Goal: Check status: Check status

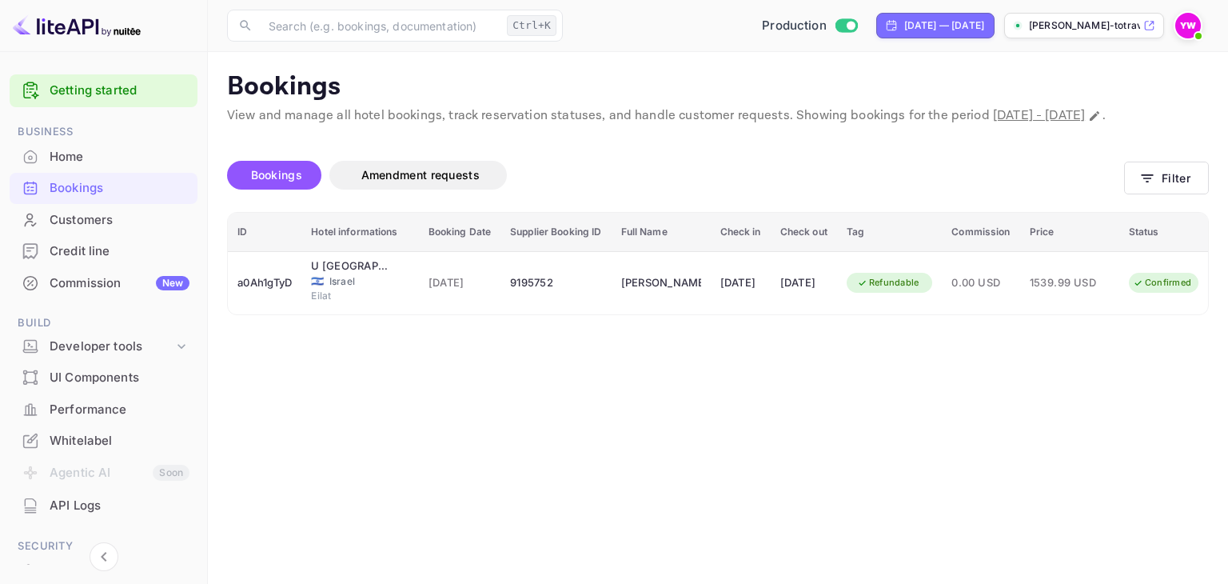
scroll to position [0, 54]
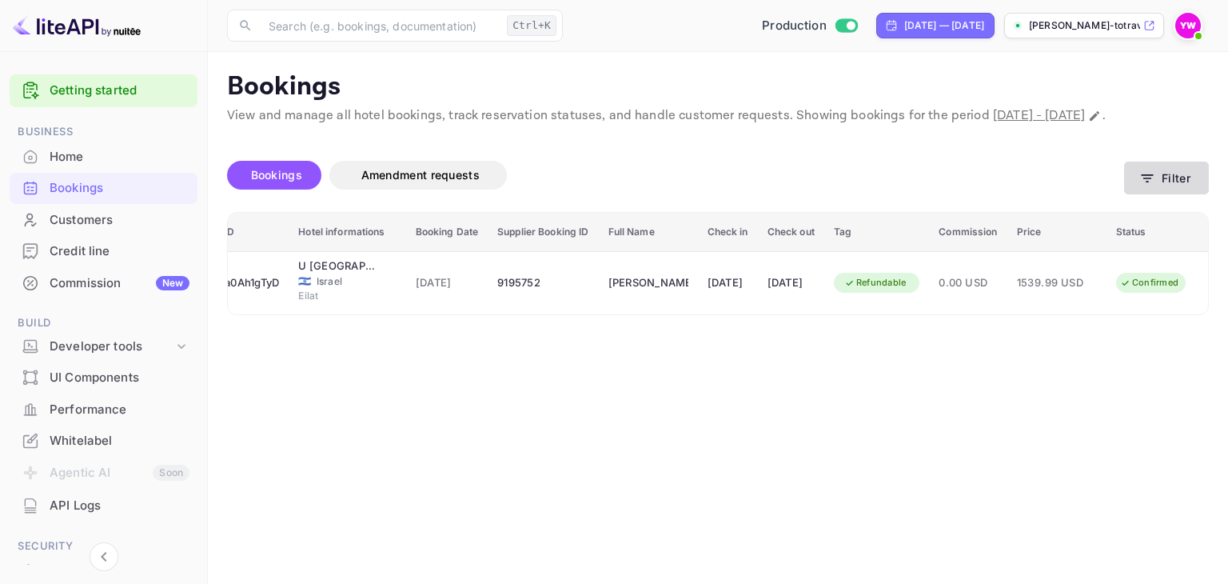
click at [1157, 194] on button "Filter" at bounding box center [1166, 177] width 85 height 33
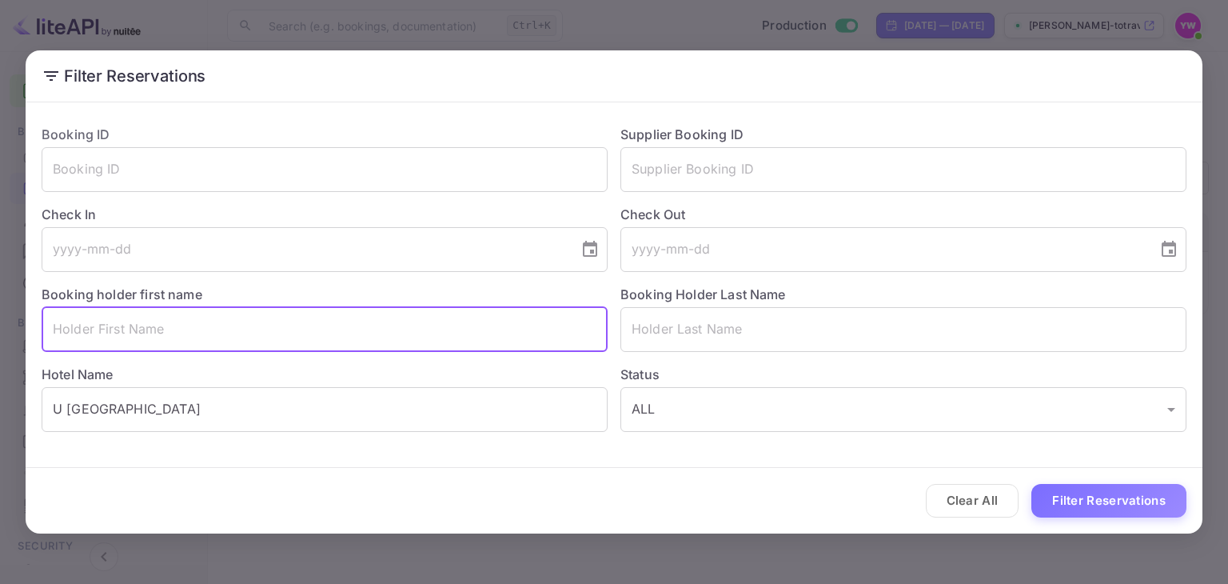
click at [209, 331] on input "text" at bounding box center [325, 329] width 566 height 45
paste input "qrD2UYvU9"
type input "qrD2UYvU9"
drag, startPoint x: 167, startPoint y: 324, endPoint x: 0, endPoint y: 325, distance: 167.1
click at [0, 325] on div "Filter Reservations Booking ID ​ Supplier Booking ID ​ Check In ​ Check Out ​ B…" at bounding box center [614, 292] width 1228 height 584
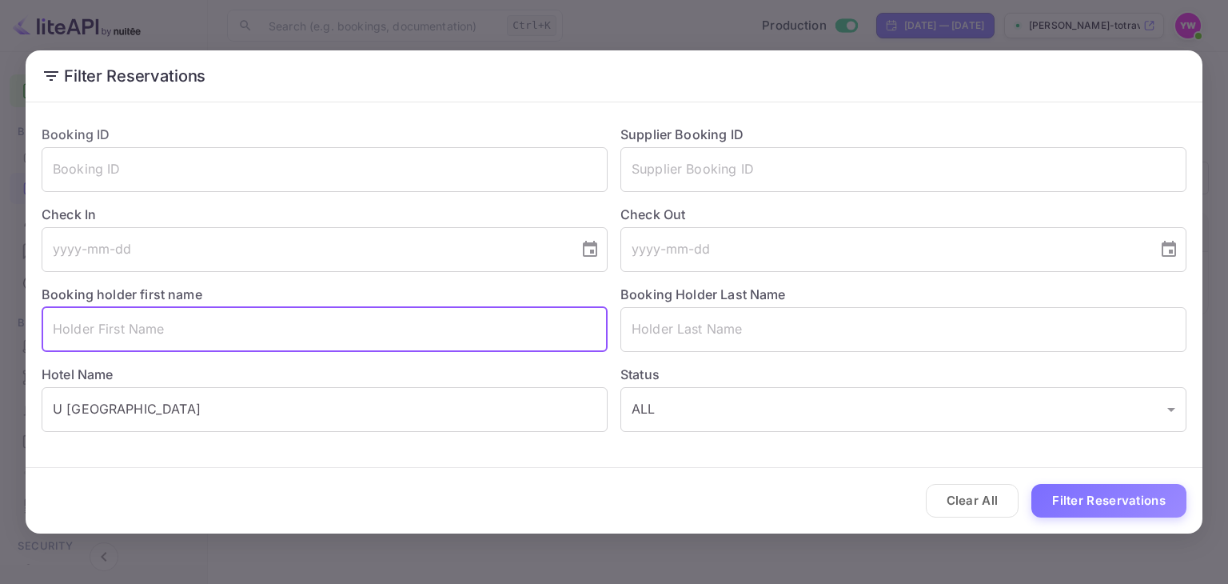
drag, startPoint x: 163, startPoint y: 405, endPoint x: 6, endPoint y: 348, distance: 167.7
click at [0, 346] on div "Filter Reservations Booking ID ​ Supplier Booking ID ​ Check In ​ Check Out ​ B…" at bounding box center [614, 292] width 1228 height 584
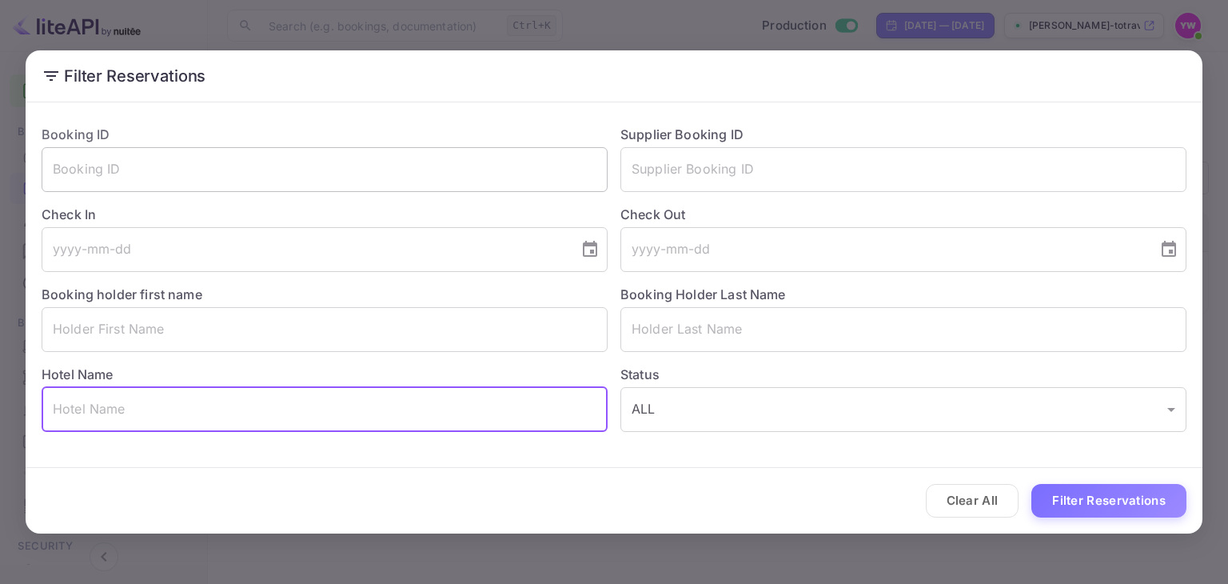
click at [264, 161] on input "text" at bounding box center [325, 169] width 566 height 45
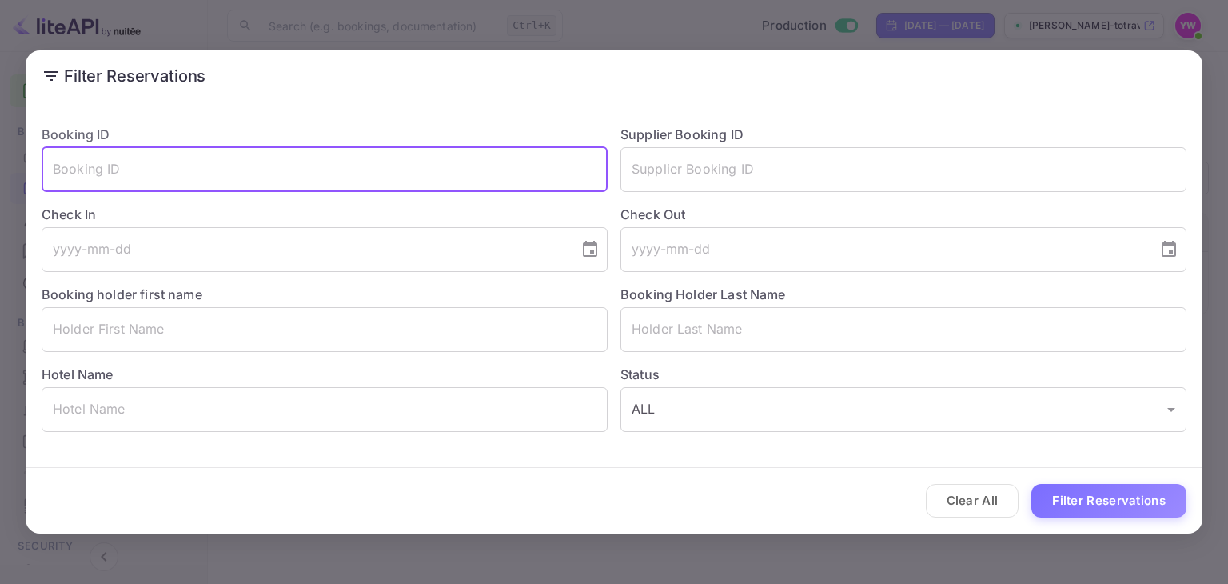
paste input "qrD2UYvU9"
type input "qrD2UYvU9"
click at [1087, 502] on button "Filter Reservations" at bounding box center [1108, 501] width 155 height 34
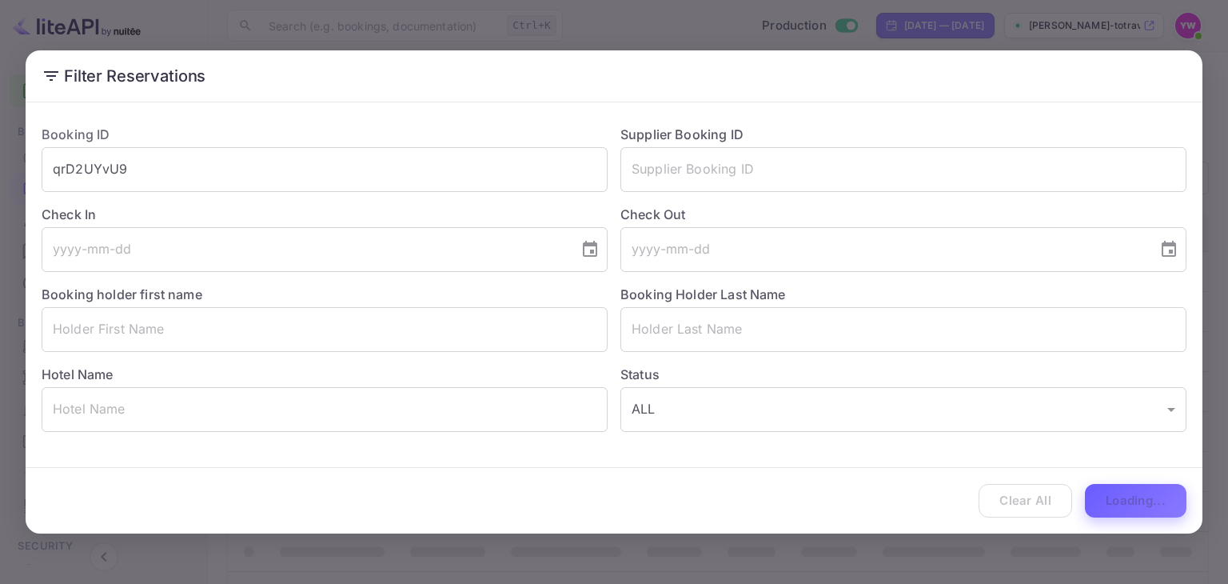
scroll to position [0, 0]
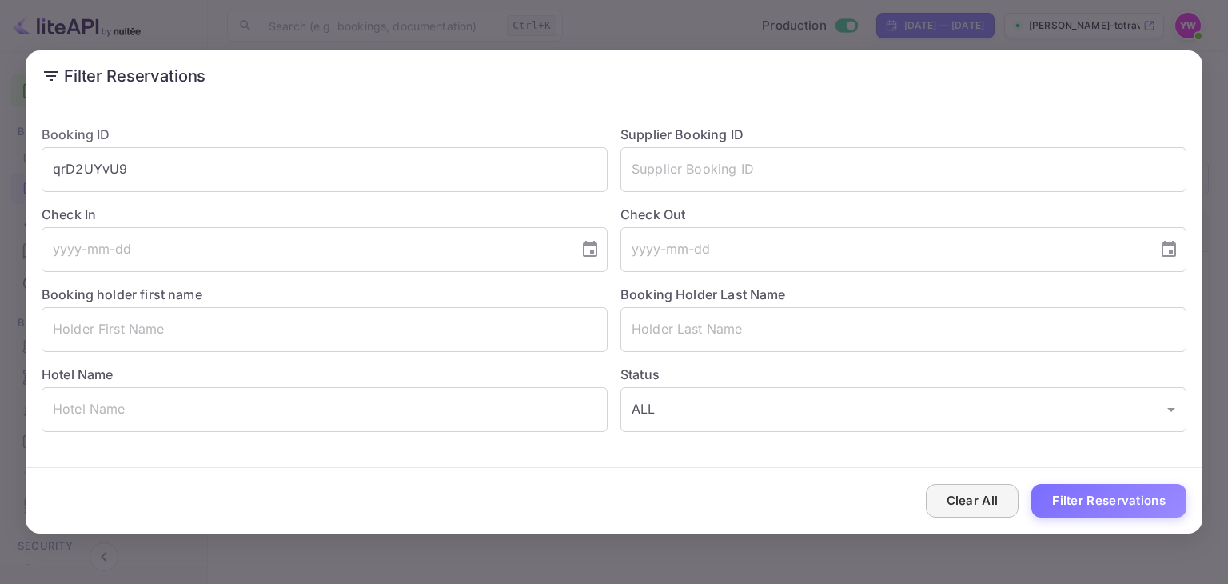
click at [970, 506] on button "Clear All" at bounding box center [973, 501] width 94 height 34
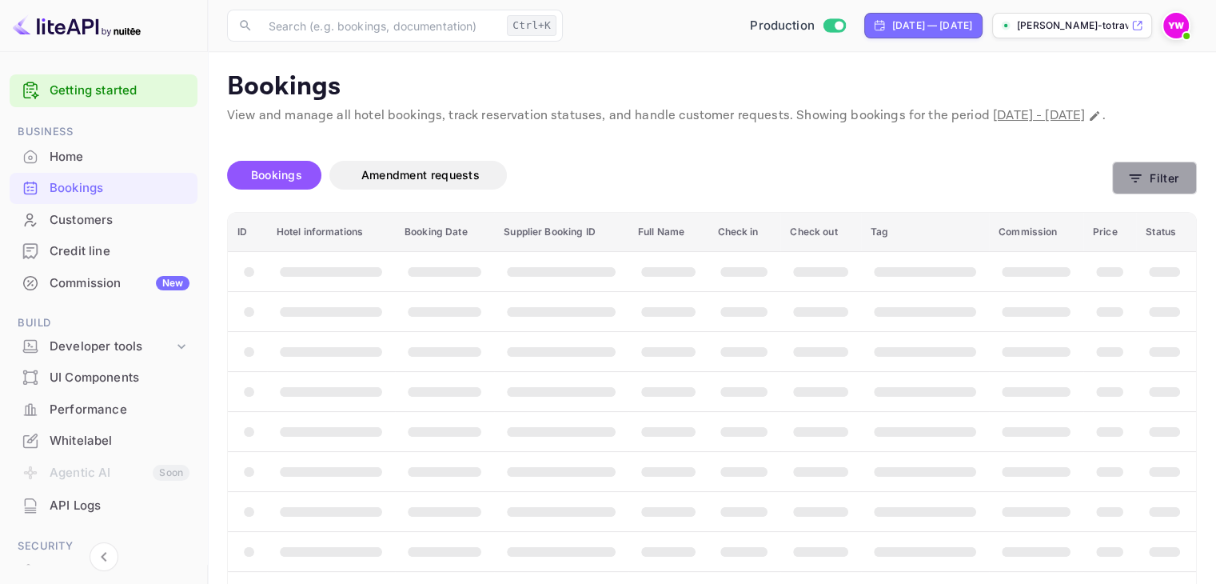
click at [1142, 186] on icon "button" at bounding box center [1135, 178] width 16 height 16
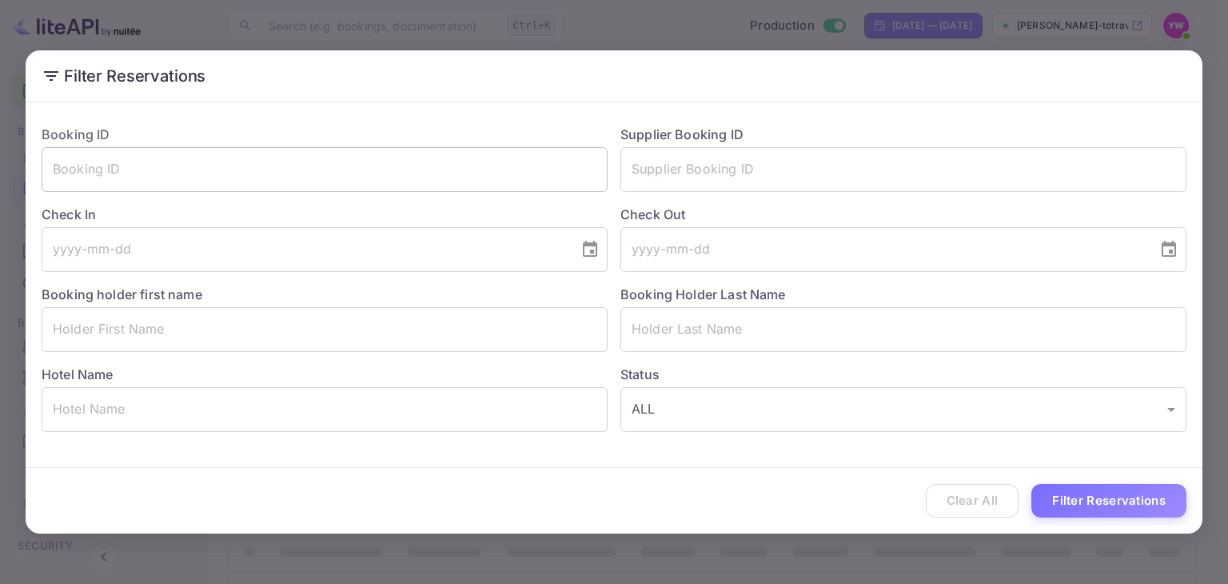
click at [404, 157] on input "text" at bounding box center [325, 169] width 566 height 45
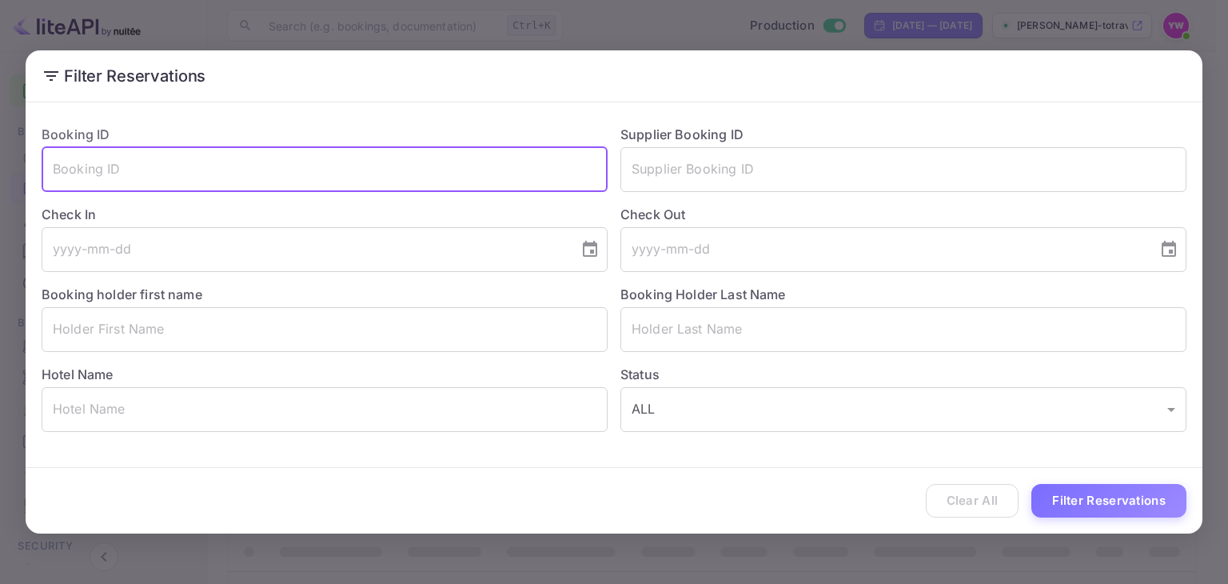
paste input "qrD2UYvU9"
type input "qrD2UYvU9"
click at [1058, 495] on button "Filter Reservations" at bounding box center [1108, 501] width 155 height 34
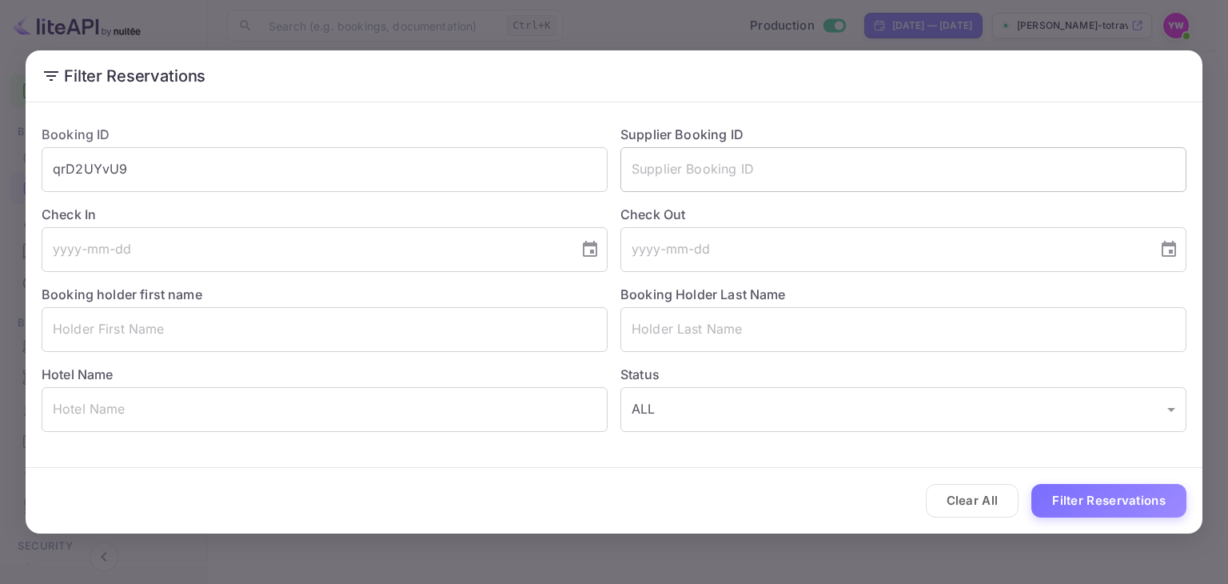
click at [644, 161] on input "text" at bounding box center [903, 169] width 566 height 45
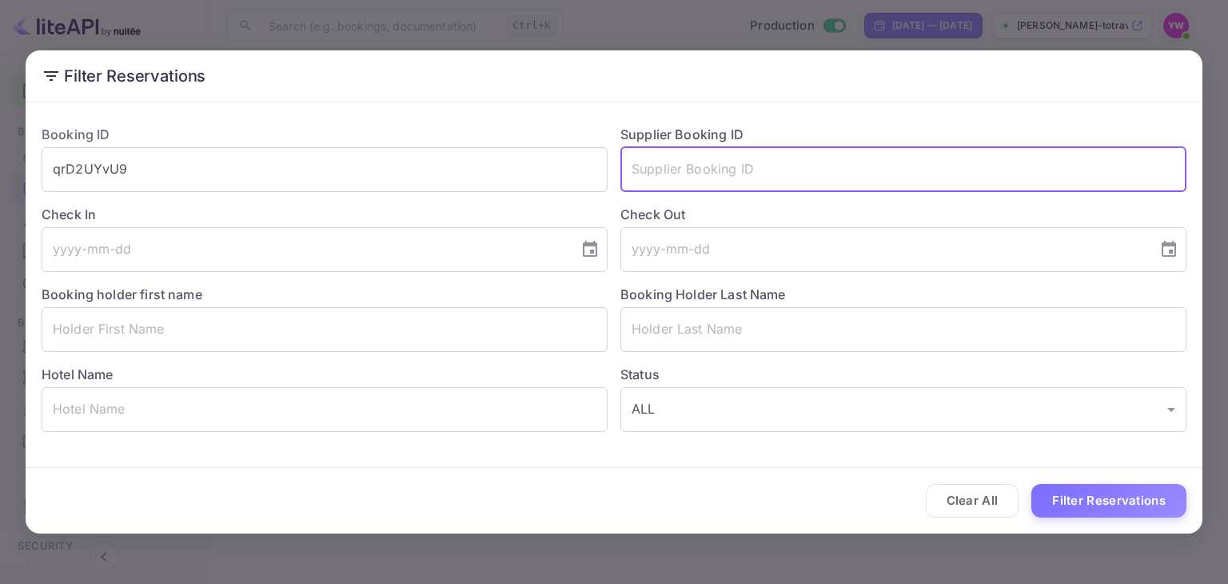
paste input "7988539"
type input "7988539"
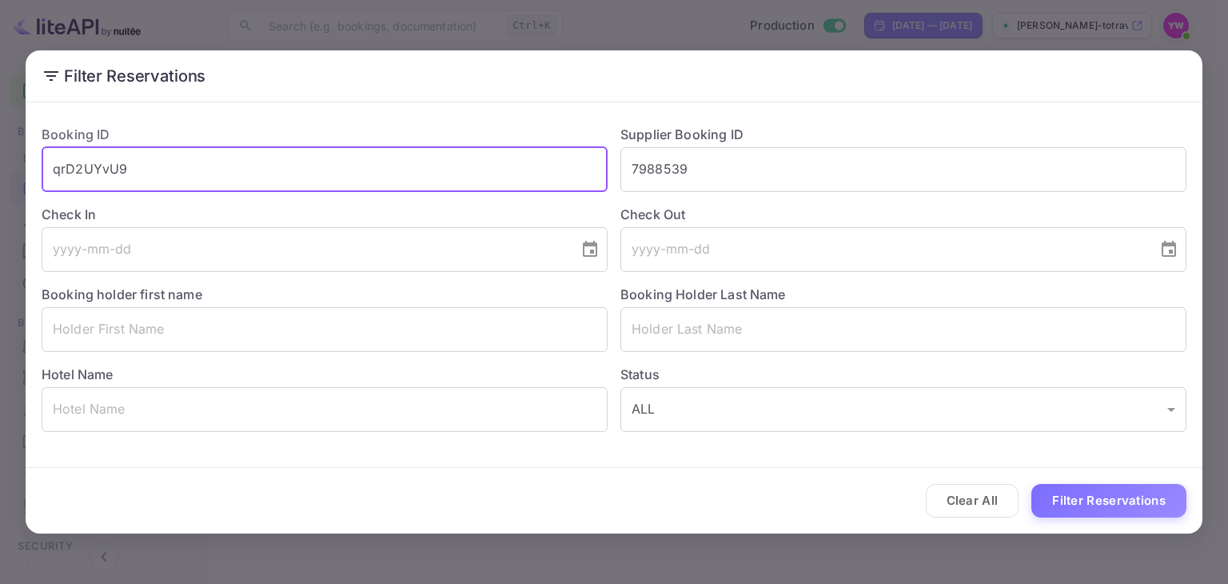
drag, startPoint x: 451, startPoint y: 171, endPoint x: 8, endPoint y: 145, distance: 443.6
click at [0, 147] on div "Filter Reservations Booking ID qrD2UYvU9 ​ Supplier Booking ID 7988539 ​ Check …" at bounding box center [614, 292] width 1228 height 584
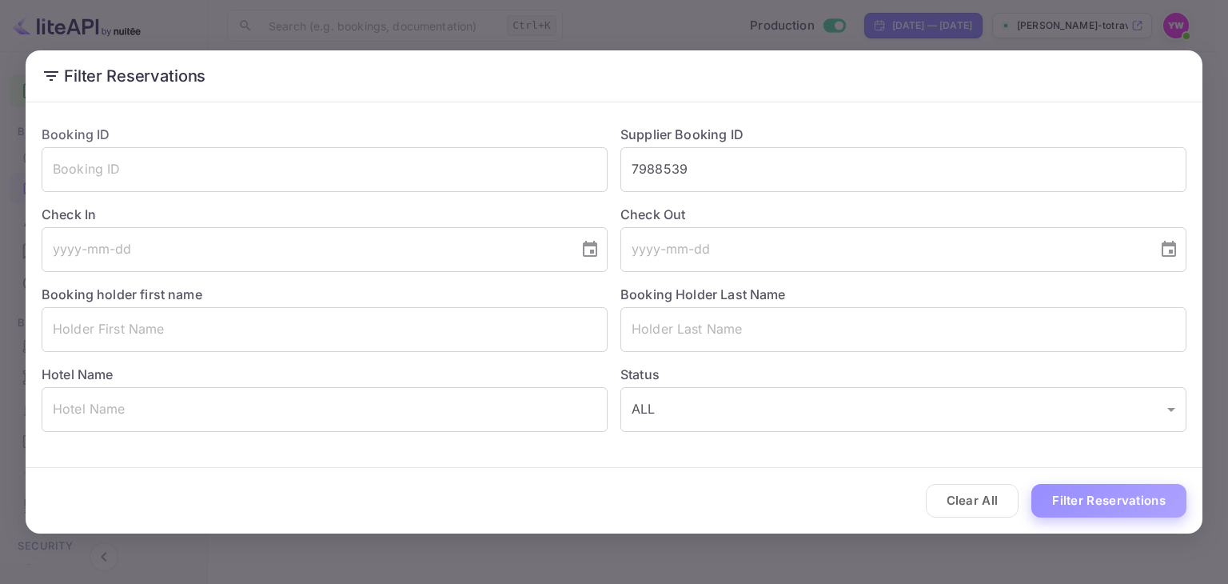
click at [1078, 499] on button "Filter Reservations" at bounding box center [1108, 501] width 155 height 34
click at [172, 328] on input "text" at bounding box center [325, 329] width 566 height 45
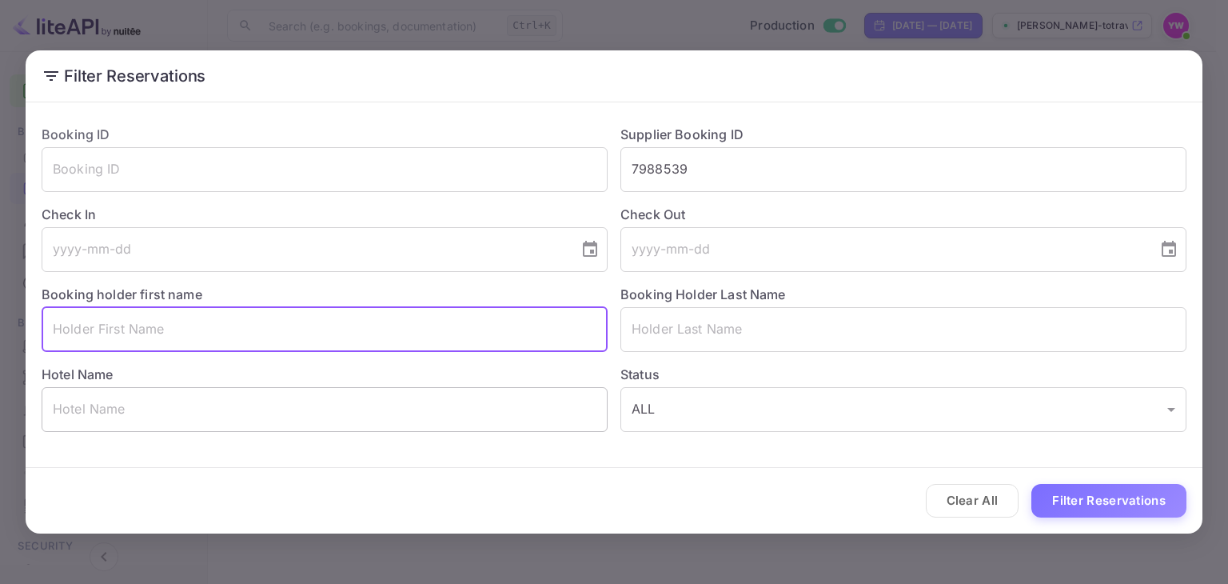
click at [165, 407] on input "text" at bounding box center [325, 409] width 566 height 45
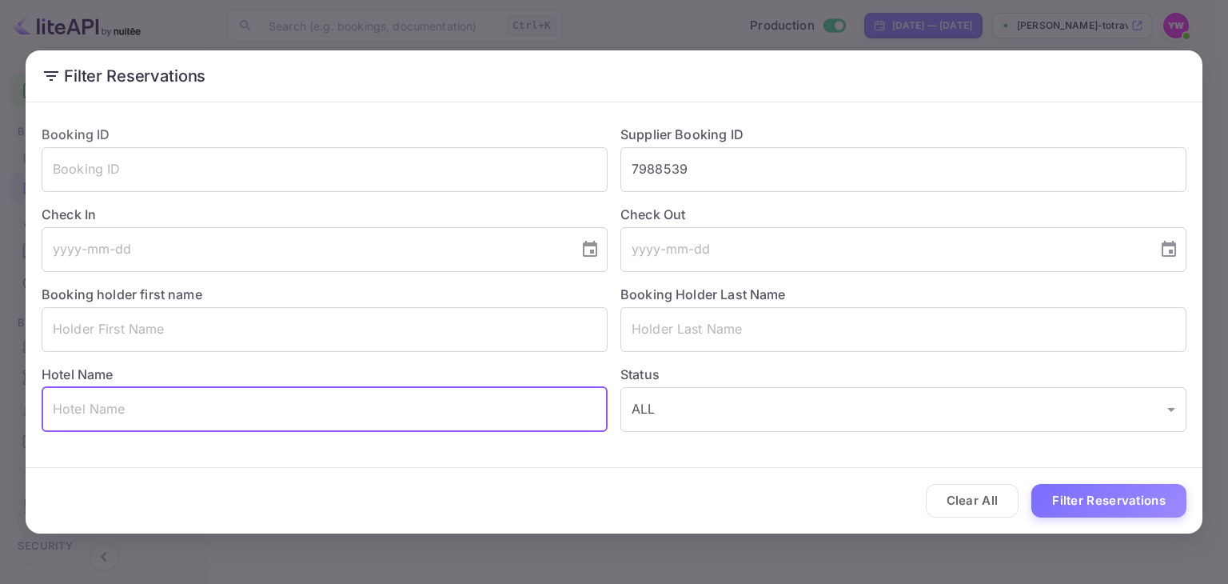
paste input "Ascott Raffles City [GEOGRAPHIC_DATA]"
type input "Ascott Raffles City [GEOGRAPHIC_DATA]"
click at [1031, 484] on button "Filter Reservations" at bounding box center [1108, 501] width 155 height 34
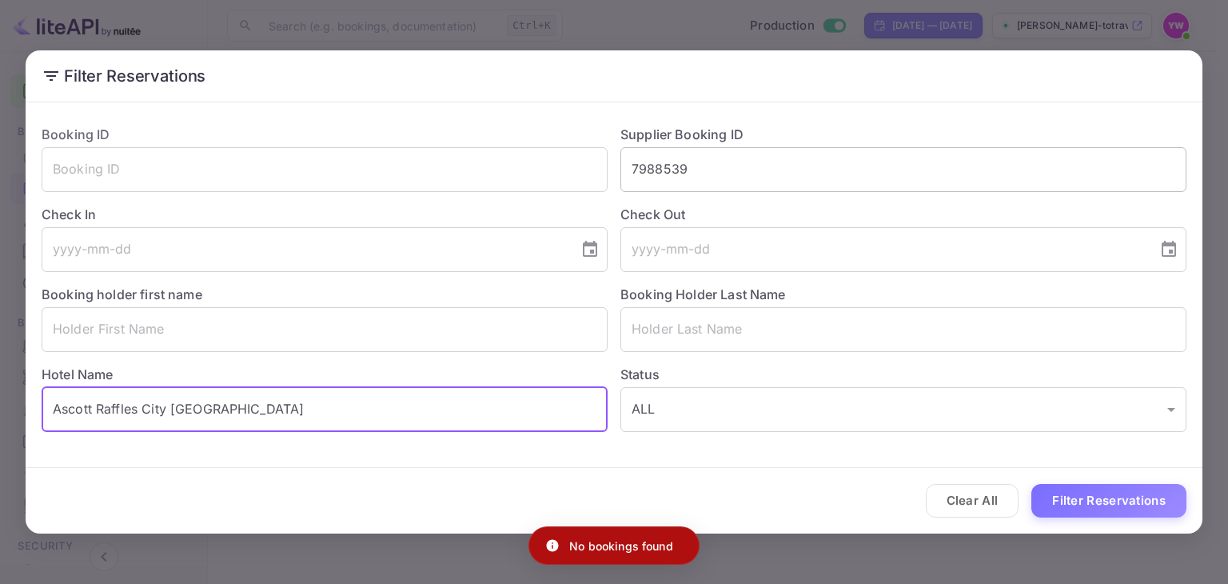
click at [665, 167] on input "7988539" at bounding box center [903, 169] width 566 height 45
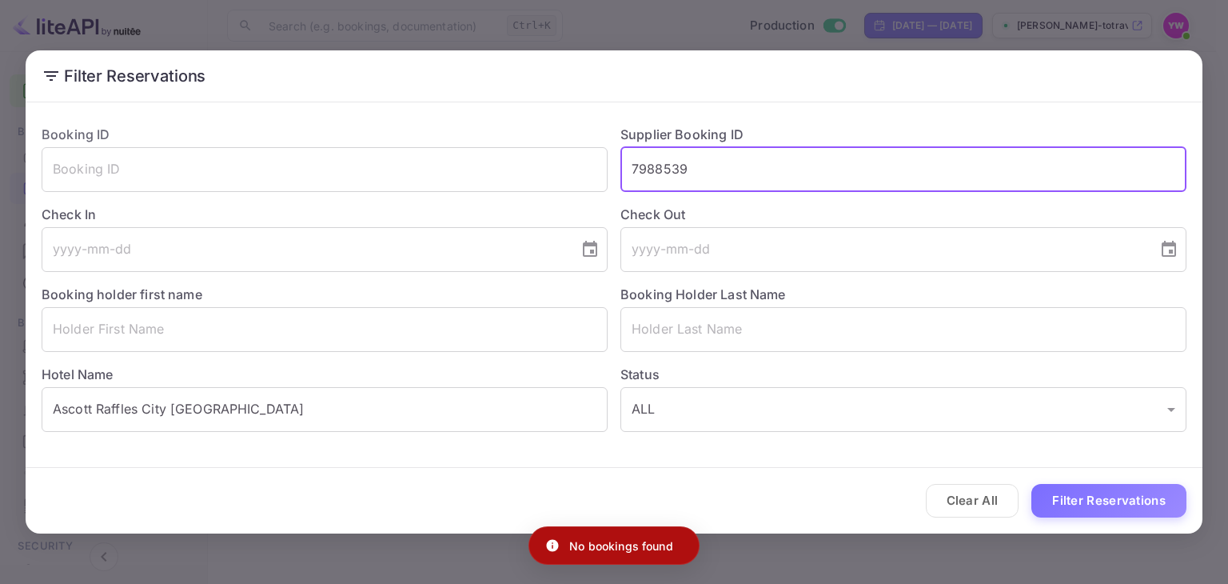
click at [665, 167] on input "7988539" at bounding box center [903, 169] width 566 height 45
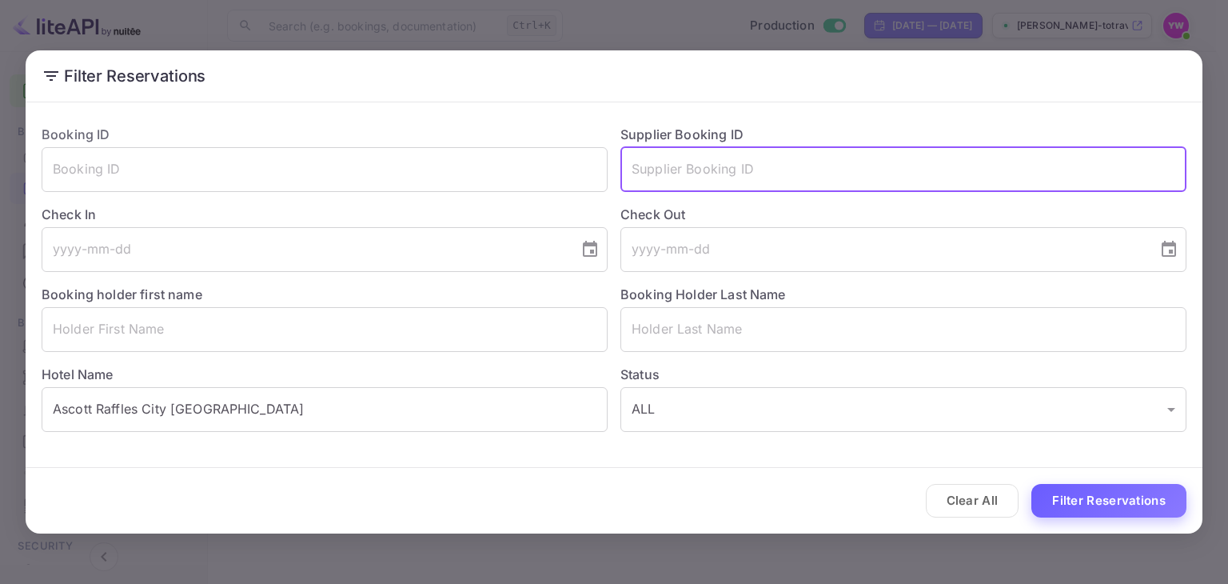
click at [1052, 496] on button "Filter Reservations" at bounding box center [1108, 501] width 155 height 34
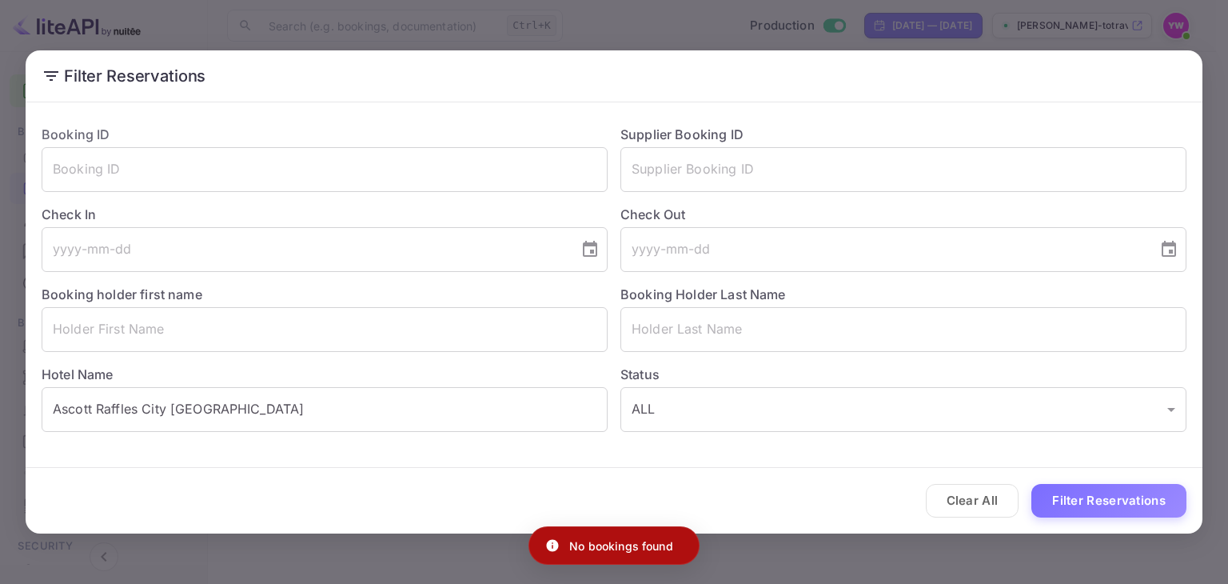
click at [1210, 74] on div "Filter Reservations Booking ID ​ Supplier Booking ID ​ Check In ​ Check Out ​ B…" at bounding box center [614, 292] width 1228 height 584
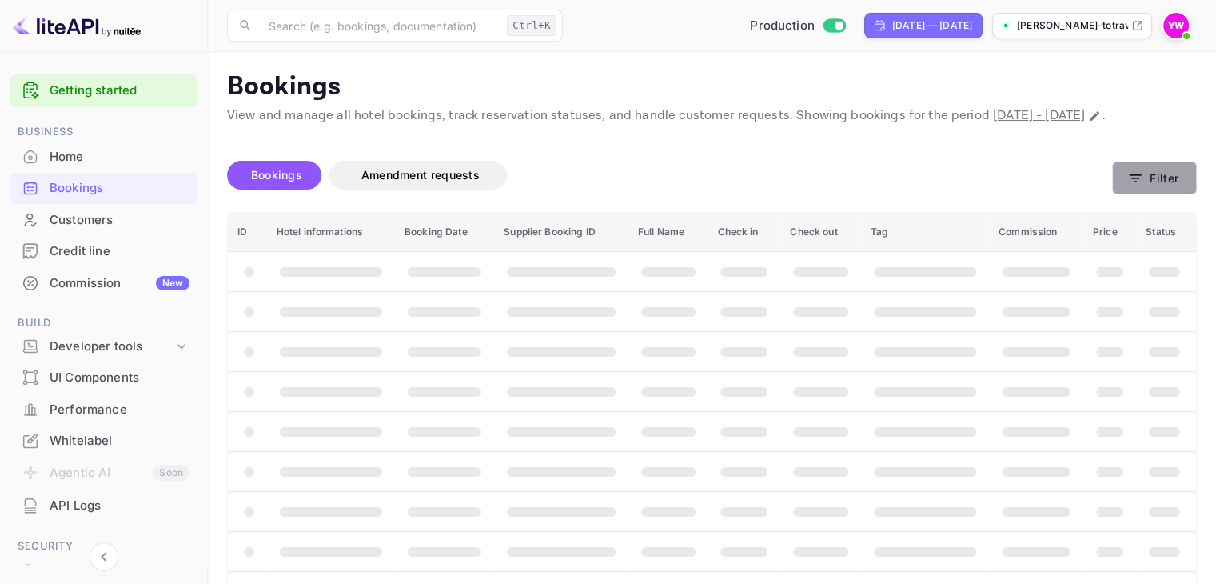
click at [1156, 193] on button "Filter" at bounding box center [1154, 177] width 85 height 33
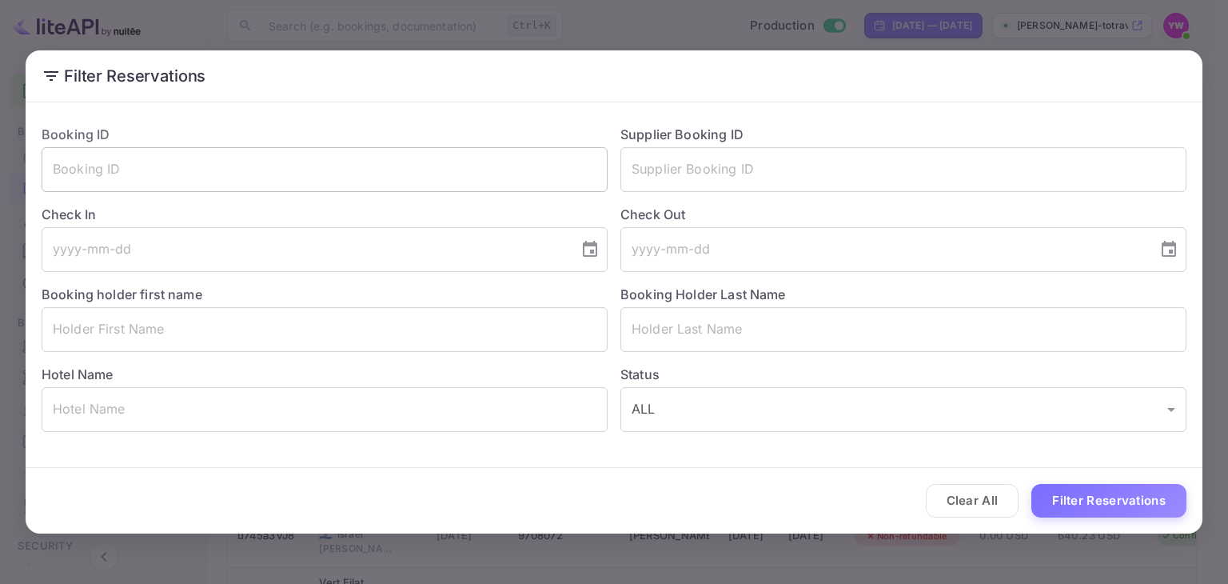
click at [287, 173] on input "text" at bounding box center [325, 169] width 566 height 45
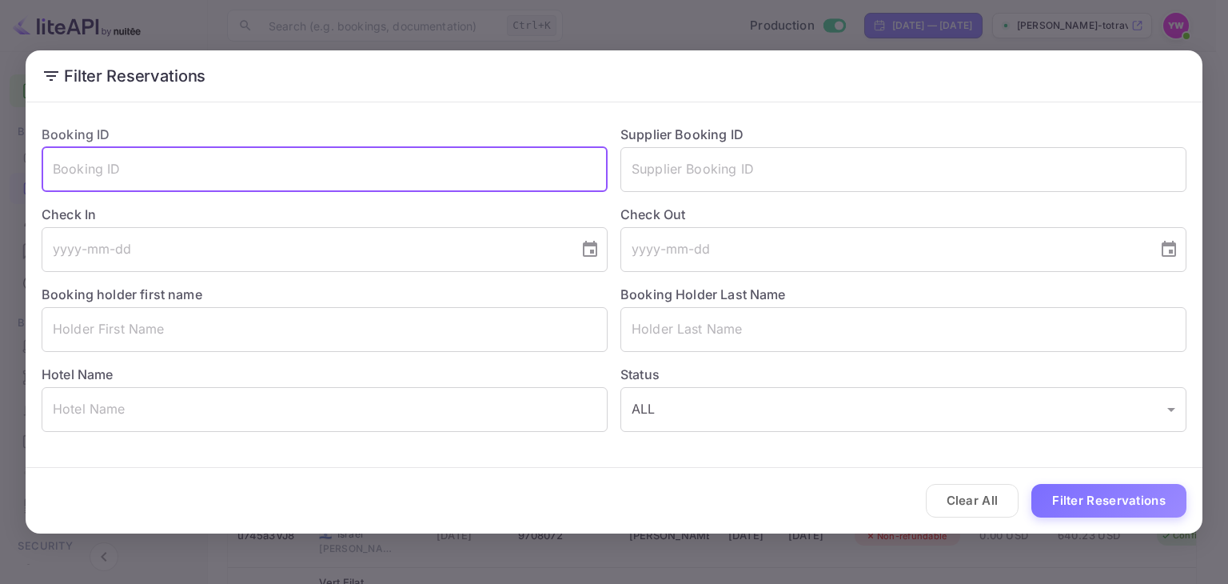
paste input "VuR2Eu2YW"
type input "VuR2Eu2YW"
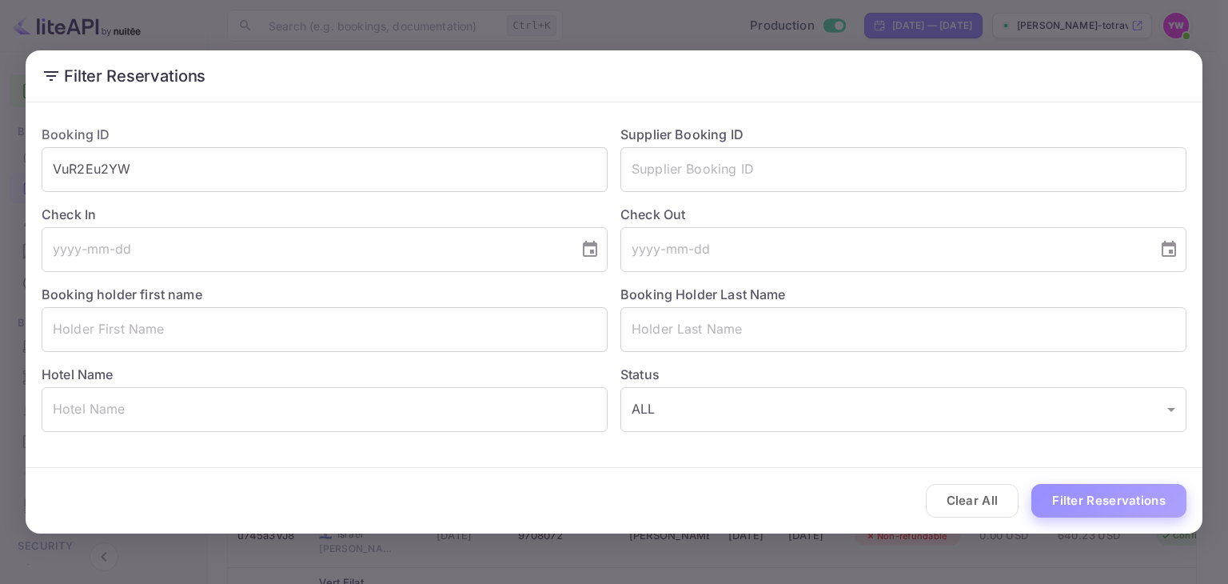
click at [1089, 498] on button "Filter Reservations" at bounding box center [1108, 501] width 155 height 34
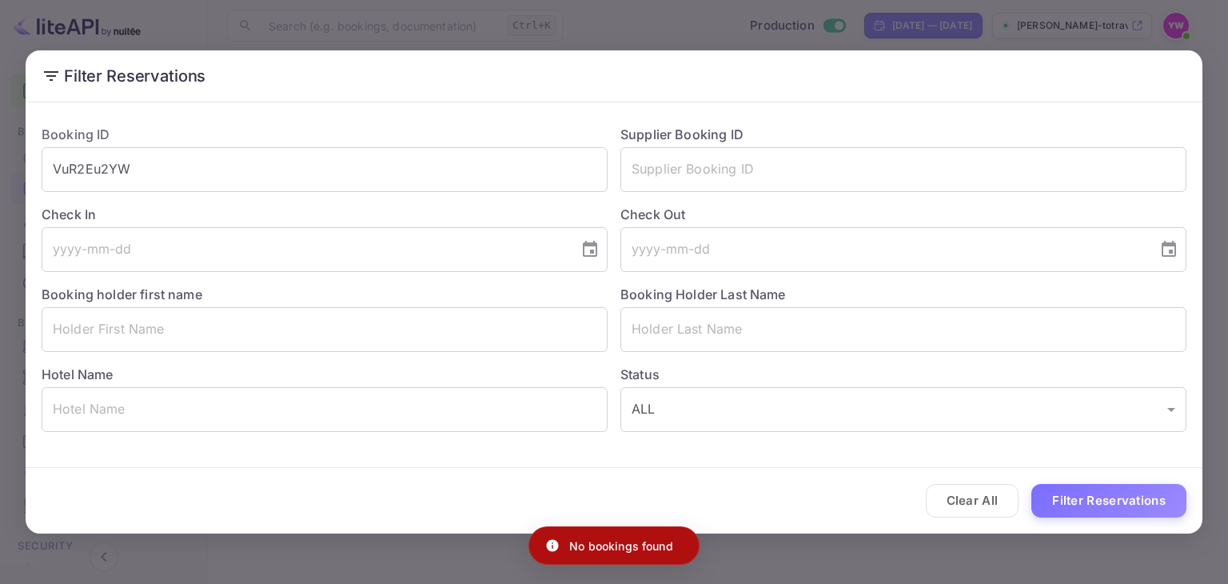
click at [1210, 67] on div "Filter Reservations Booking ID VuR2Eu2YW ​ Supplier Booking ID ​ Check In ​ Che…" at bounding box center [614, 292] width 1228 height 584
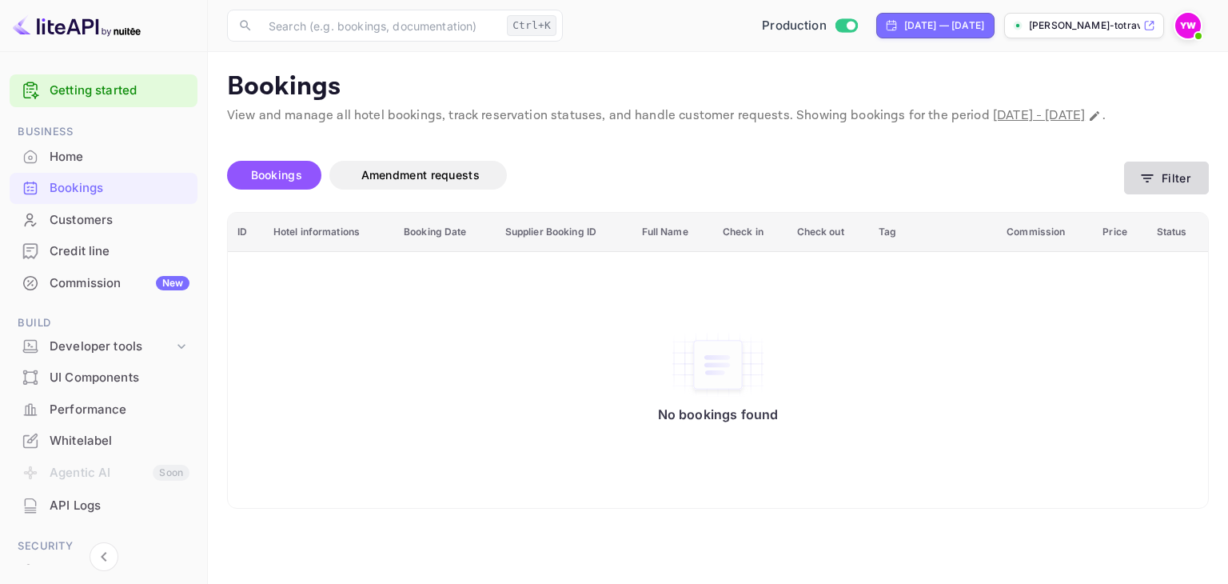
click at [1173, 194] on button "Filter" at bounding box center [1166, 177] width 85 height 33
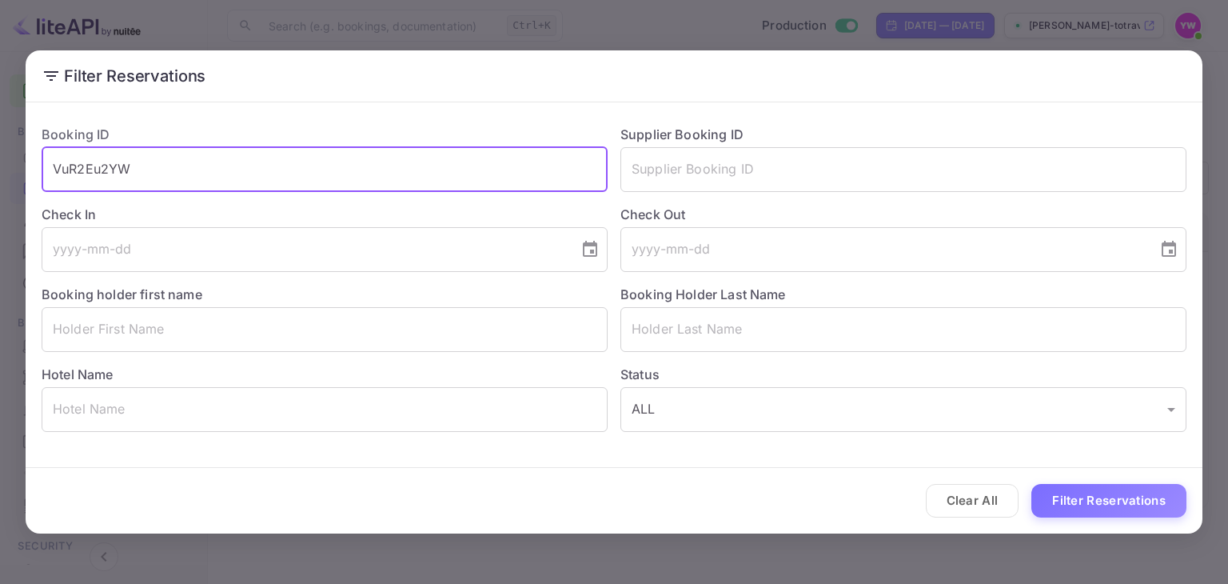
click at [232, 157] on input "VuR2Eu2YW" at bounding box center [325, 169] width 566 height 45
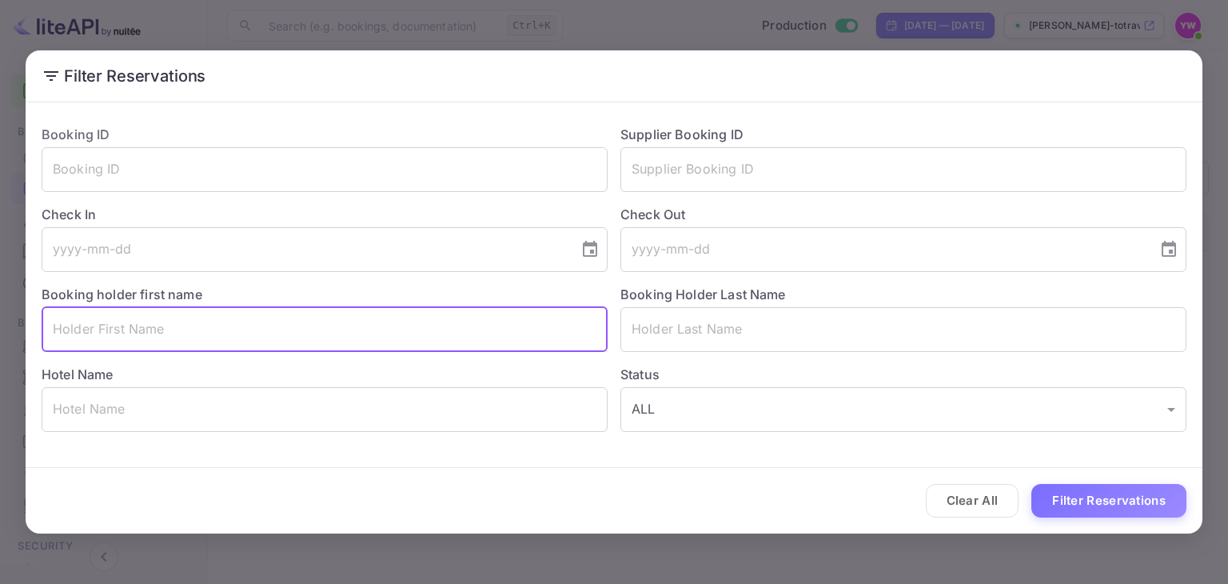
click at [304, 329] on input "text" at bounding box center [325, 329] width 566 height 45
paste input "[PERSON_NAME]"
click at [114, 328] on input "[PERSON_NAME]" at bounding box center [325, 329] width 566 height 45
type input "IGOR ="
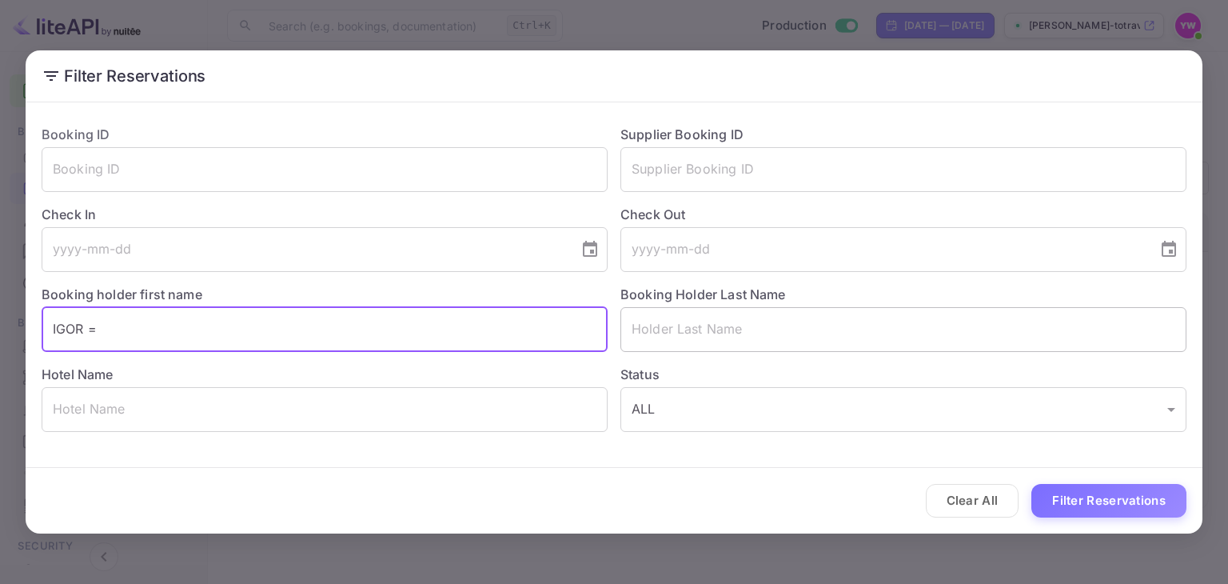
click at [700, 337] on input "text" at bounding box center [903, 329] width 566 height 45
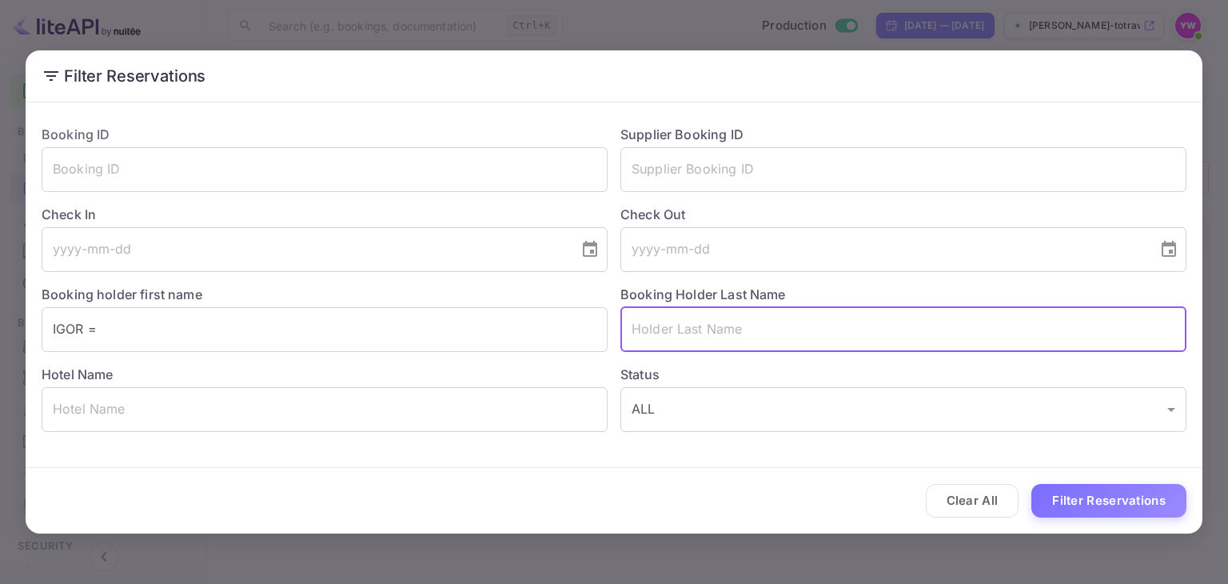
paste input "[PERSON_NAME]"
click at [652, 329] on input "[PERSON_NAME]" at bounding box center [903, 329] width 566 height 45
type input "BRONSHTEIN"
click at [1114, 503] on button "Filter Reservations" at bounding box center [1108, 501] width 155 height 34
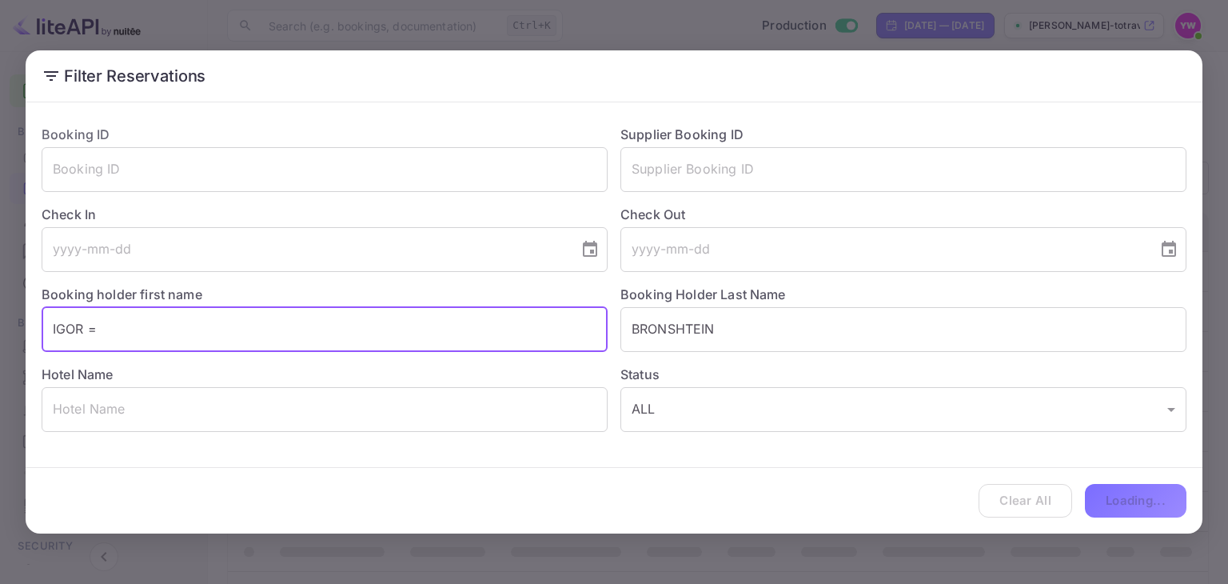
drag, startPoint x: 112, startPoint y: 332, endPoint x: 90, endPoint y: 325, distance: 23.5
click at [90, 325] on input "IGOR =" at bounding box center [325, 329] width 566 height 45
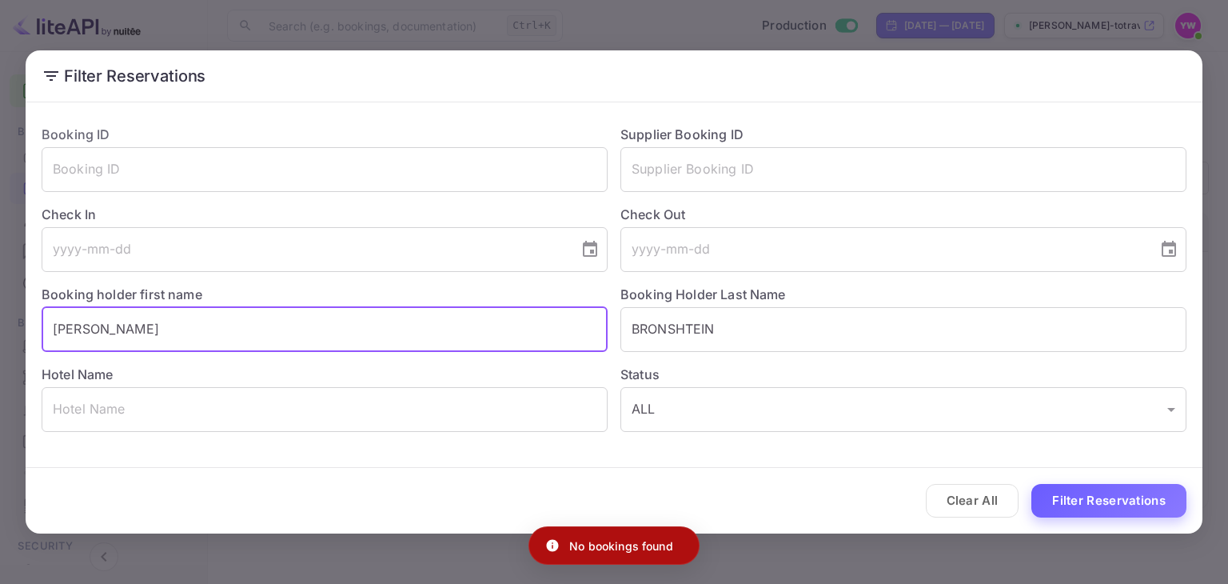
type input "[PERSON_NAME]"
click at [1052, 498] on button "Filter Reservations" at bounding box center [1108, 501] width 155 height 34
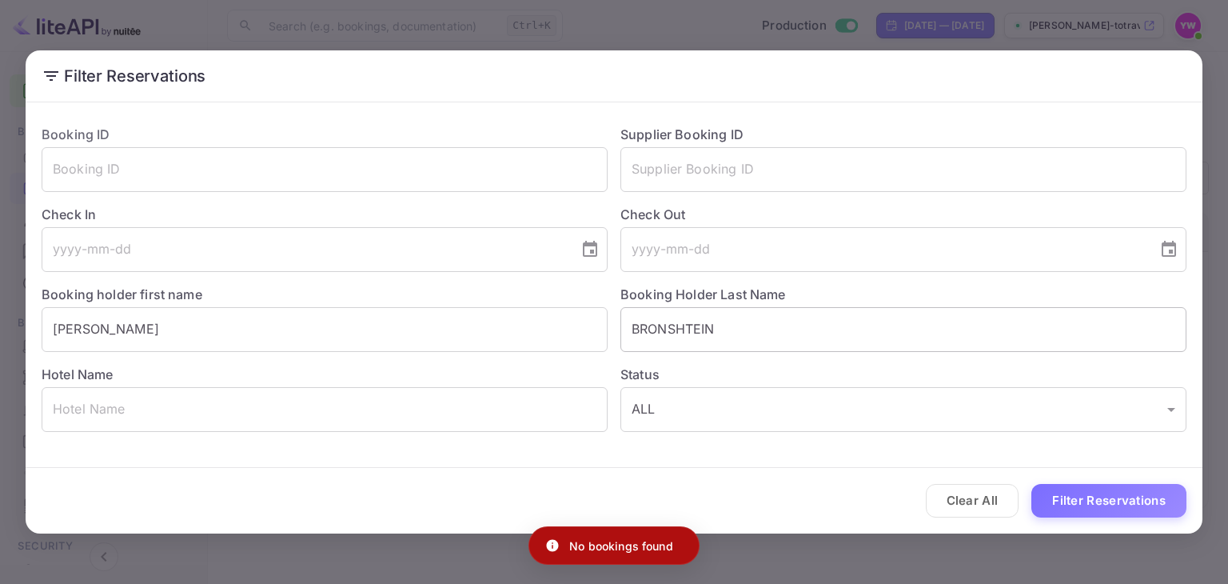
click at [689, 338] on input "BRONSHTEIN" at bounding box center [903, 329] width 566 height 45
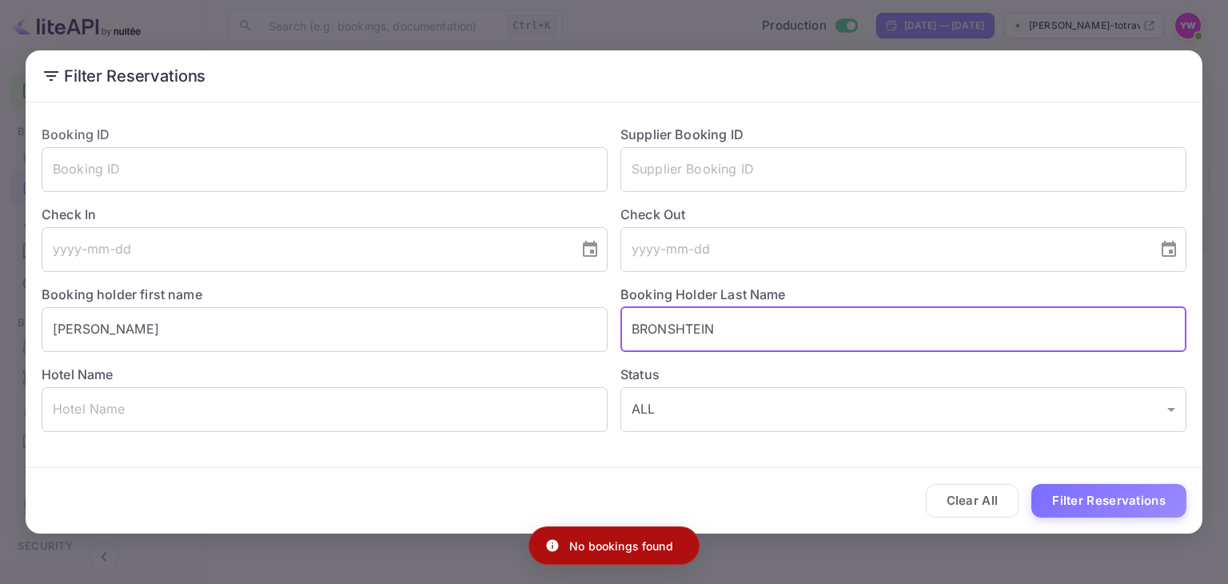
click at [689, 338] on input "BRONSHTEIN" at bounding box center [903, 329] width 566 height 45
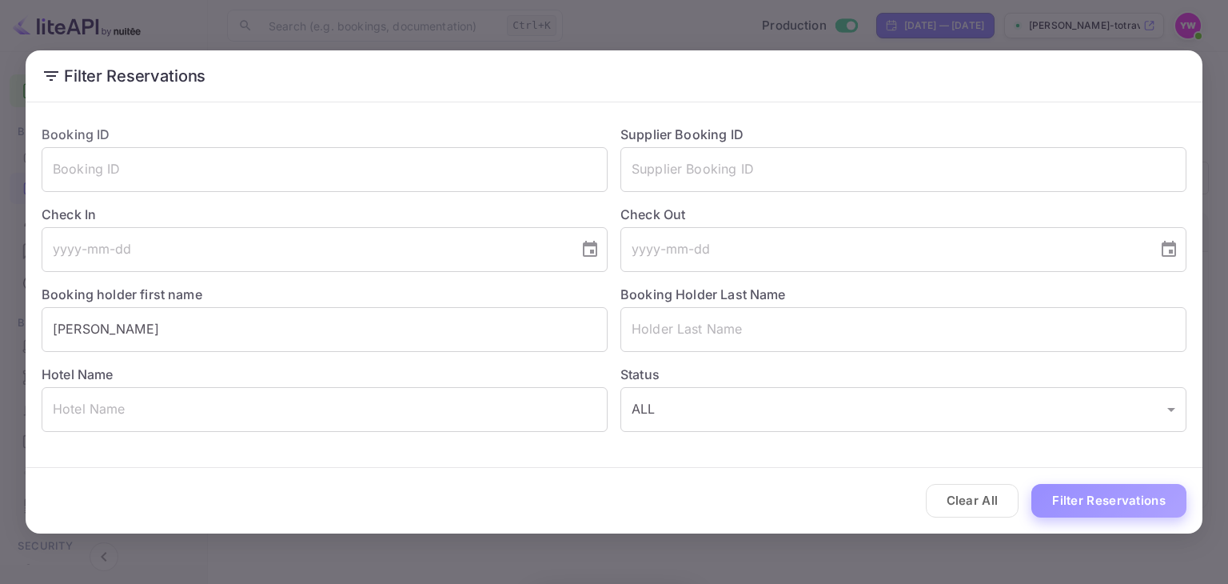
click at [1055, 487] on button "Filter Reservations" at bounding box center [1108, 501] width 155 height 34
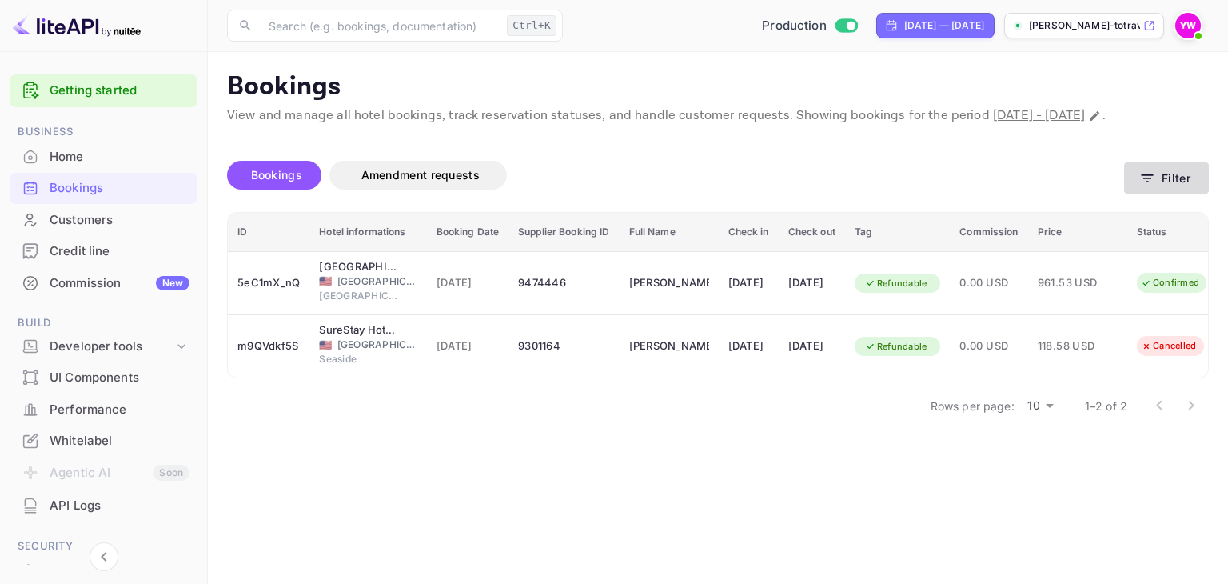
click at [1182, 193] on button "Filter" at bounding box center [1166, 177] width 85 height 33
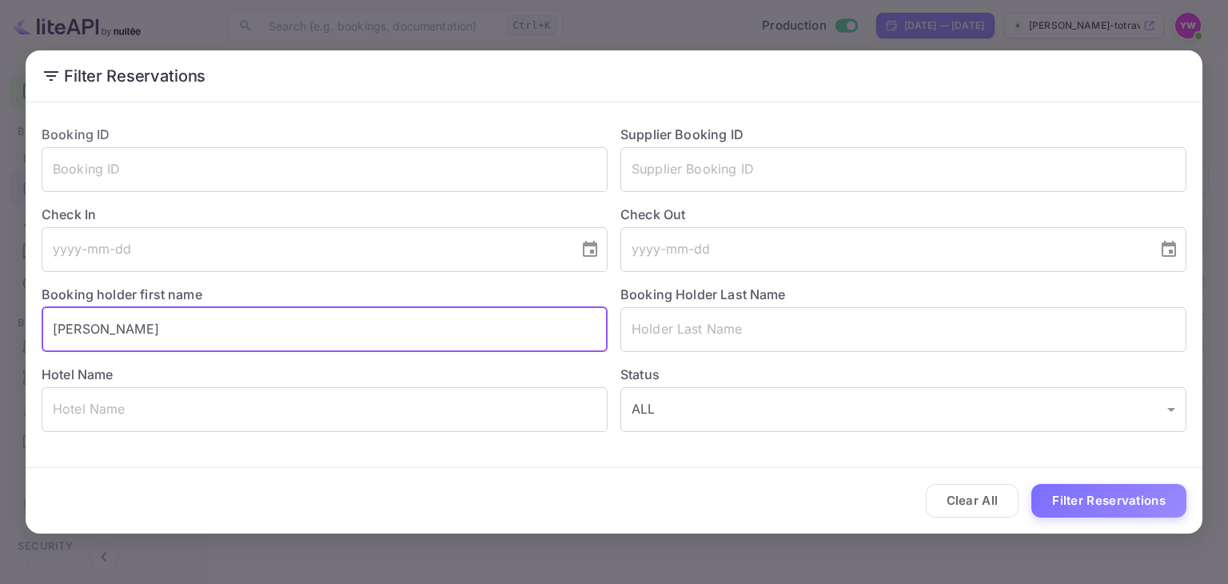
click at [125, 329] on input "[PERSON_NAME]" at bounding box center [325, 329] width 566 height 45
click at [722, 330] on input "text" at bounding box center [903, 329] width 566 height 45
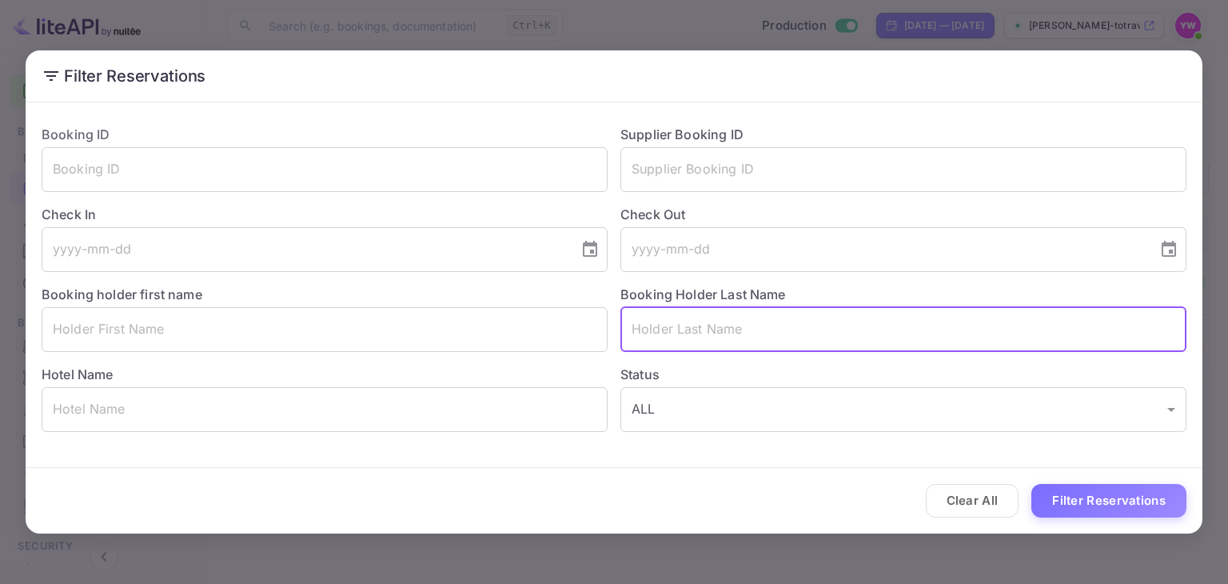
paste input "[PERSON_NAME]"
click at [638, 329] on input "[PERSON_NAME]" at bounding box center [903, 329] width 566 height 45
drag, startPoint x: 668, startPoint y: 329, endPoint x: 543, endPoint y: 328, distance: 125.5
click at [543, 328] on div "Booking ID ​ Supplier Booking ID ​ Check In ​ Check Out ​ Booking holder first …" at bounding box center [607, 272] width 1157 height 320
type input "BRONSHTEIN"
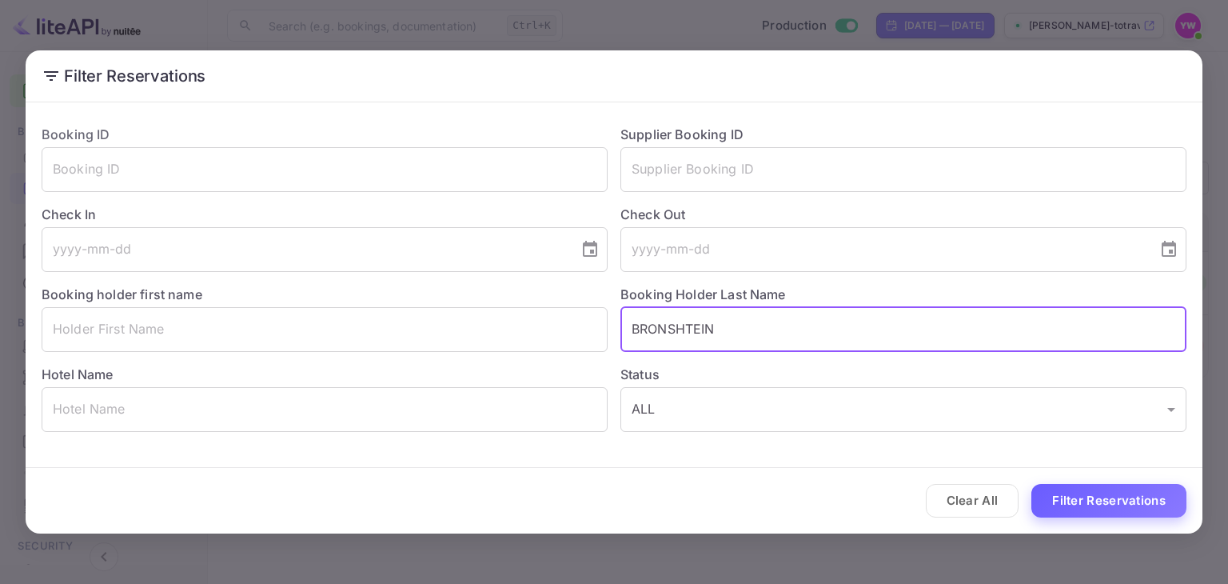
click at [1085, 502] on button "Filter Reservations" at bounding box center [1108, 501] width 155 height 34
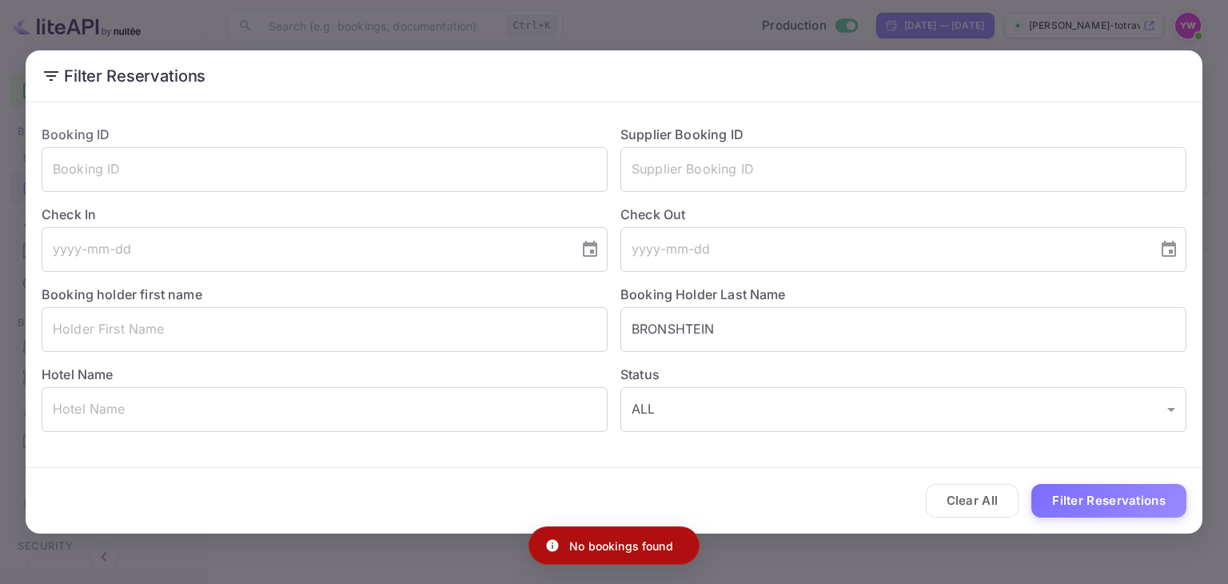
click at [630, 26] on div "Filter Reservations Booking ID ​ Supplier Booking ID ​ Check In ​ Check Out ​ B…" at bounding box center [614, 292] width 1228 height 584
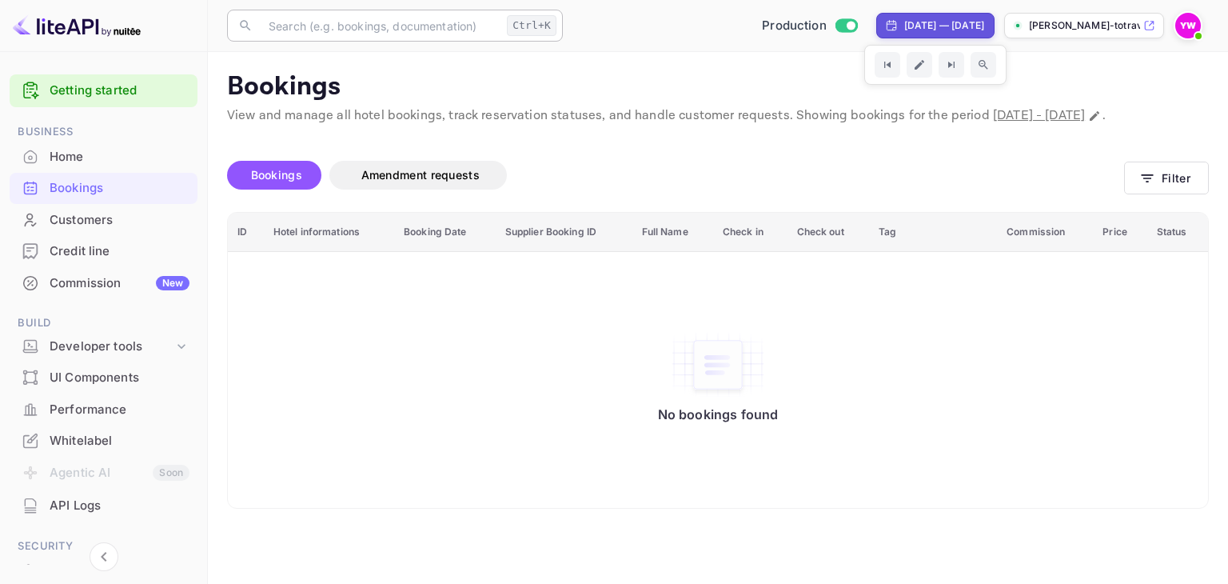
click at [401, 23] on input "text" at bounding box center [379, 26] width 241 height 32
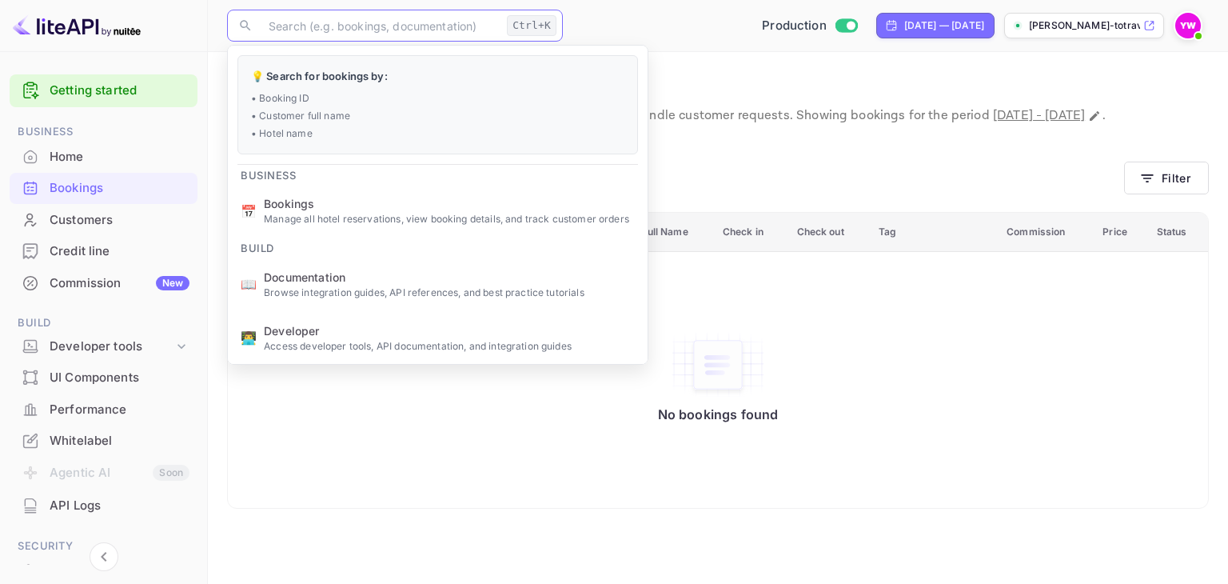
click at [412, 36] on input "text" at bounding box center [379, 26] width 241 height 32
paste input "qrD2UYvU9"
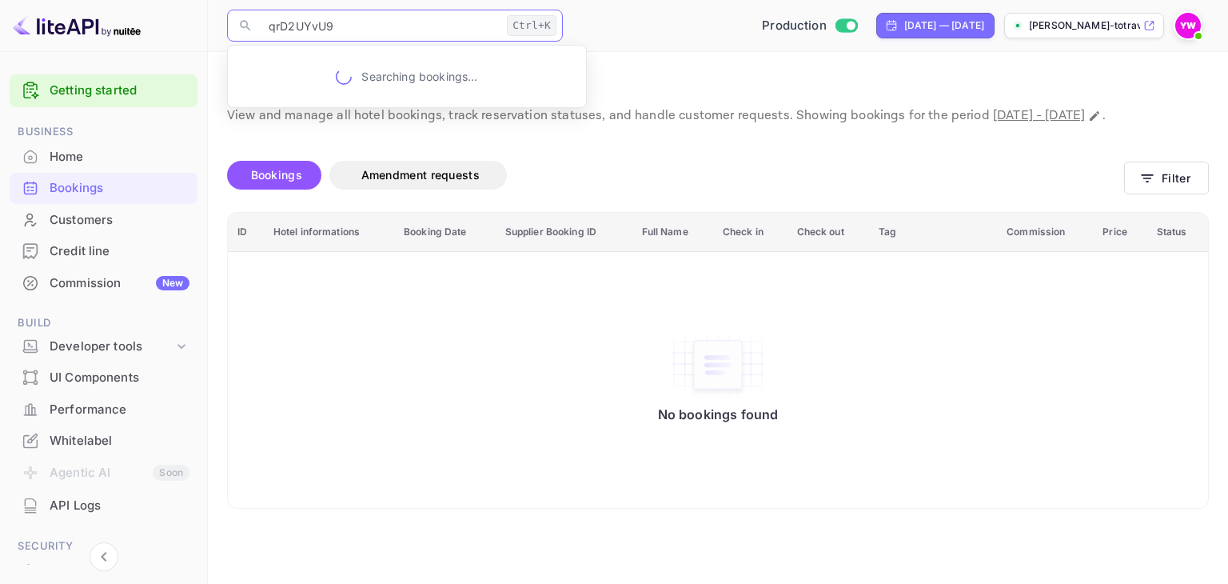
type input "qrD2UYvU9"
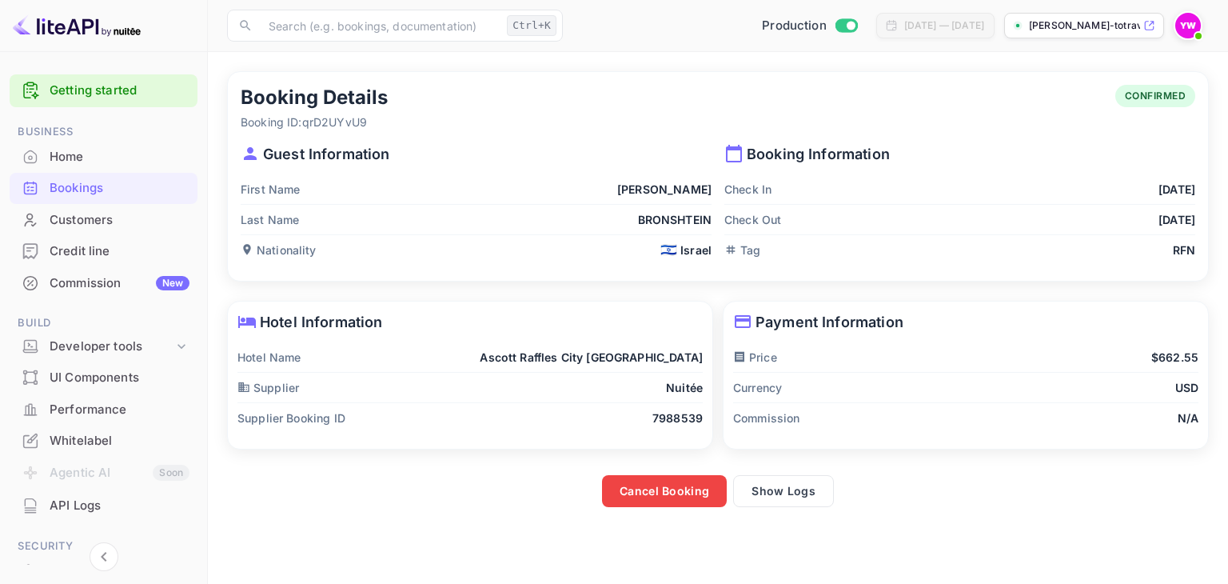
click at [345, 120] on p "Booking ID: qrD2UYvU9" at bounding box center [314, 122] width 147 height 17
copy p "qrD2UYvU9"
click at [374, 527] on main "Booking Details Booking ID: qrD2UYvU9 CONFIRMED Guest Information First Name IG…" at bounding box center [718, 318] width 1020 height 532
click at [1028, 485] on div "Cancel Booking Show Logs" at bounding box center [718, 491] width 982 height 32
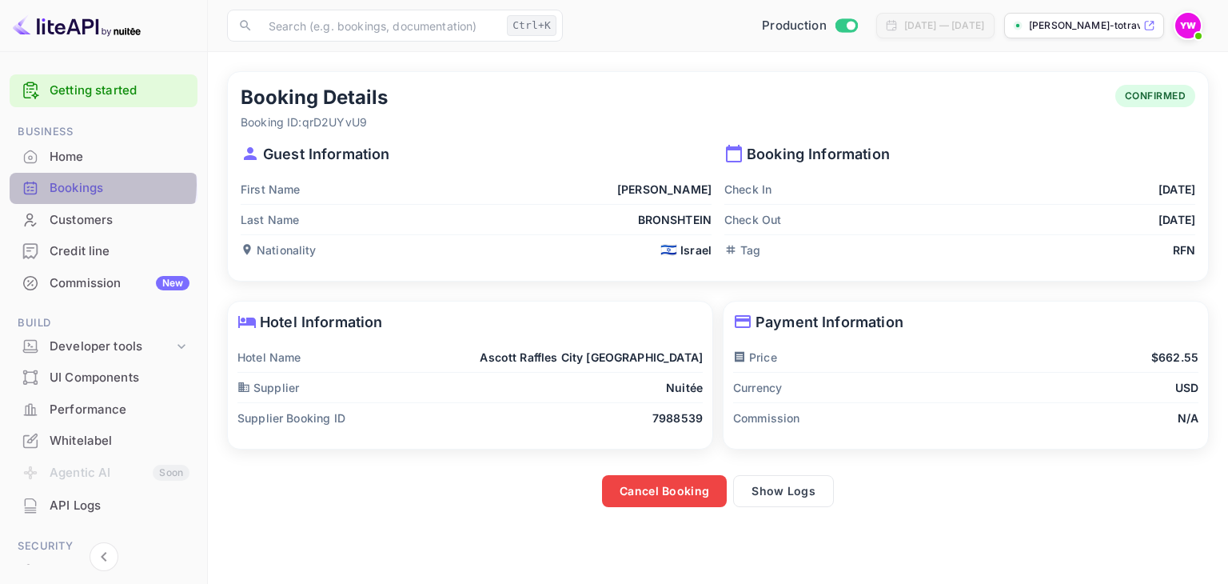
click at [89, 185] on div "Bookings" at bounding box center [120, 188] width 140 height 18
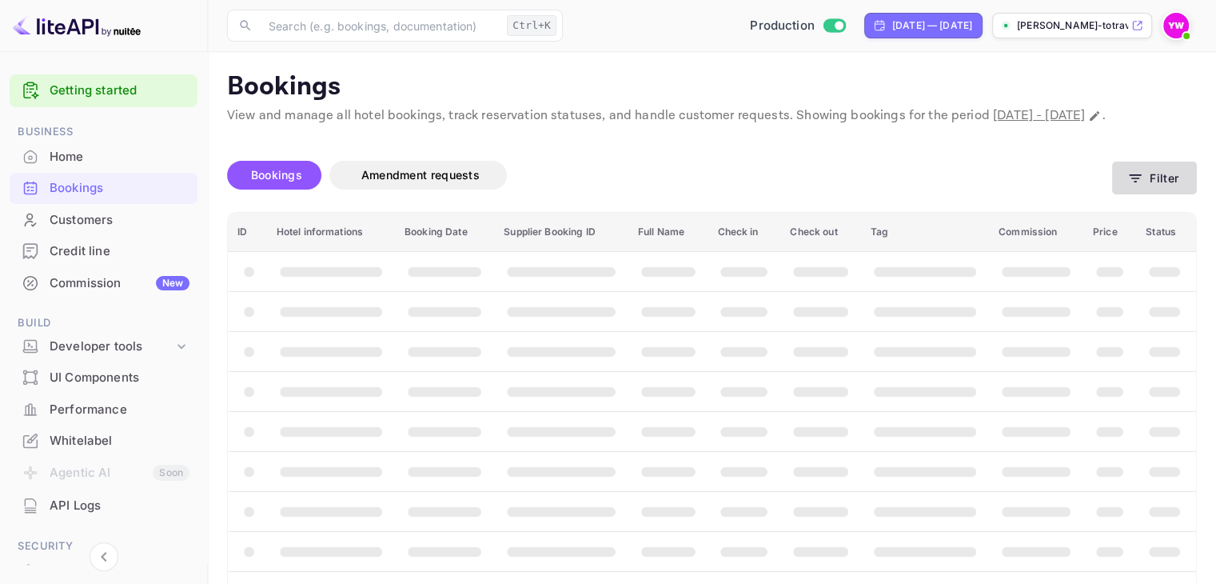
click at [1150, 194] on button "Filter" at bounding box center [1154, 177] width 85 height 33
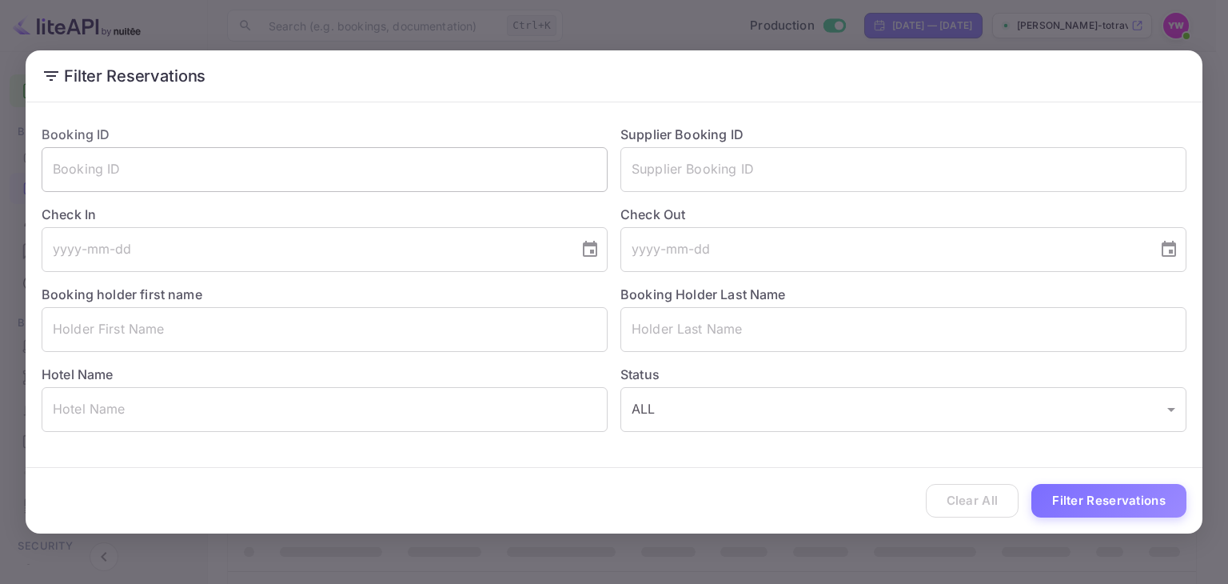
click at [309, 173] on input "text" at bounding box center [325, 169] width 566 height 45
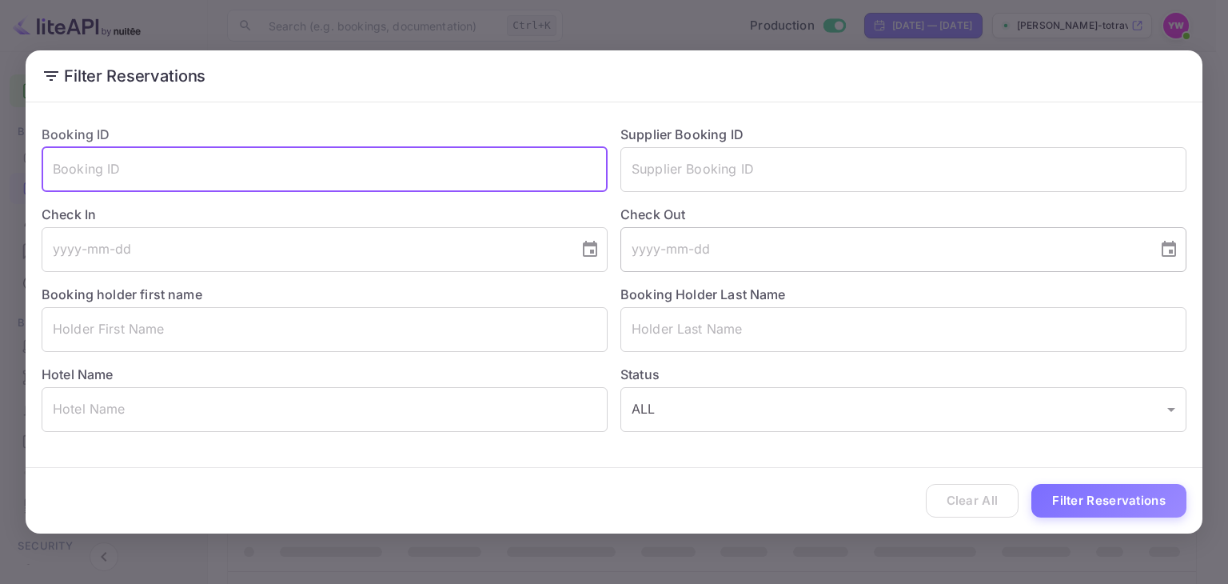
paste input "qrD2UYvU9"
type input "qrD2UYvU9"
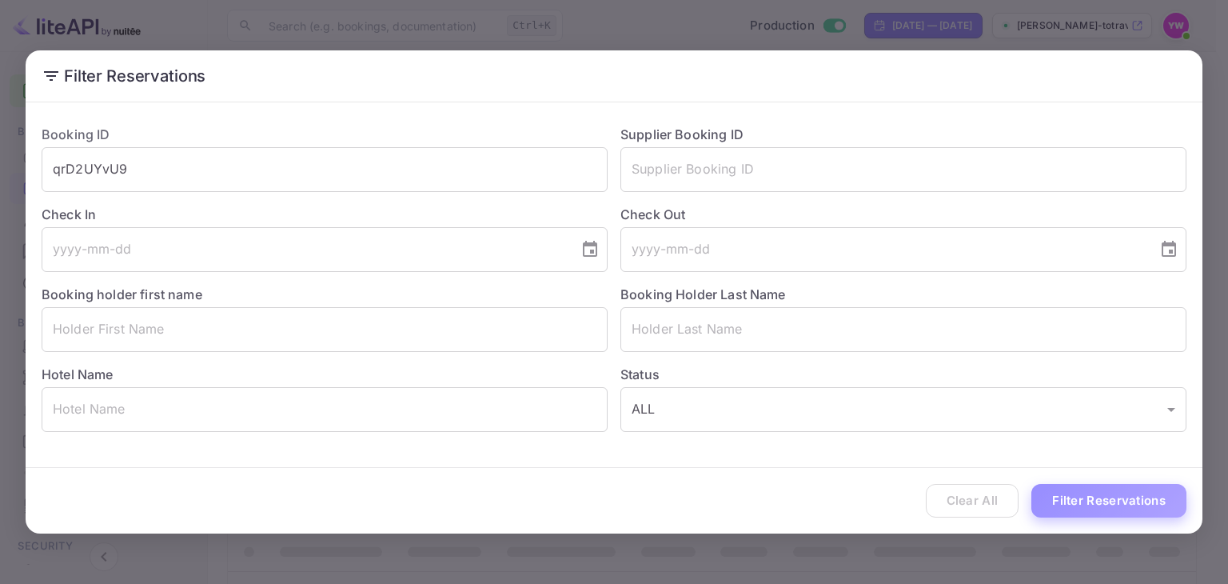
click at [1086, 496] on button "Filter Reservations" at bounding box center [1108, 501] width 155 height 34
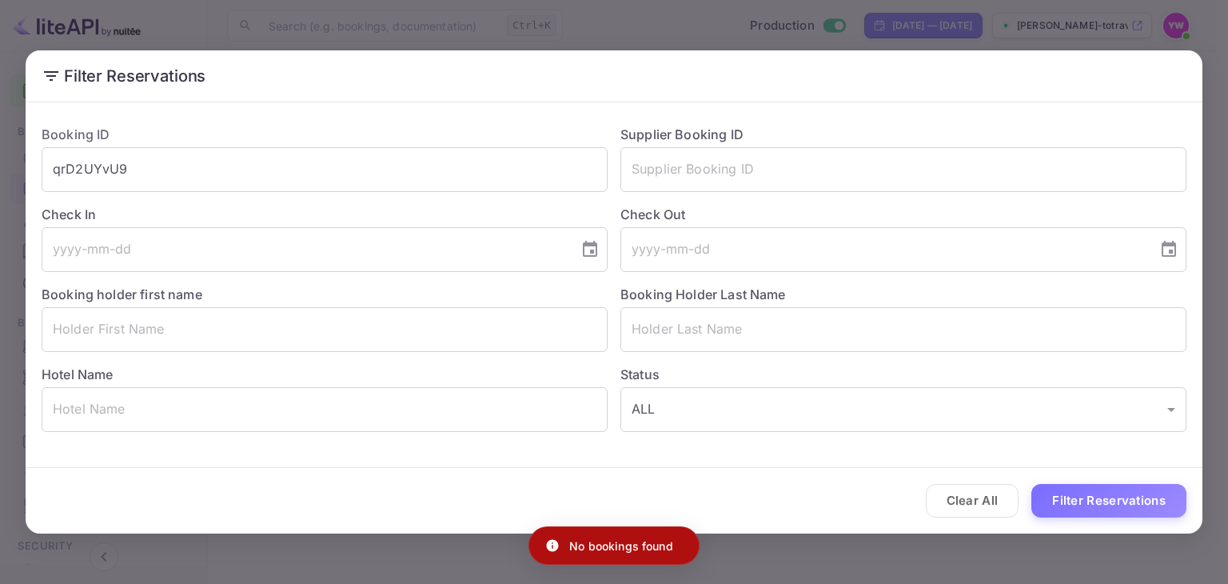
click at [1209, 87] on div "Filter Reservations Booking ID qrD2UYvU9 ​ Supplier Booking ID ​ Check In ​ Che…" at bounding box center [614, 292] width 1228 height 584
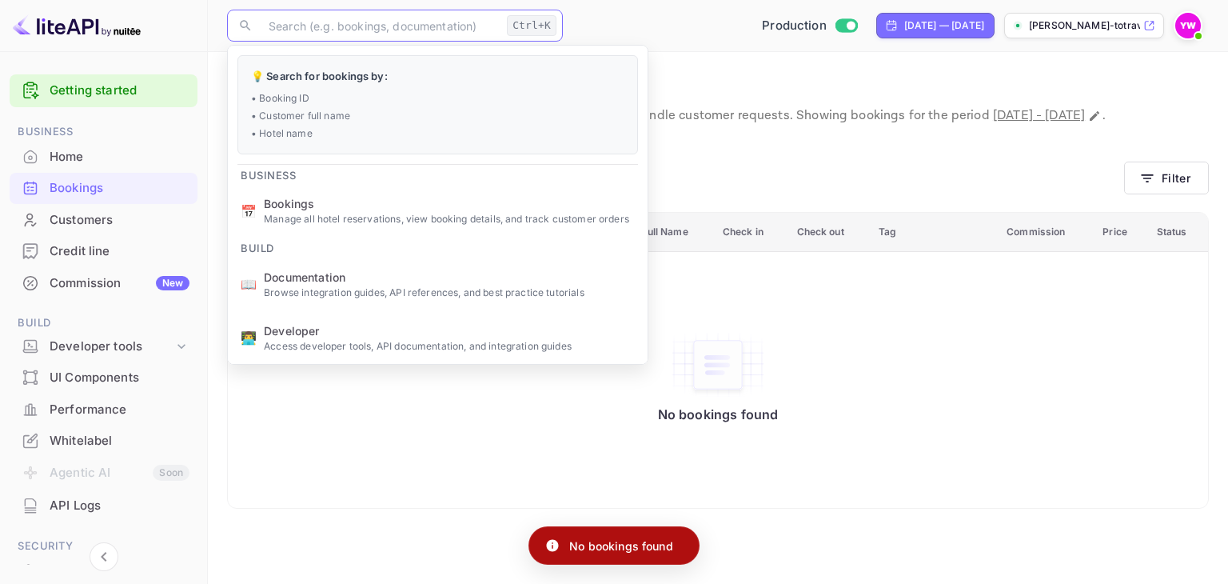
click at [394, 28] on input "text" at bounding box center [379, 26] width 241 height 32
paste input "qrD2UYvU9"
type input "qrD2UYvU9"
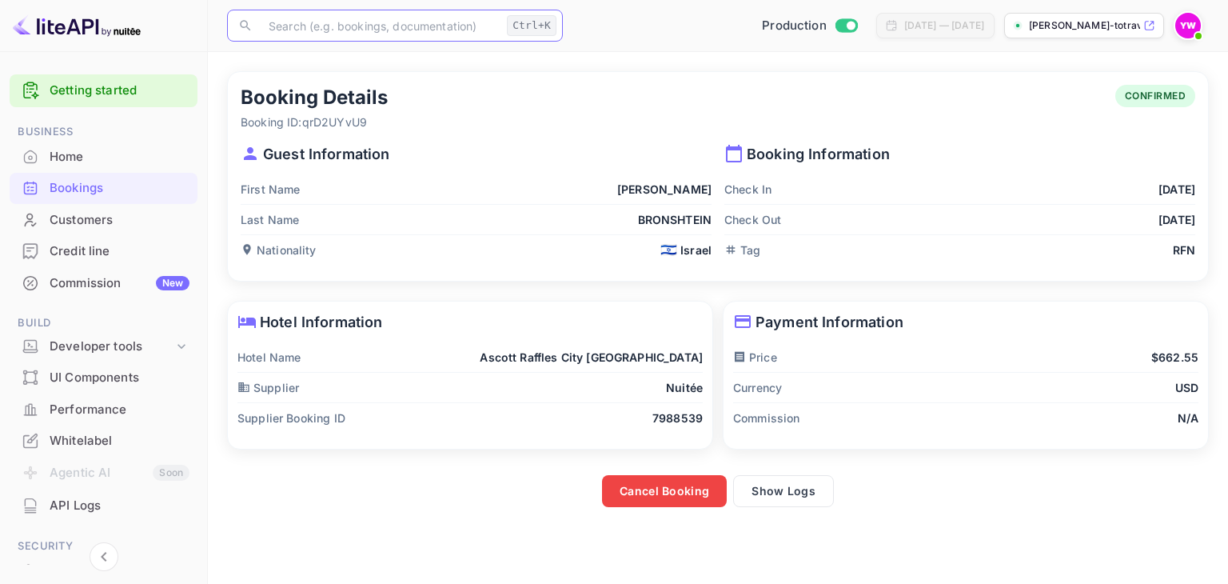
click at [681, 410] on p "7988539" at bounding box center [677, 417] width 50 height 17
click at [735, 157] on icon at bounding box center [733, 153] width 19 height 19
click at [873, 157] on p "Booking Information" at bounding box center [959, 154] width 471 height 22
click at [352, 94] on h5 "Booking Details" at bounding box center [314, 98] width 147 height 26
click at [333, 94] on h5 "Booking Details" at bounding box center [314, 98] width 147 height 26
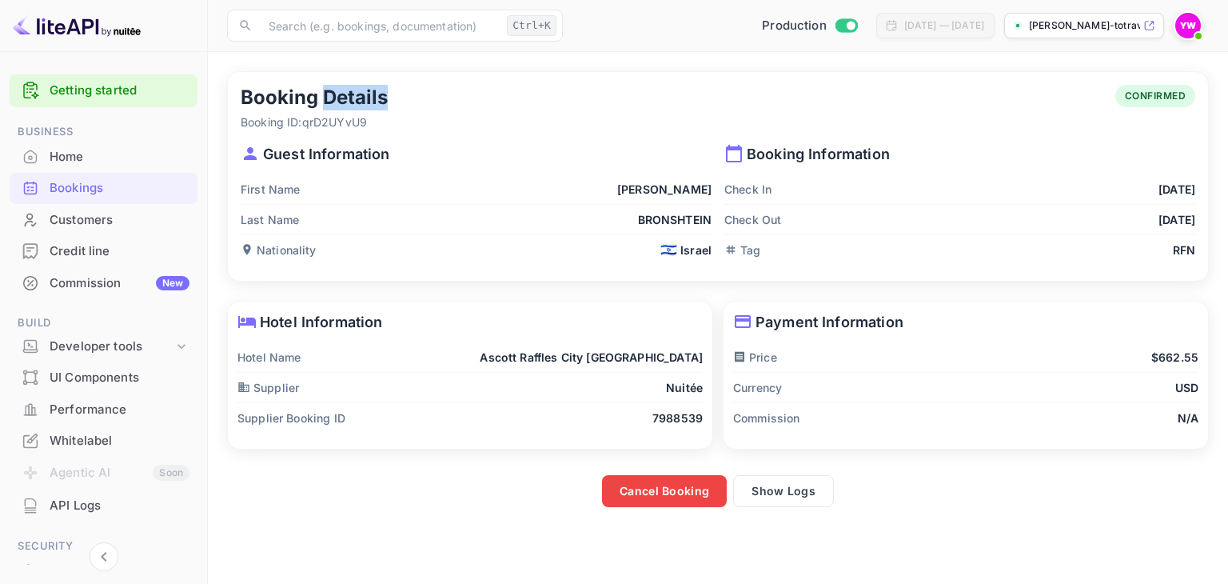
click at [333, 94] on h5 "Booking Details" at bounding box center [314, 98] width 147 height 26
click at [362, 164] on p "Guest Information" at bounding box center [476, 154] width 471 height 22
click at [1165, 189] on p "Sep 30, 2025" at bounding box center [1176, 189] width 37 height 17
click at [688, 409] on p "7988539" at bounding box center [677, 417] width 50 height 17
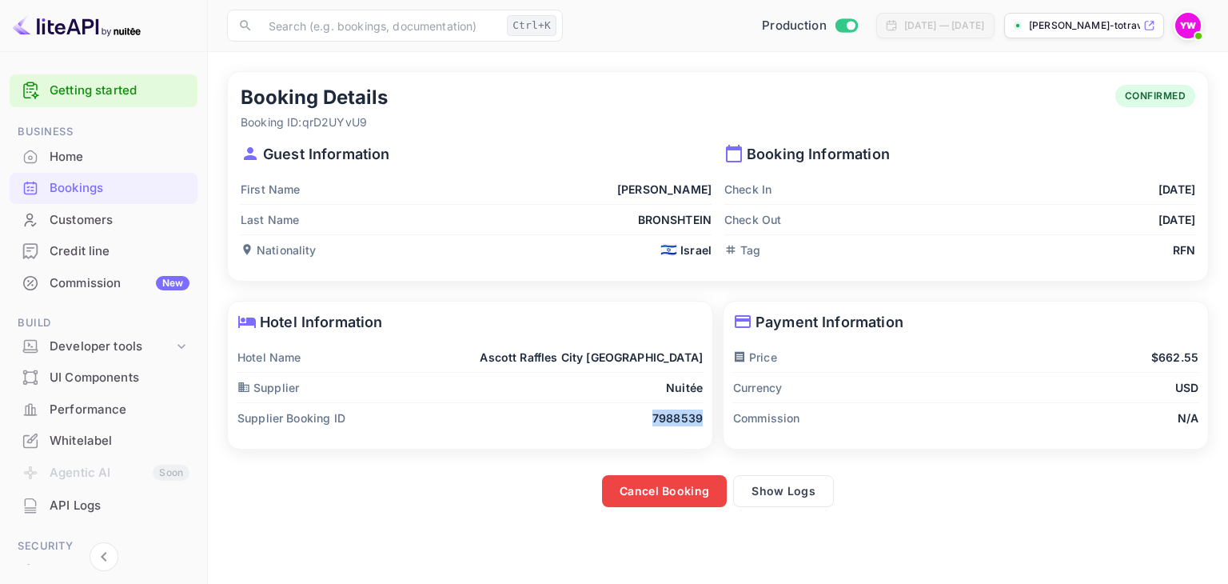
copy p "7988539"
click at [76, 191] on div "Bookings" at bounding box center [120, 188] width 140 height 18
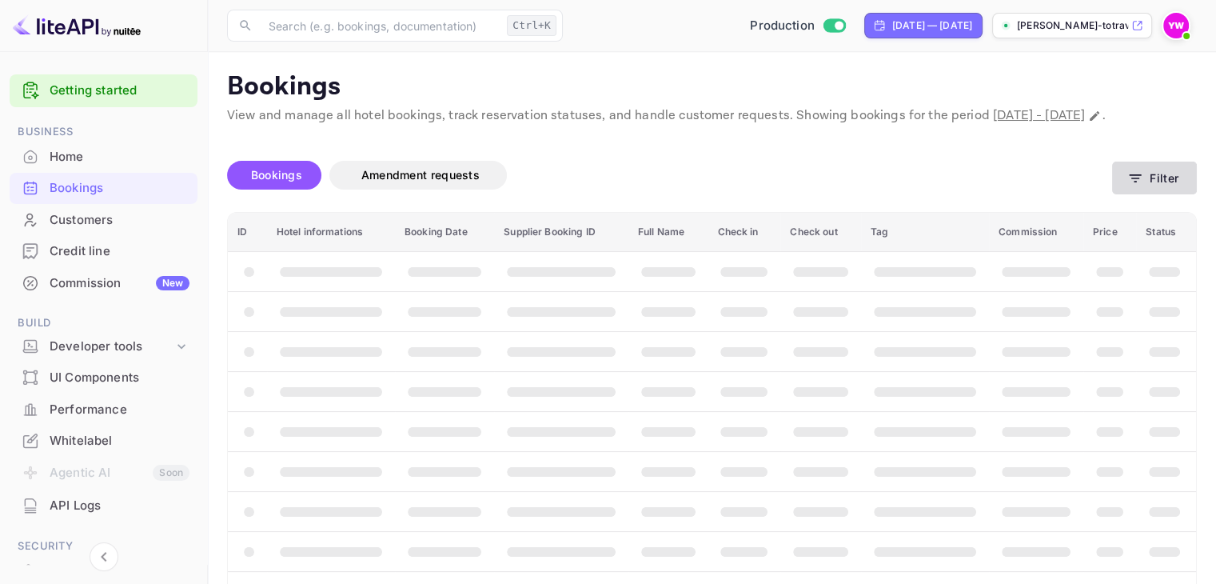
click at [1127, 186] on icon "button" at bounding box center [1135, 178] width 16 height 16
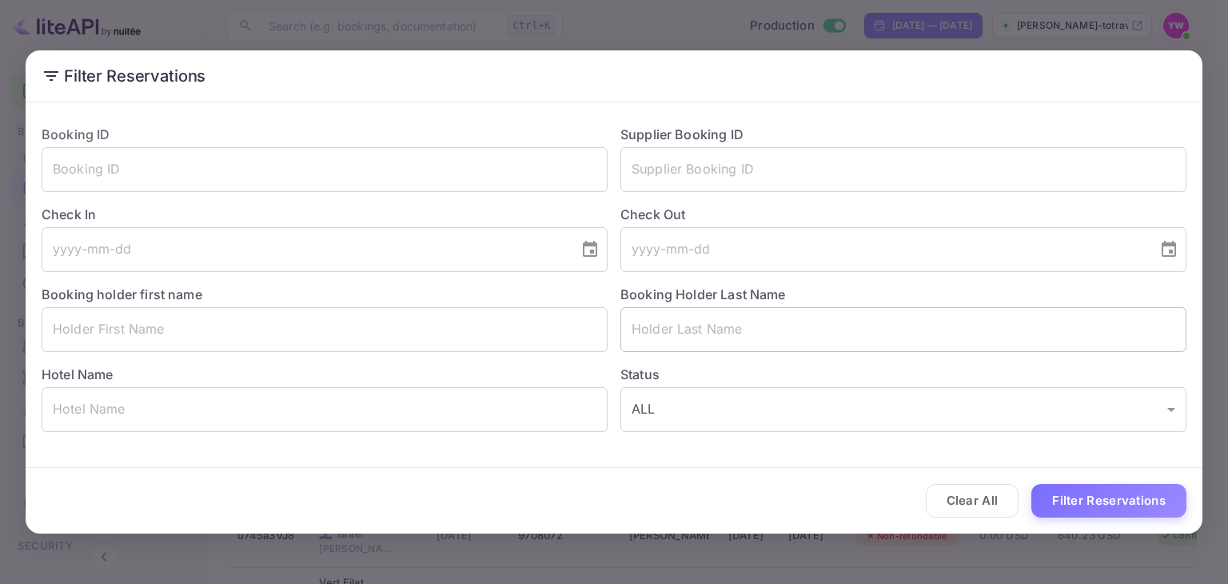
click at [724, 325] on input "text" at bounding box center [903, 329] width 566 height 45
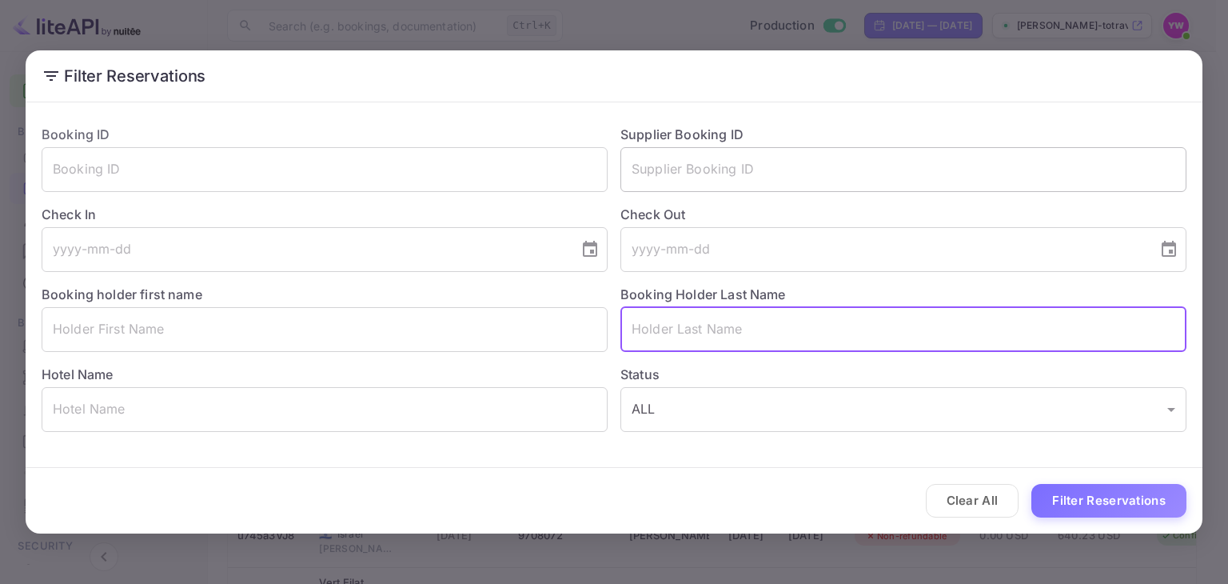
click at [725, 161] on input "text" at bounding box center [903, 169] width 566 height 45
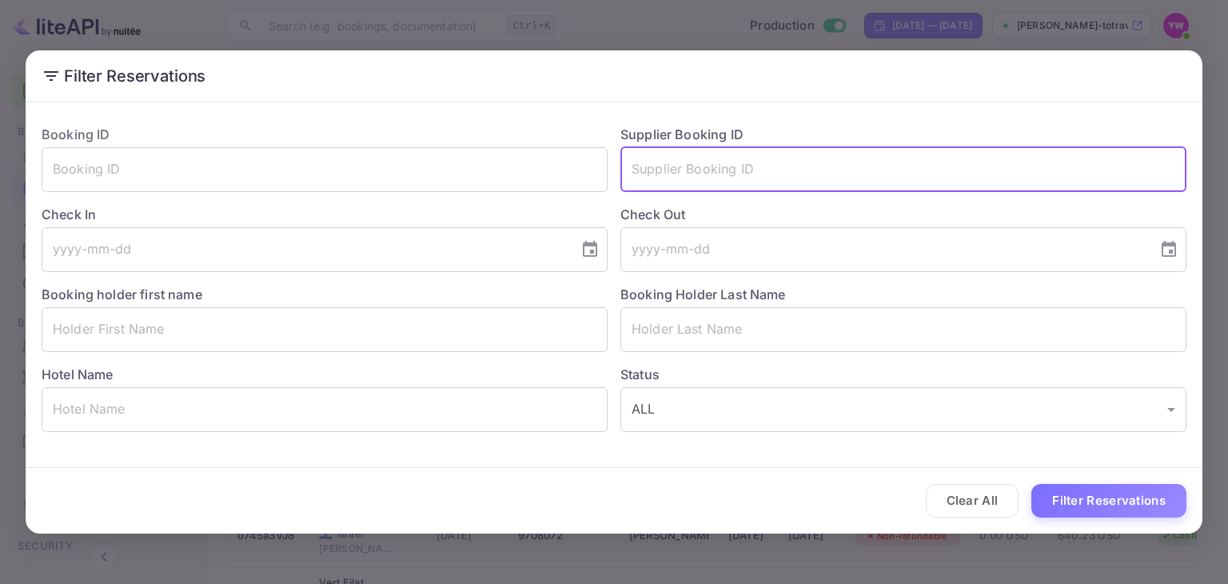
paste input "7988539"
type input "7988539"
click at [1031, 484] on button "Filter Reservations" at bounding box center [1108, 501] width 155 height 34
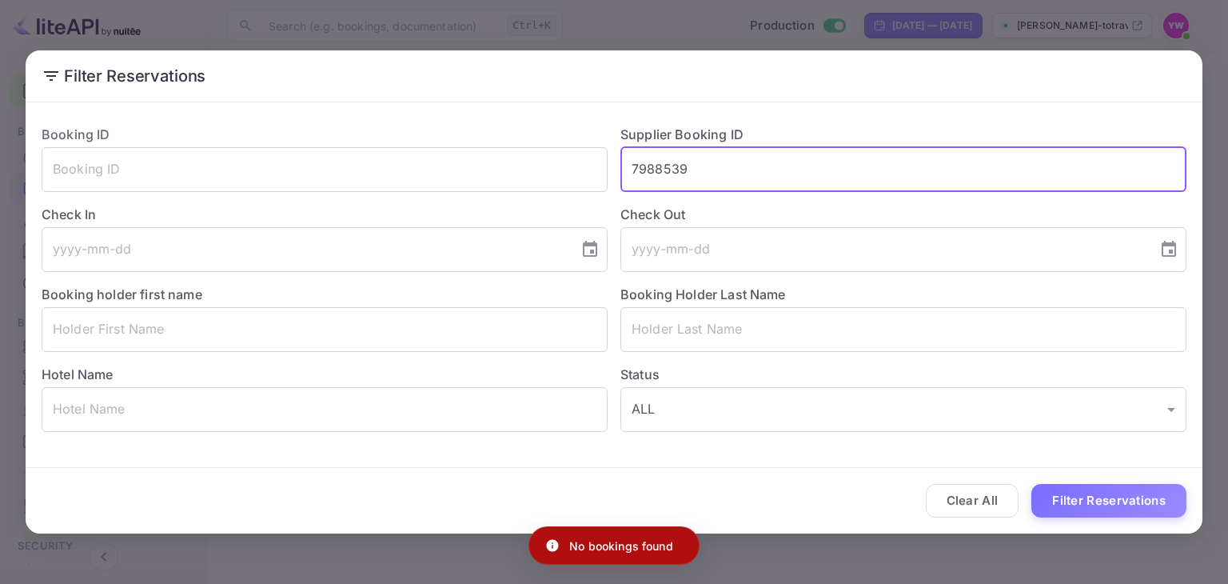
click at [1215, 103] on div "Filter Reservations Booking ID ​ Supplier Booking ID 7988539 ​ Check In ​ Check…" at bounding box center [614, 292] width 1228 height 584
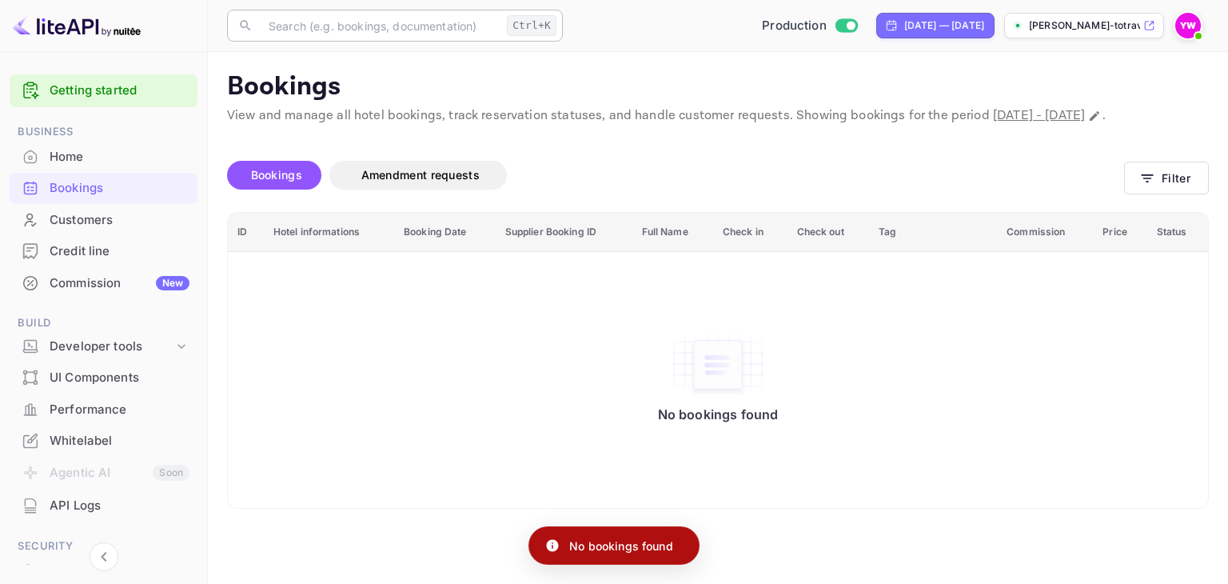
click at [399, 20] on input "text" at bounding box center [379, 26] width 241 height 32
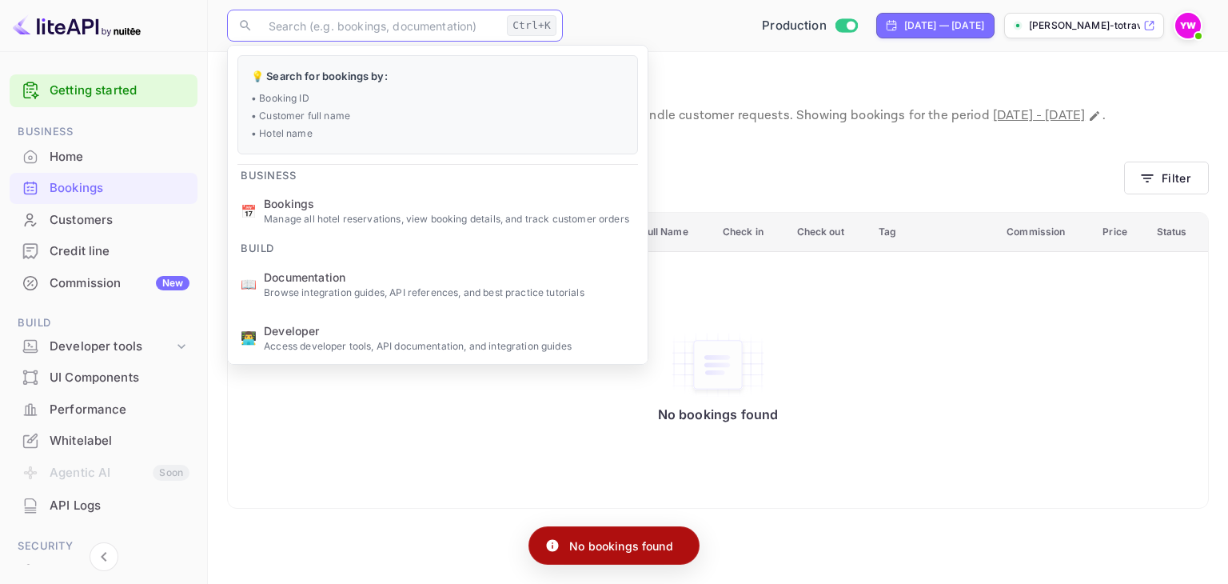
paste input "7988539"
type input "7988539"
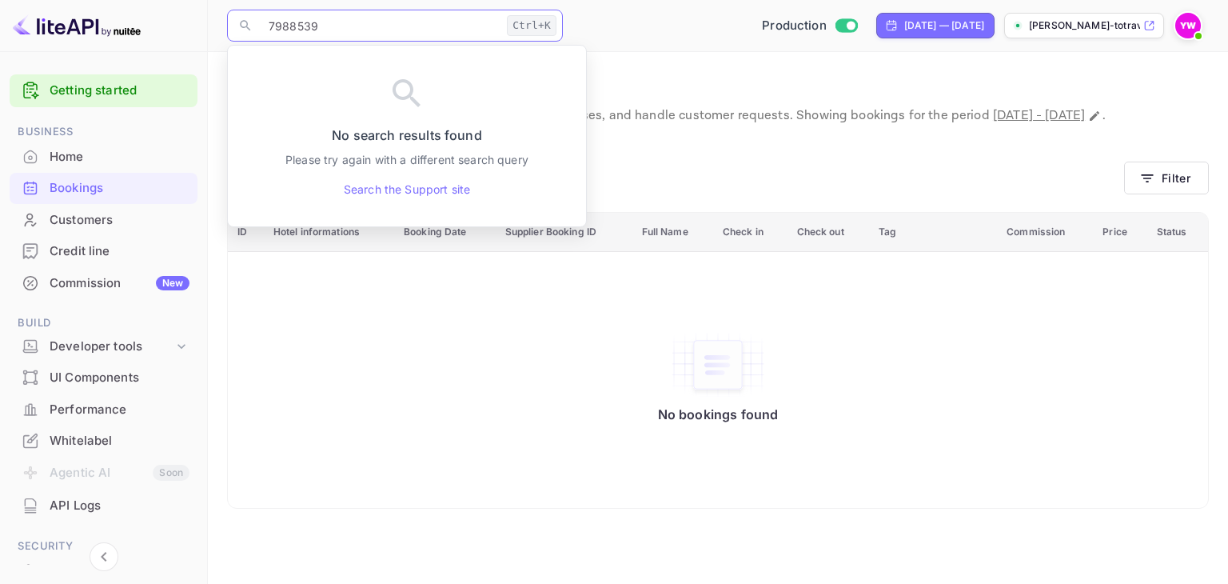
drag, startPoint x: 319, startPoint y: 29, endPoint x: 150, endPoint y: 37, distance: 168.8
click at [147, 36] on div "Getting started Business Home Bookings Customers Credit line Commission New Bui…" at bounding box center [614, 292] width 1228 height 584
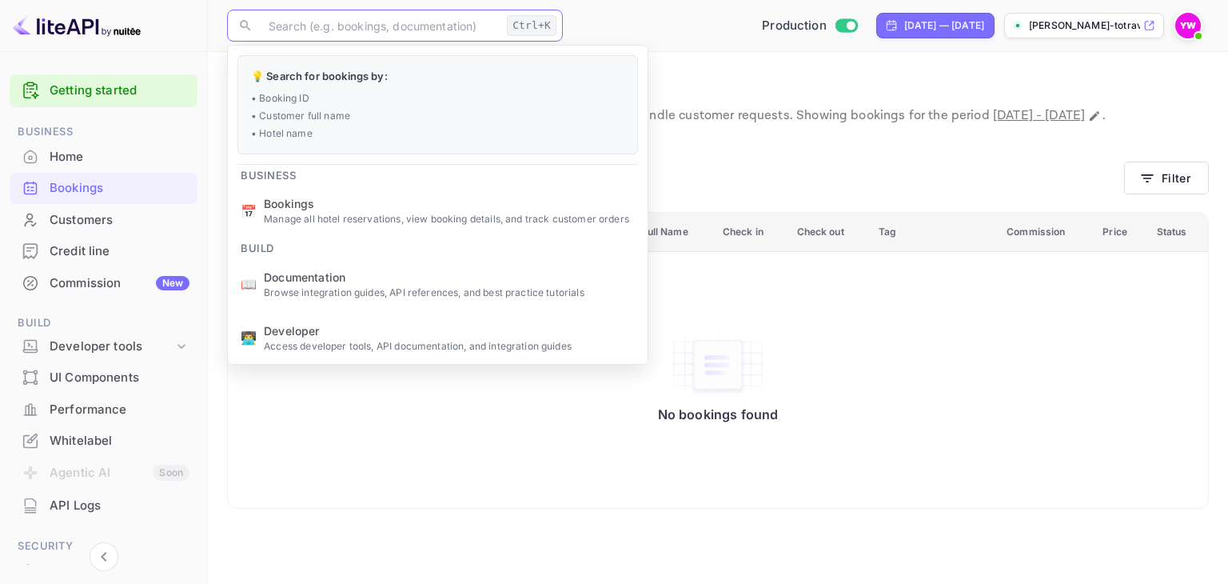
click at [353, 18] on input "text" at bounding box center [379, 26] width 241 height 32
paste input "qrD2UYvU9"
type input "qrD2UYvU9"
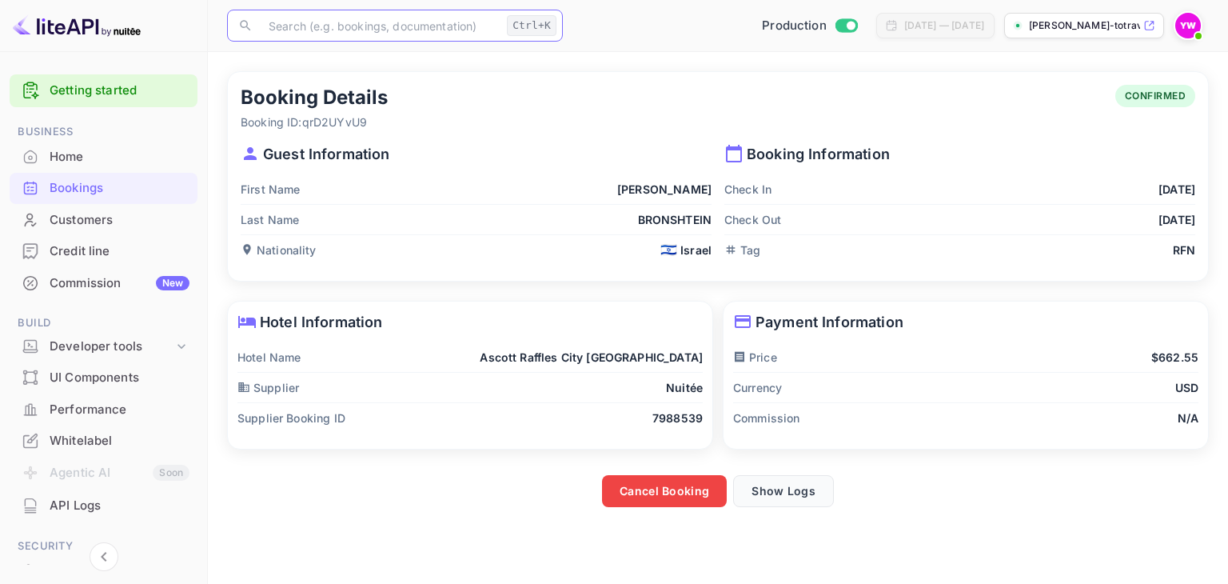
click at [809, 492] on button "Show Logs" at bounding box center [783, 491] width 101 height 32
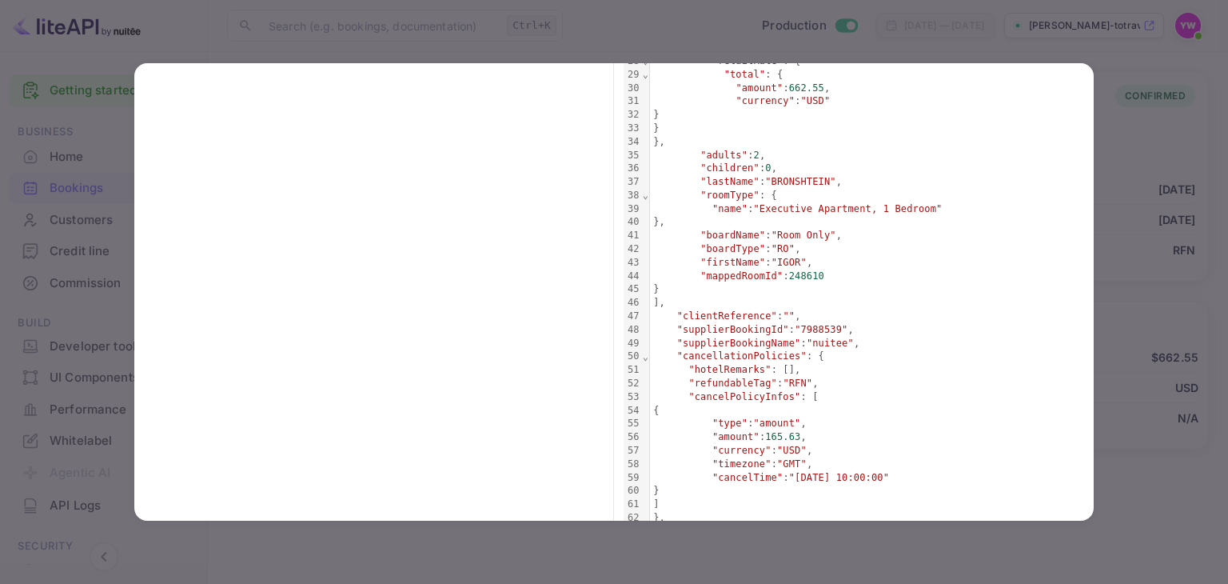
scroll to position [526, 0]
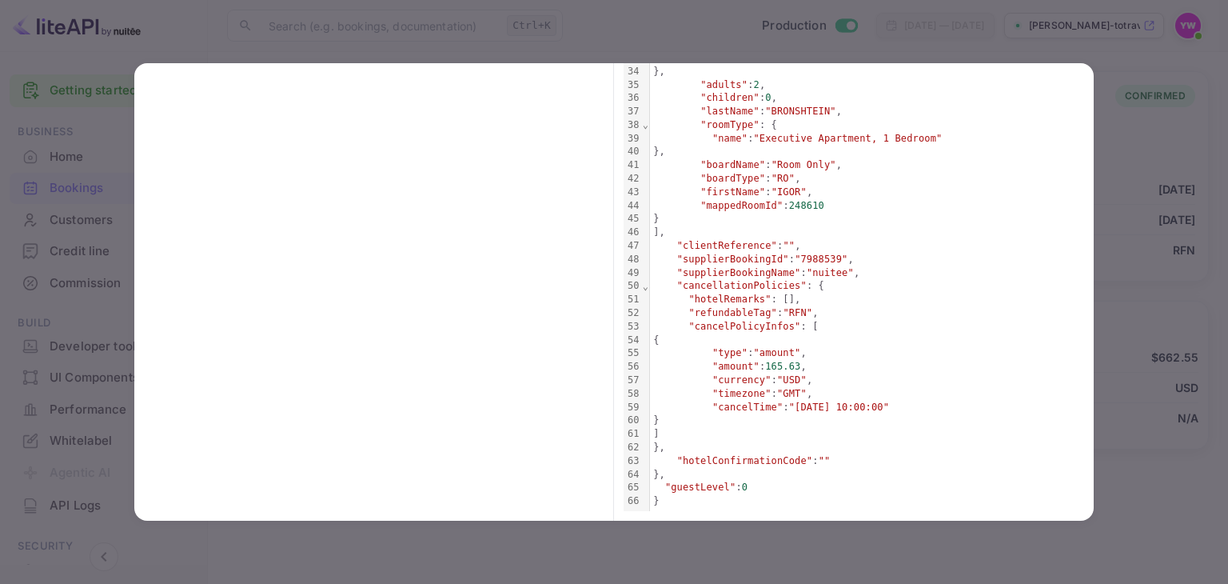
click at [1117, 74] on div at bounding box center [614, 292] width 1228 height 584
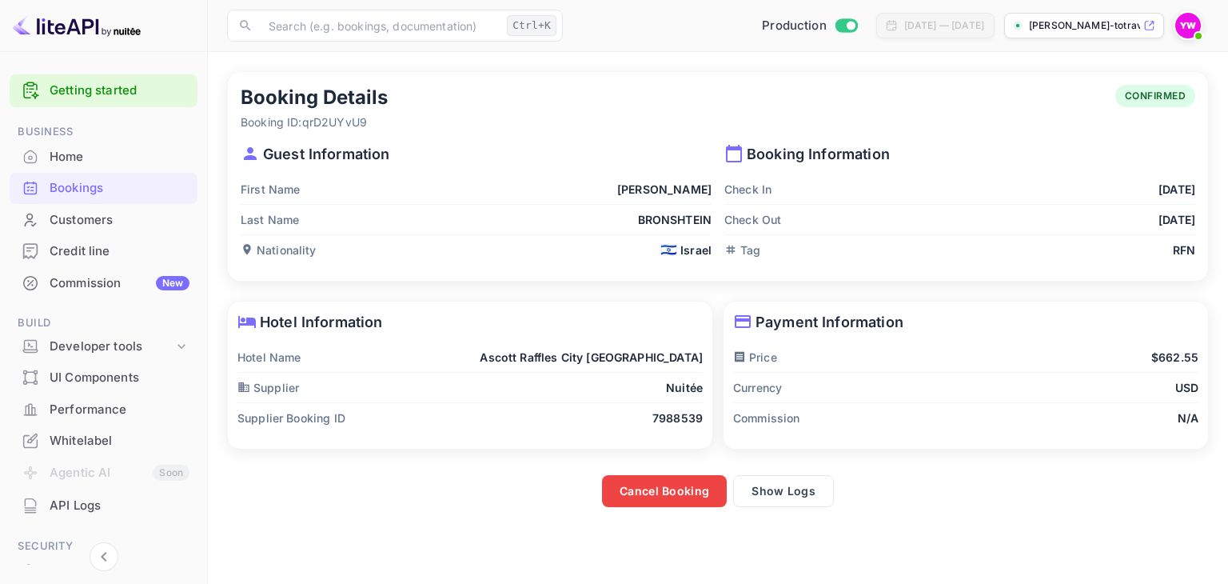
click at [271, 380] on p "Supplier" at bounding box center [268, 387] width 62 height 17
click at [241, 376] on div "Supplier Nuitée" at bounding box center [469, 387] width 465 height 30
click at [1151, 86] on div "CONFIRMED" at bounding box center [1155, 96] width 81 height 22
click at [751, 150] on p "Booking Information" at bounding box center [959, 154] width 471 height 22
drag, startPoint x: 723, startPoint y: 245, endPoint x: 821, endPoint y: 251, distance: 98.5
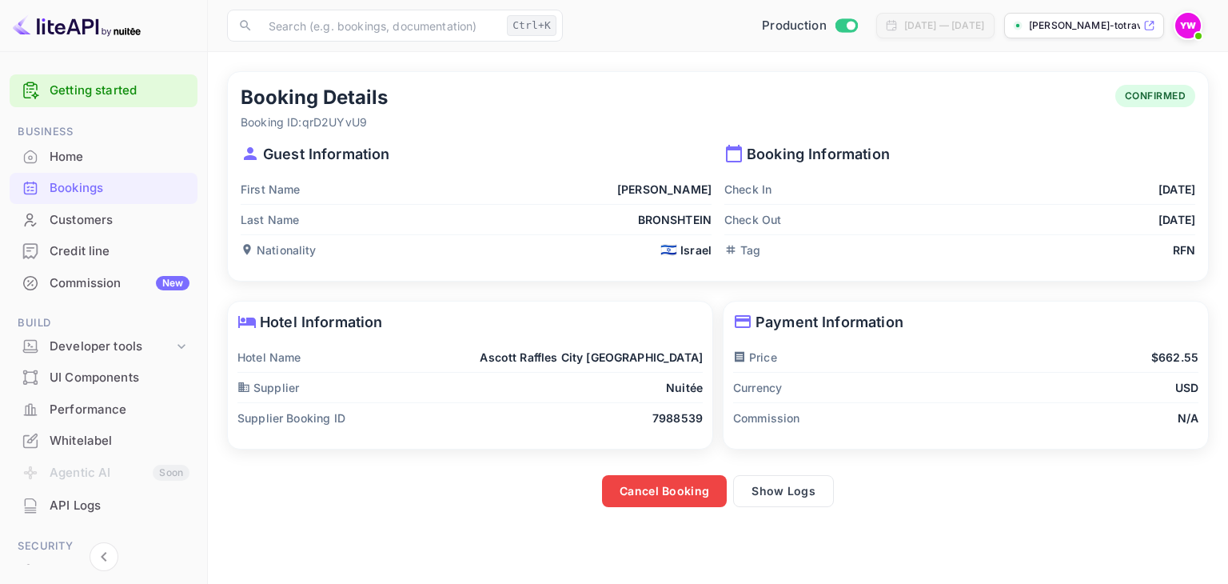
click at [723, 245] on div "Booking Information Check In Sep 30, 2025 Check Out Oct 4, 2025 Tag RFN" at bounding box center [953, 197] width 484 height 134
click at [1124, 235] on div "Tag RFN" at bounding box center [959, 250] width 471 height 30
click at [1147, 271] on div "Booking Details Booking ID: qrD2UYvU9 CONFIRMED Guest Information First Name IG…" at bounding box center [718, 176] width 980 height 209
drag, startPoint x: 1212, startPoint y: 232, endPoint x: 1213, endPoint y: 205, distance: 26.4
click at [1214, 213] on main "Booking Details Booking ID: qrD2UYvU9 CONFIRMED Guest Information First Name IG…" at bounding box center [718, 318] width 1020 height 532
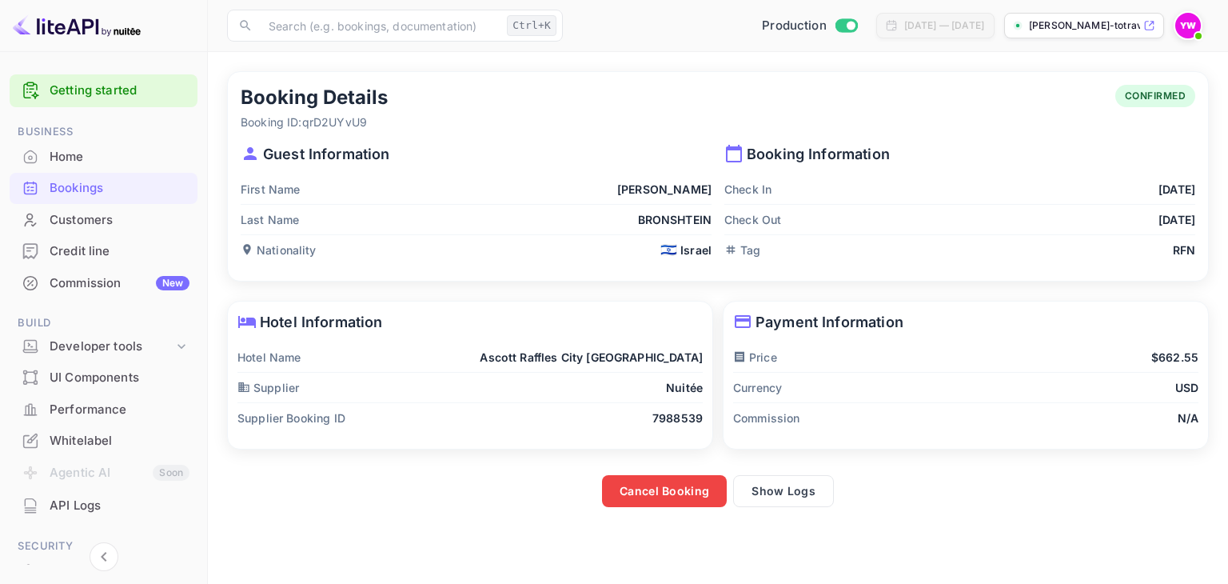
click at [347, 152] on p "Guest Information" at bounding box center [476, 154] width 471 height 22
click at [342, 121] on p "Booking ID: qrD2UYvU9" at bounding box center [314, 122] width 147 height 17
click at [378, 254] on div "Nationality 🇮🇱 Israel" at bounding box center [476, 250] width 471 height 30
click at [748, 323] on icon at bounding box center [742, 321] width 19 height 19
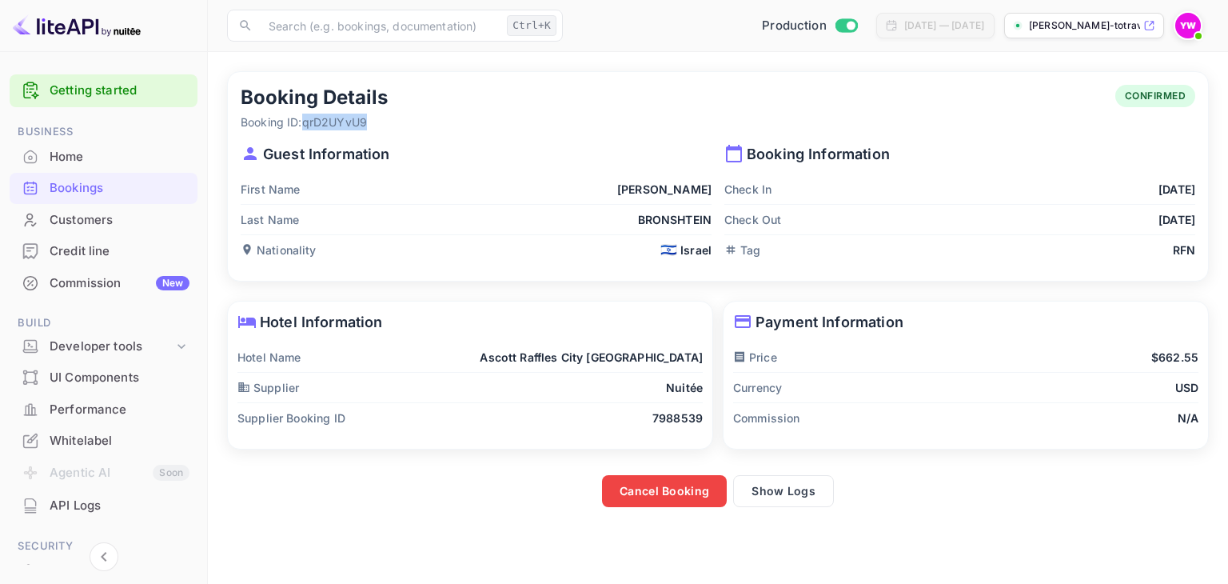
drag, startPoint x: 305, startPoint y: 121, endPoint x: 381, endPoint y: 125, distance: 76.1
click at [381, 125] on p "Booking ID: qrD2UYvU9" at bounding box center [314, 122] width 147 height 17
copy p "qrD2UYvU9"
click at [112, 188] on div "Bookings" at bounding box center [120, 188] width 140 height 18
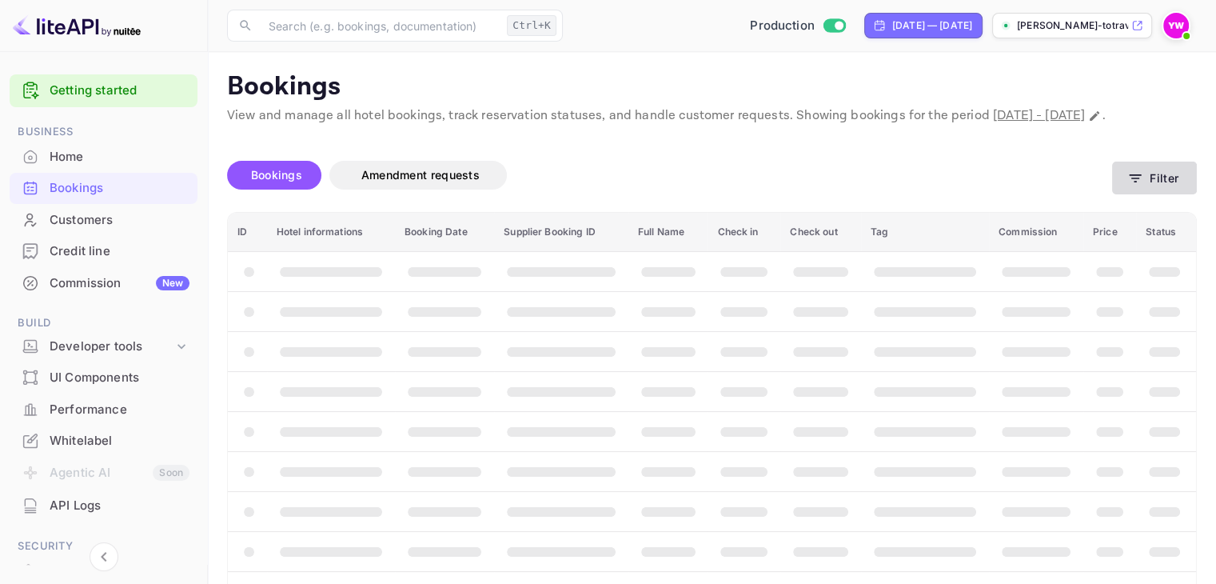
click at [1140, 186] on icon "button" at bounding box center [1135, 178] width 16 height 16
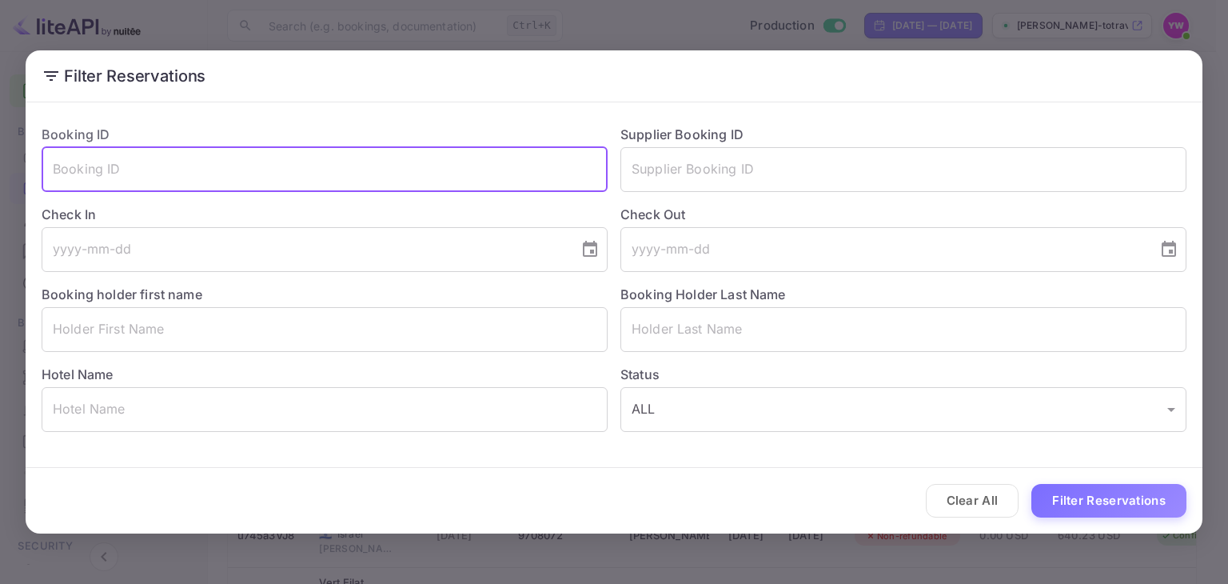
click at [258, 170] on input "text" at bounding box center [325, 169] width 566 height 45
paste input "qrD2UYvU9"
type input "qrD2UYvU9"
click at [1108, 492] on button "Filter Reservations" at bounding box center [1108, 501] width 155 height 34
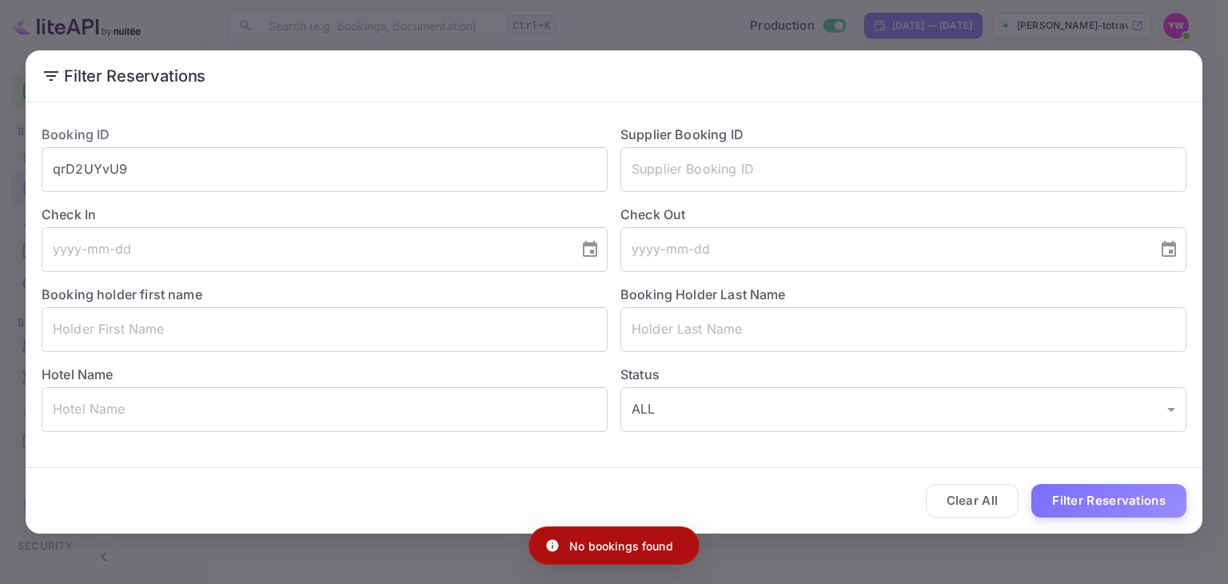
click at [765, 560] on div "Filter Reservations Booking ID qrD2UYvU9 ​ Supplier Booking ID ​ Check In ​ Che…" at bounding box center [614, 292] width 1228 height 584
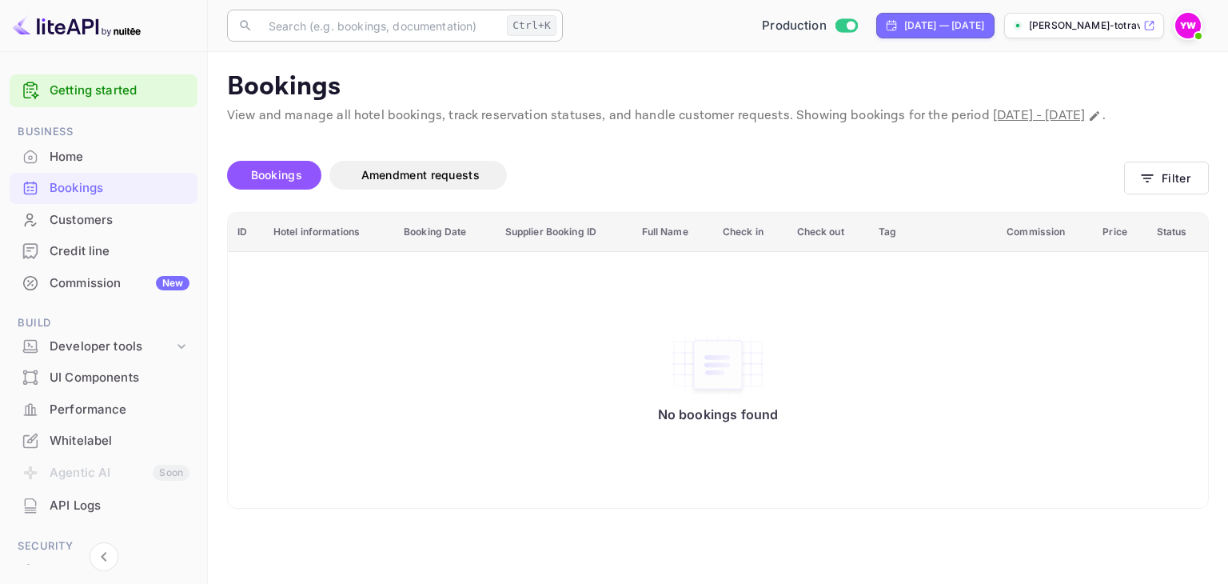
click at [319, 29] on input "text" at bounding box center [379, 26] width 241 height 32
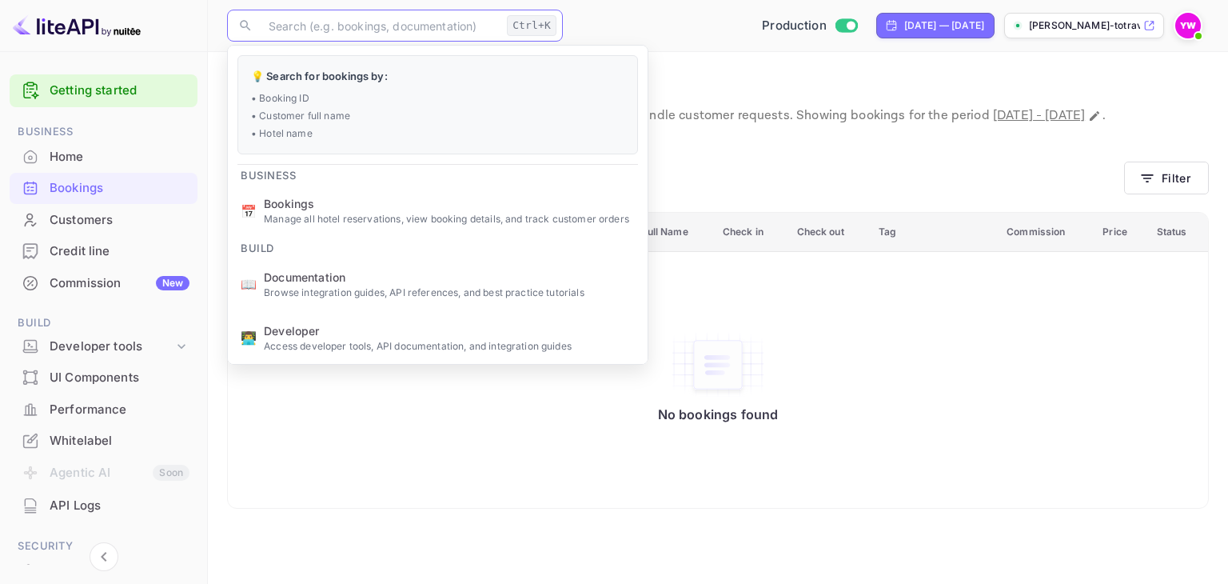
click at [460, 455] on div "No bookings found" at bounding box center [718, 379] width 948 height 233
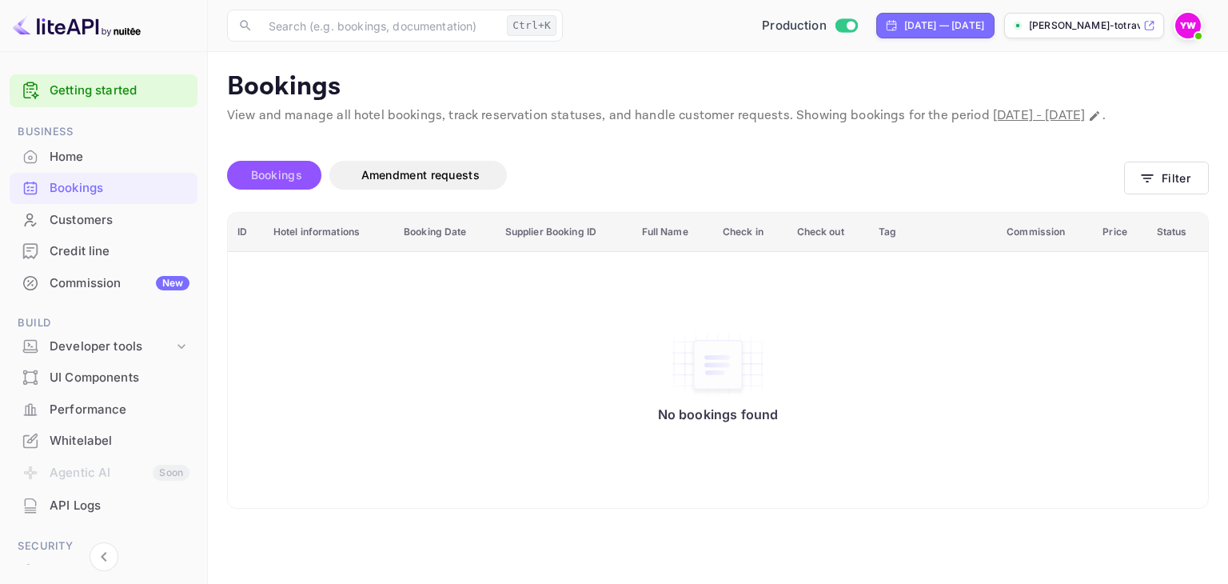
click at [258, 181] on span "Bookings" at bounding box center [276, 175] width 51 height 14
click at [289, 181] on span "Bookings" at bounding box center [276, 175] width 51 height 14
click at [299, 181] on span "Bookings" at bounding box center [276, 175] width 51 height 14
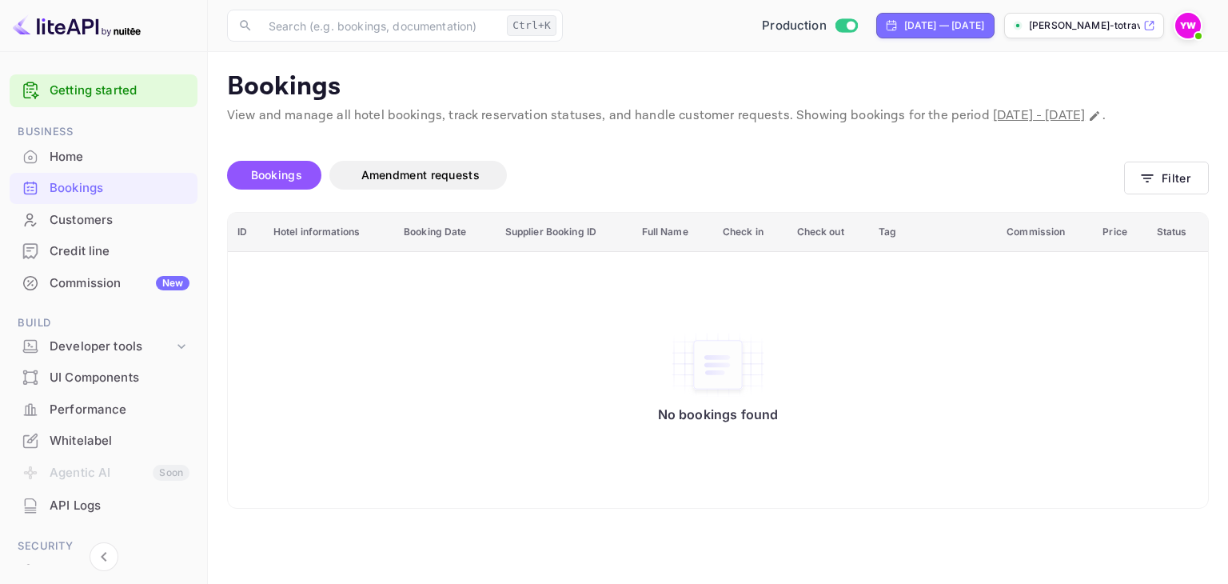
click at [298, 181] on span "Bookings" at bounding box center [276, 175] width 51 height 14
click at [289, 185] on span "Bookings" at bounding box center [276, 174] width 67 height 19
click at [288, 185] on span "Bookings" at bounding box center [276, 174] width 67 height 19
click at [265, 181] on span "Bookings" at bounding box center [276, 175] width 51 height 14
click at [680, 167] on div "Bookings Amendment requests" at bounding box center [675, 178] width 897 height 67
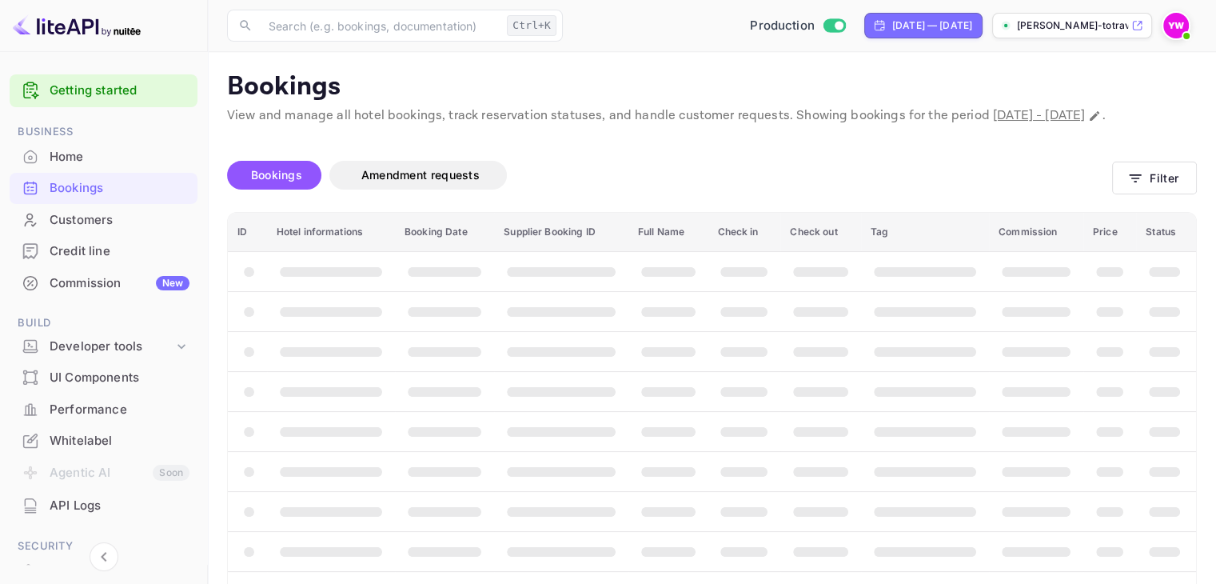
click at [642, 165] on div "Bookings Amendment requests" at bounding box center [669, 178] width 885 height 67
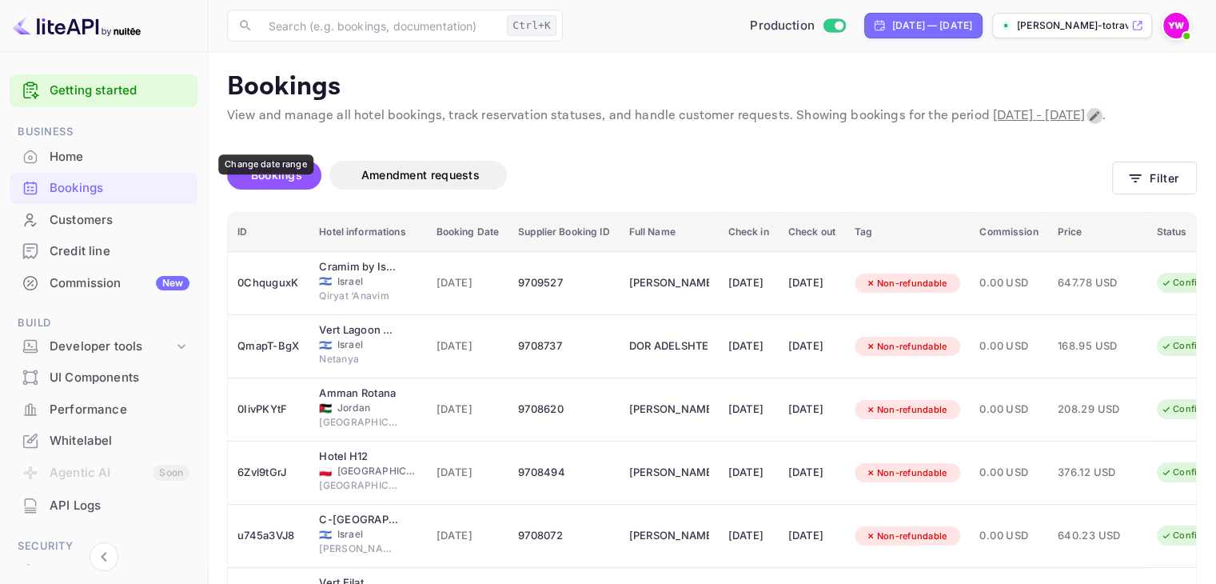
click at [1088, 122] on icon "Change date range" at bounding box center [1094, 116] width 13 height 13
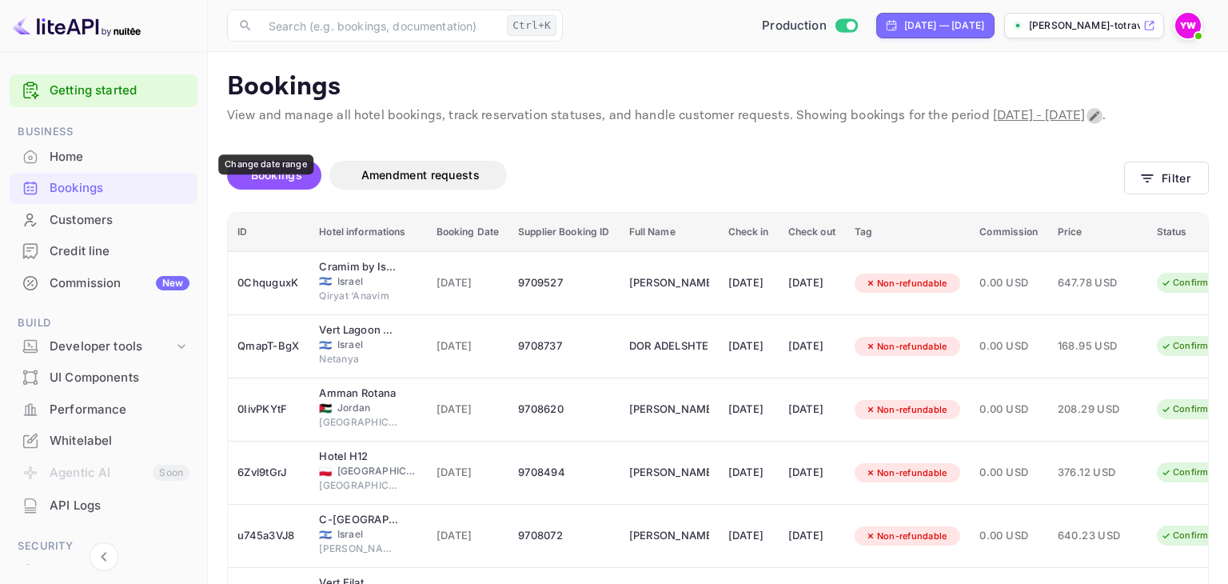
select select "7"
select select "2025"
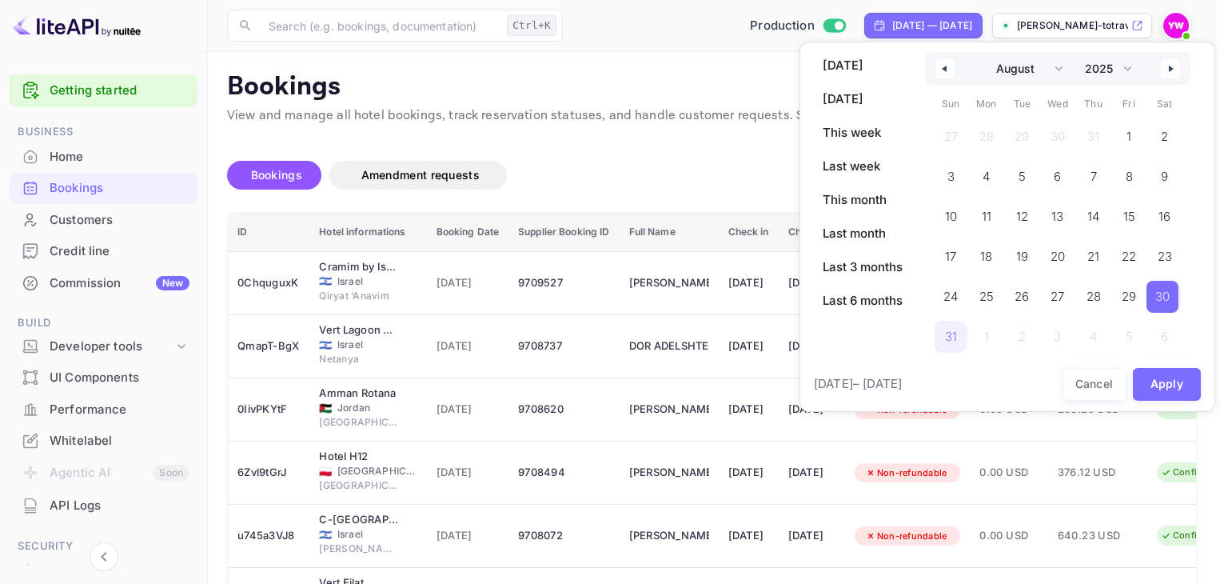
click at [387, 144] on div at bounding box center [614, 292] width 1228 height 584
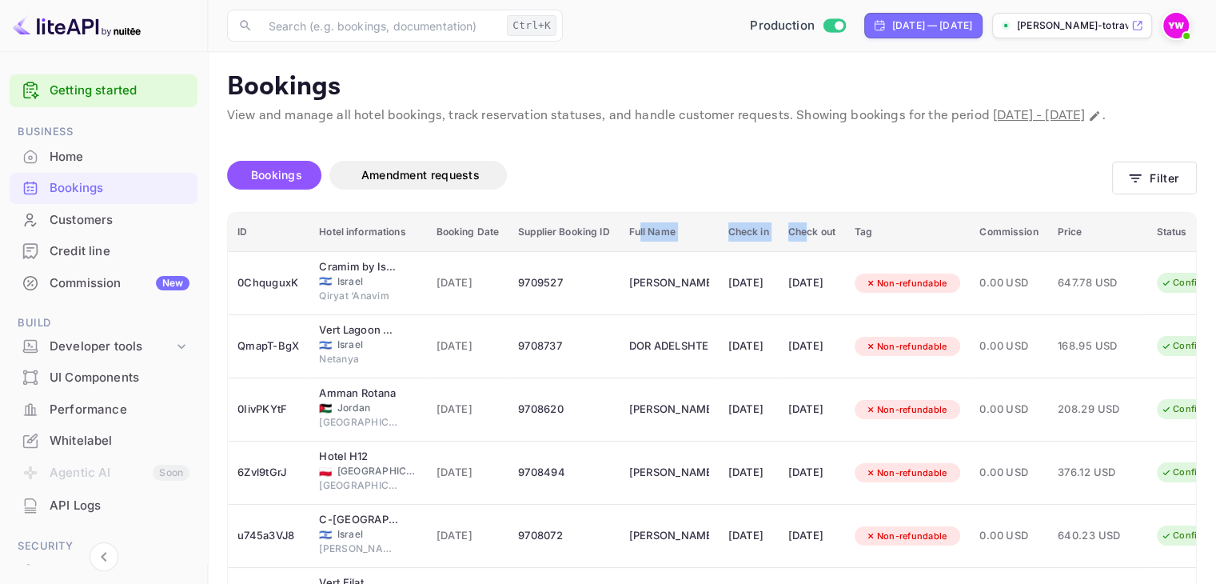
drag, startPoint x: 644, startPoint y: 250, endPoint x: 838, endPoint y: 252, distance: 193.4
click at [838, 252] on tr "ID Hotel informations Booking Date Supplier Booking ID Full Name Check in Check…" at bounding box center [738, 232] width 1021 height 39
click at [845, 252] on th "Check out" at bounding box center [812, 232] width 66 height 39
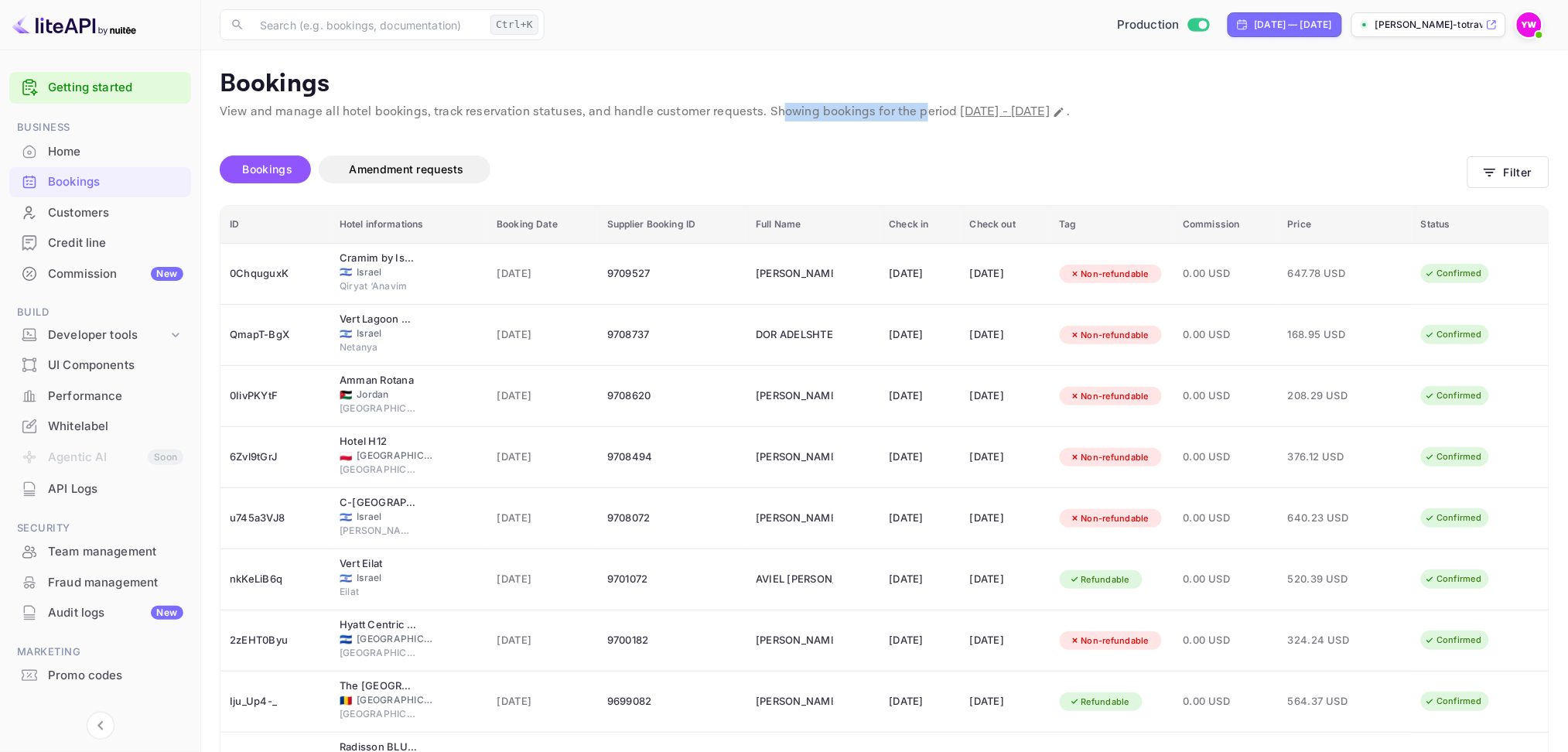
drag, startPoint x: 772, startPoint y: 110, endPoint x: 911, endPoint y: 110, distance: 139.0
click at [911, 110] on p "View and manage all hotel bookings, track reservation statuses, and handle cust…" at bounding box center [885, 111] width 1330 height 18
click at [922, 105] on p "View and manage all hotel bookings, track reservation statuses, and handle cust…" at bounding box center [885, 111] width 1330 height 18
drag, startPoint x: 875, startPoint y: 109, endPoint x: 912, endPoint y: 106, distance: 37.1
click at [912, 106] on p "View and manage all hotel bookings, track reservation statuses, and handle cust…" at bounding box center [885, 111] width 1330 height 18
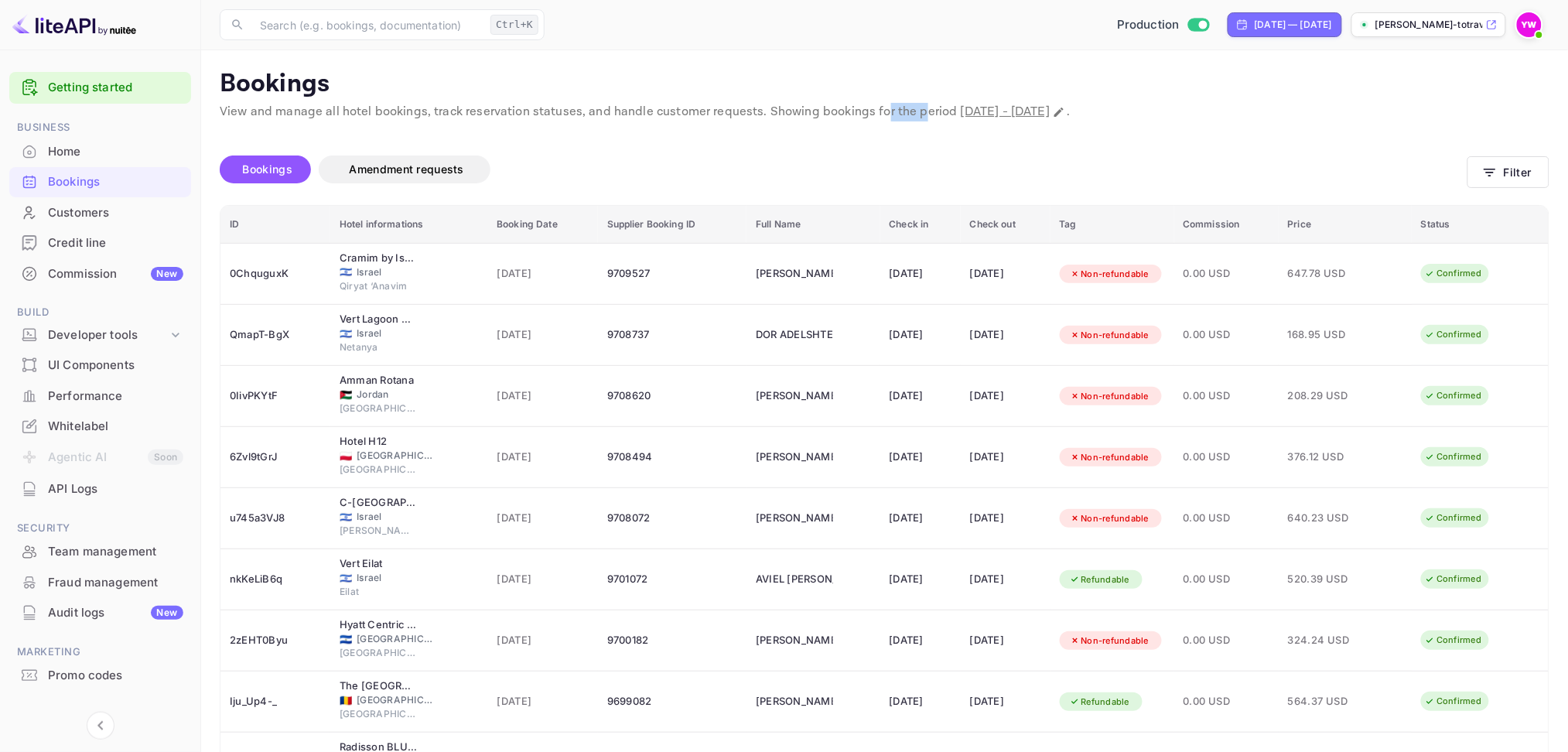
click at [912, 106] on p "View and manage all hotel bookings, track reservation statuses, and handle cust…" at bounding box center [885, 111] width 1330 height 18
click at [1066, 110] on icon "Change date range" at bounding box center [1059, 112] width 13 height 13
select select "7"
select select "2025"
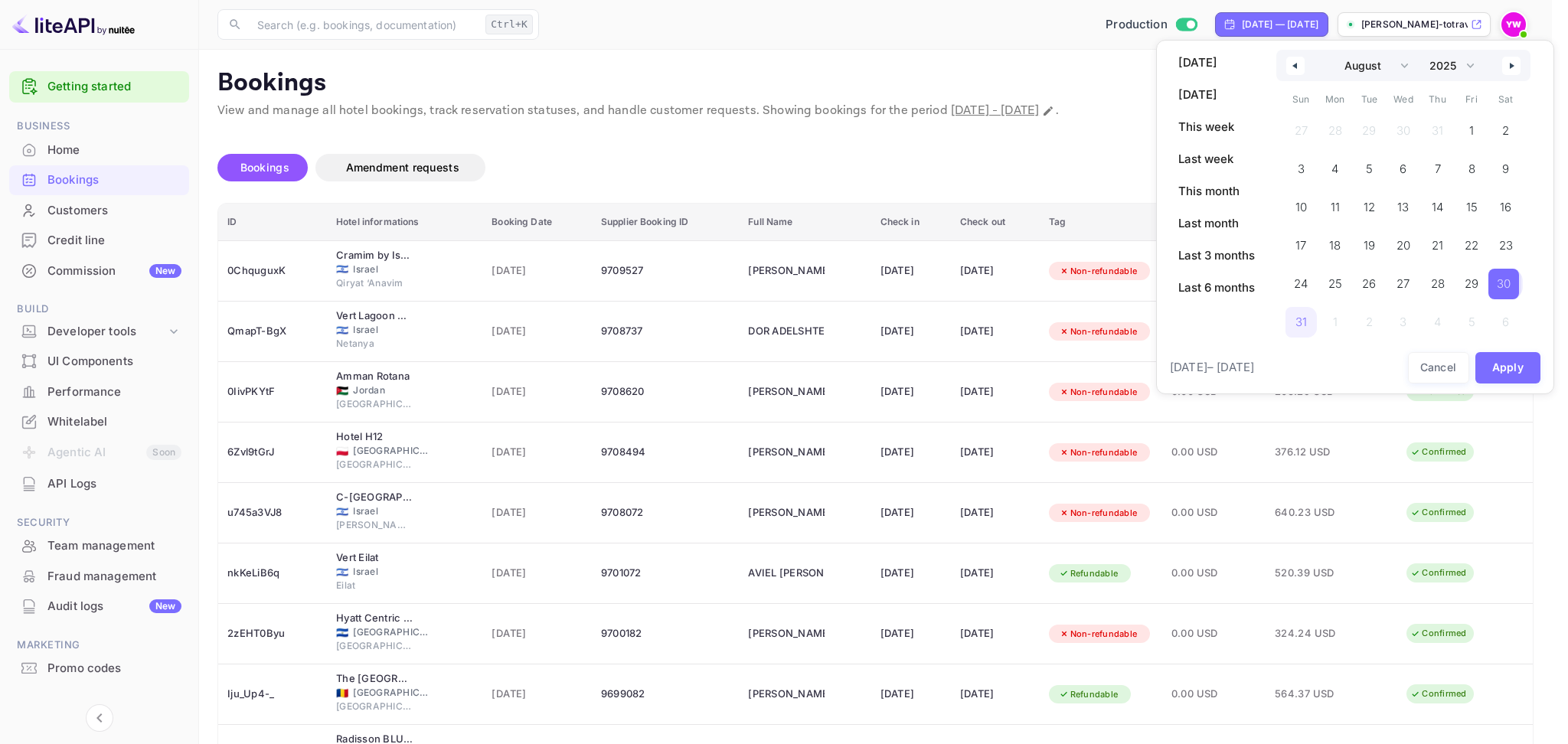
click at [1164, 289] on span "30" at bounding box center [1504, 284] width 31 height 31
click at [1164, 369] on button "Apply" at bounding box center [1508, 368] width 66 height 32
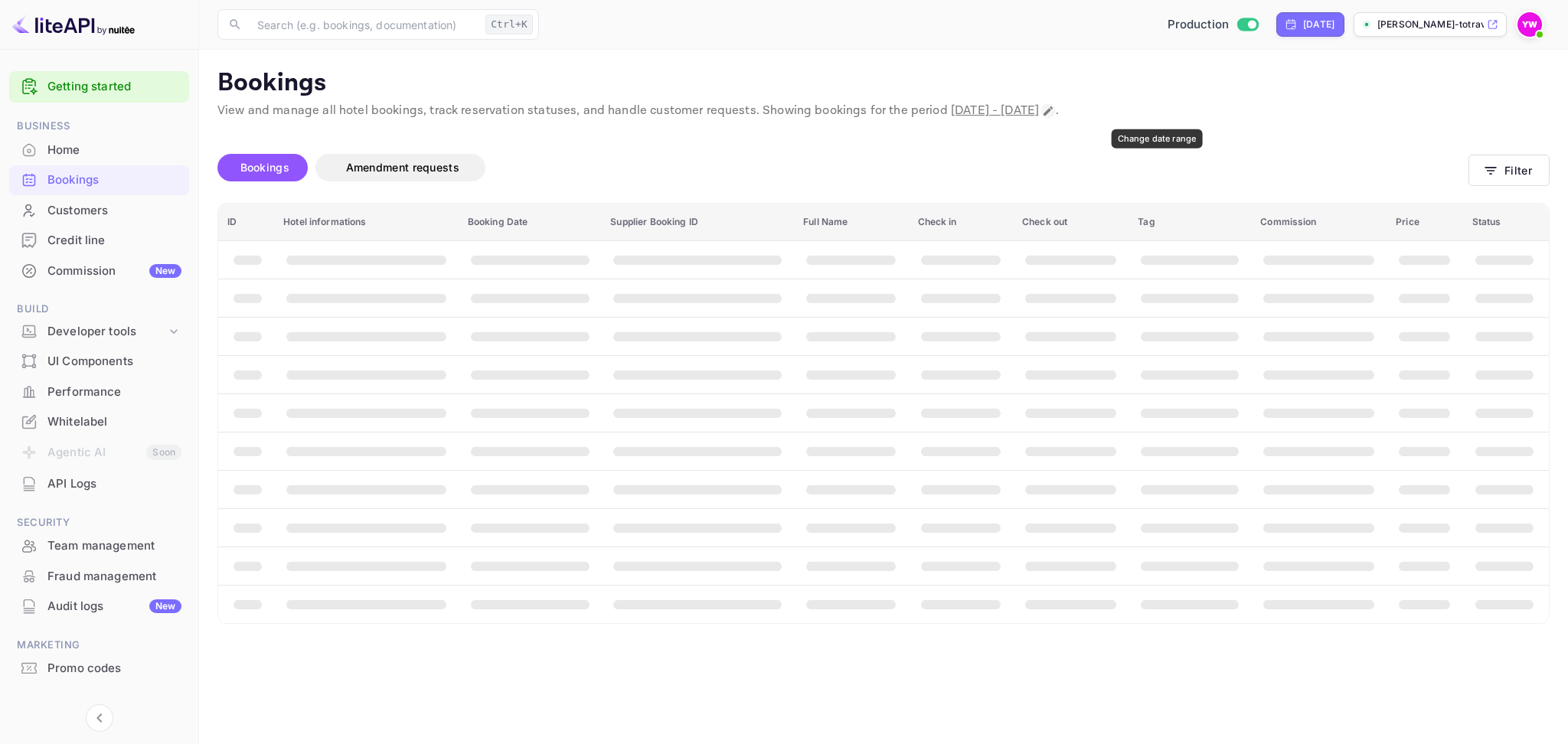
click at [1055, 105] on icon "Change date range" at bounding box center [1048, 111] width 12 height 12
select select "7"
select select "2025"
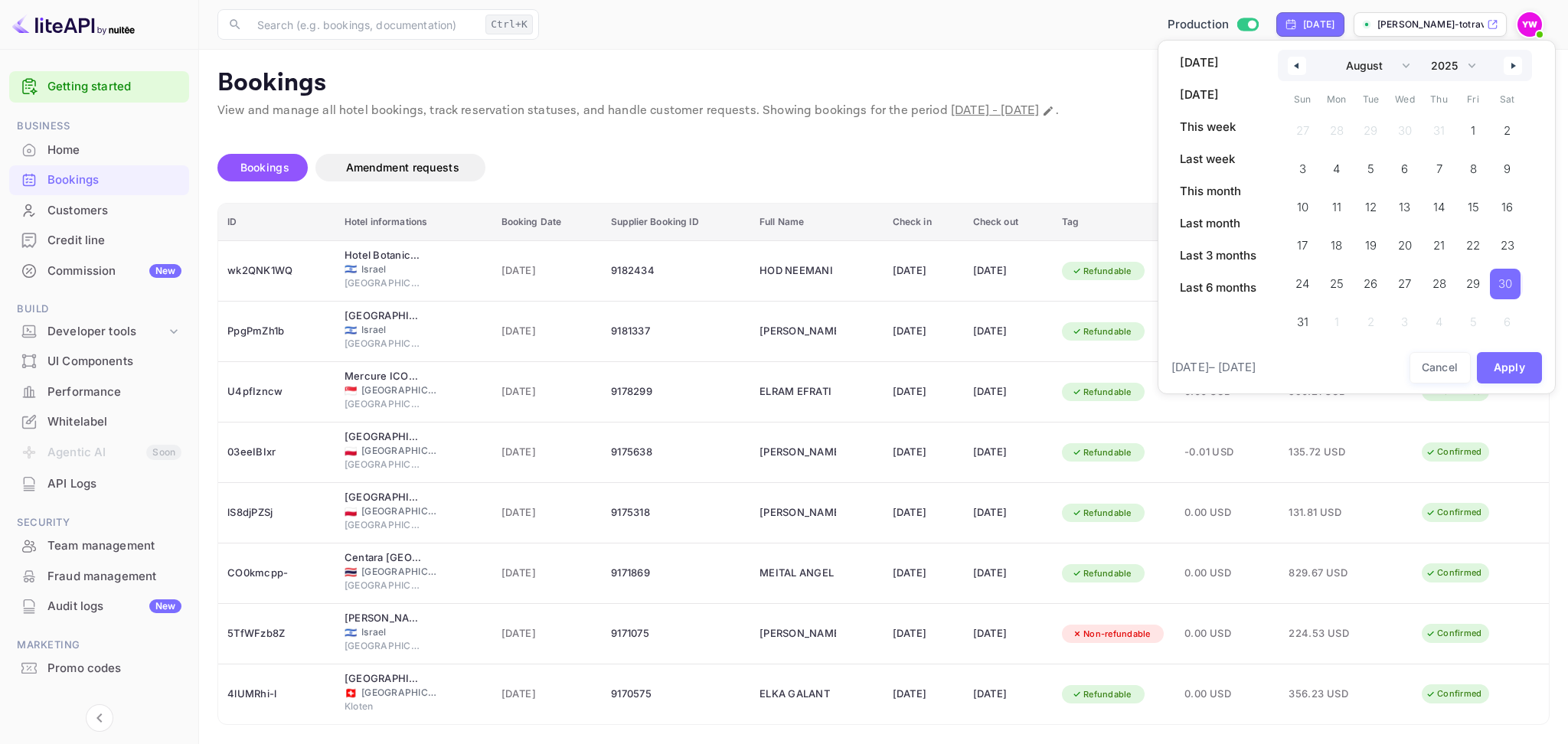
click at [1164, 62] on button "button" at bounding box center [1296, 65] width 18 height 18
click at [1164, 65] on icon "button" at bounding box center [1515, 66] width 8 height 6
select select "5"
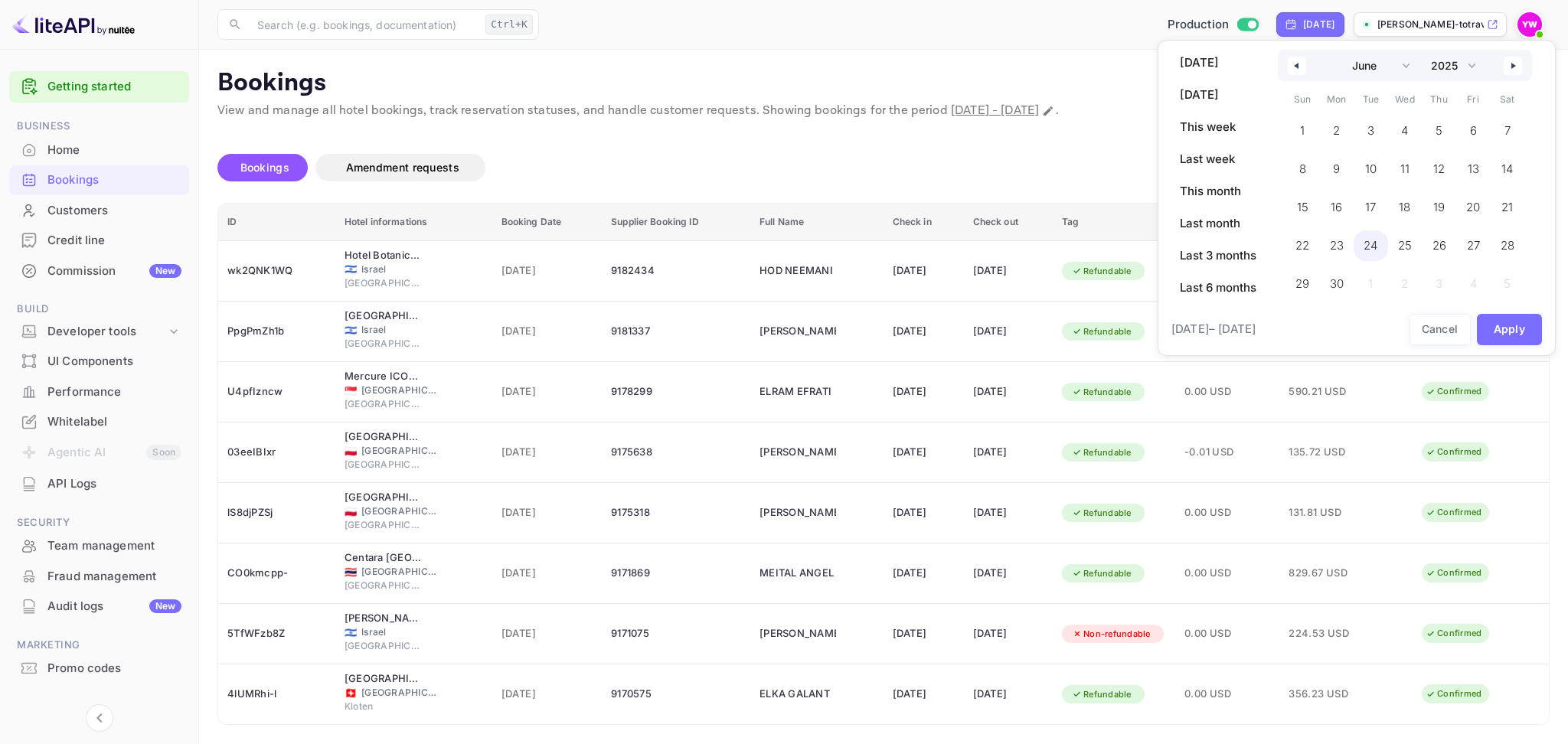
click at [1164, 239] on span "24" at bounding box center [1371, 245] width 13 height 28
click at [1164, 322] on button "Apply" at bounding box center [1510, 329] width 66 height 32
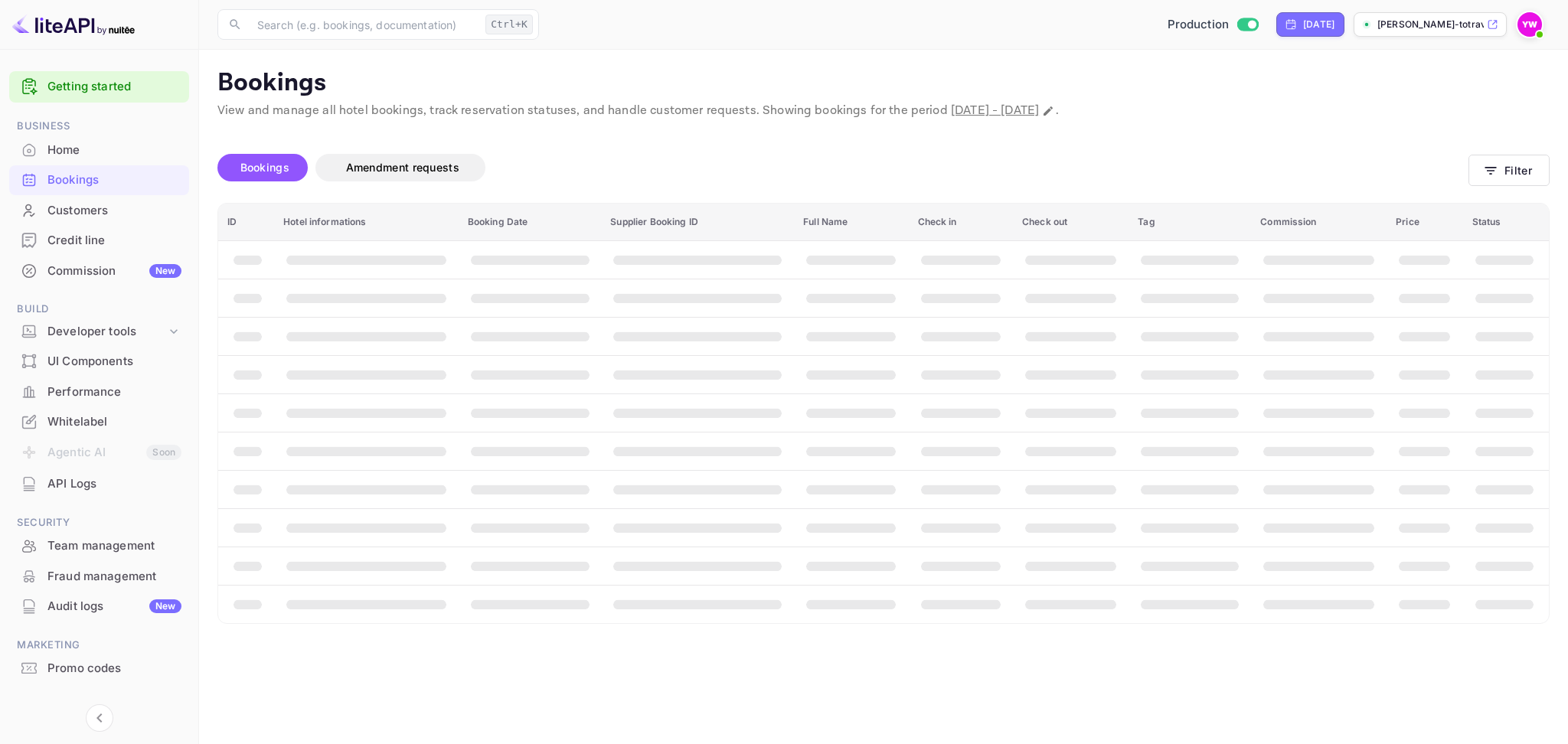
click at [1047, 144] on div "Bookings Amendment requests" at bounding box center [843, 170] width 1251 height 64
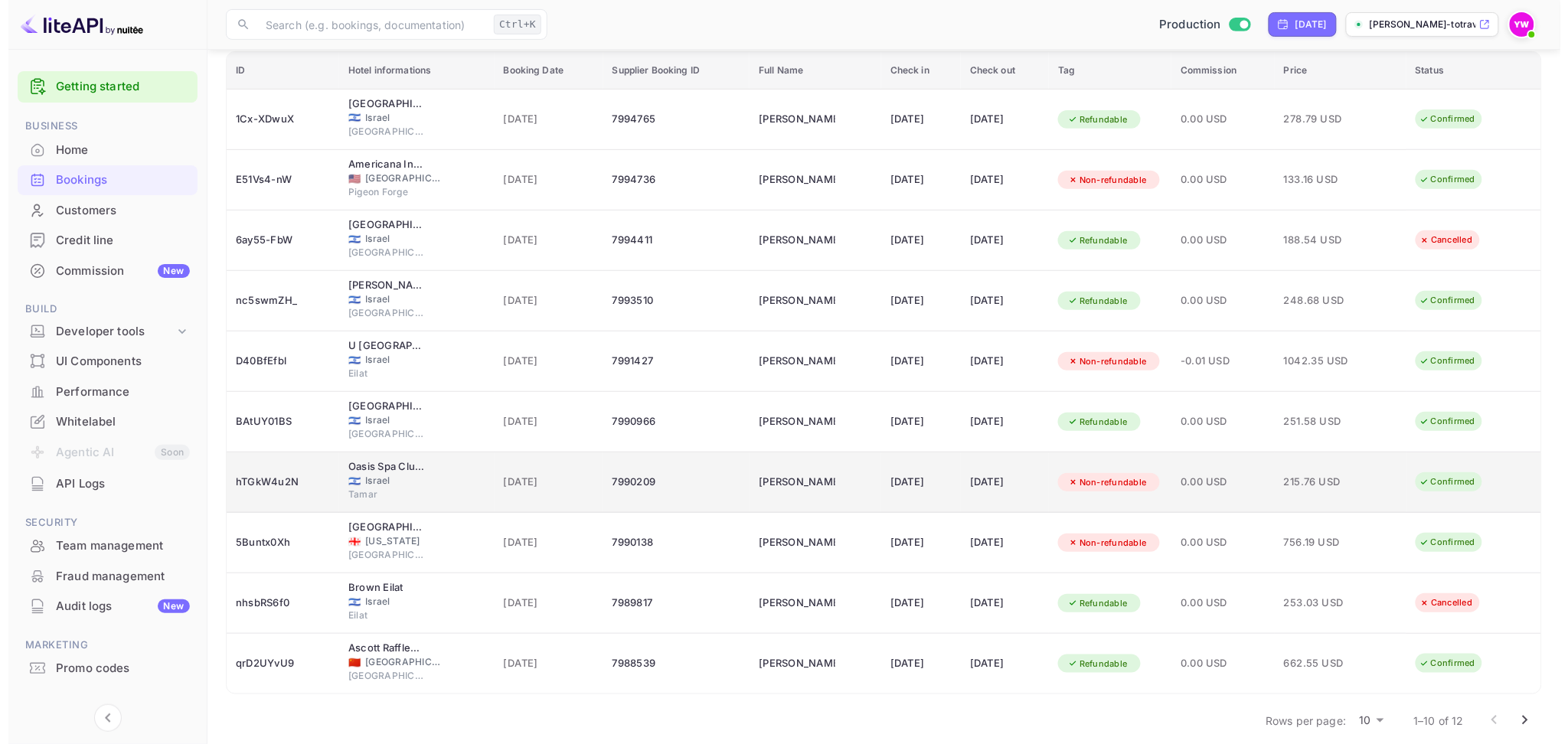
scroll to position [166, 0]
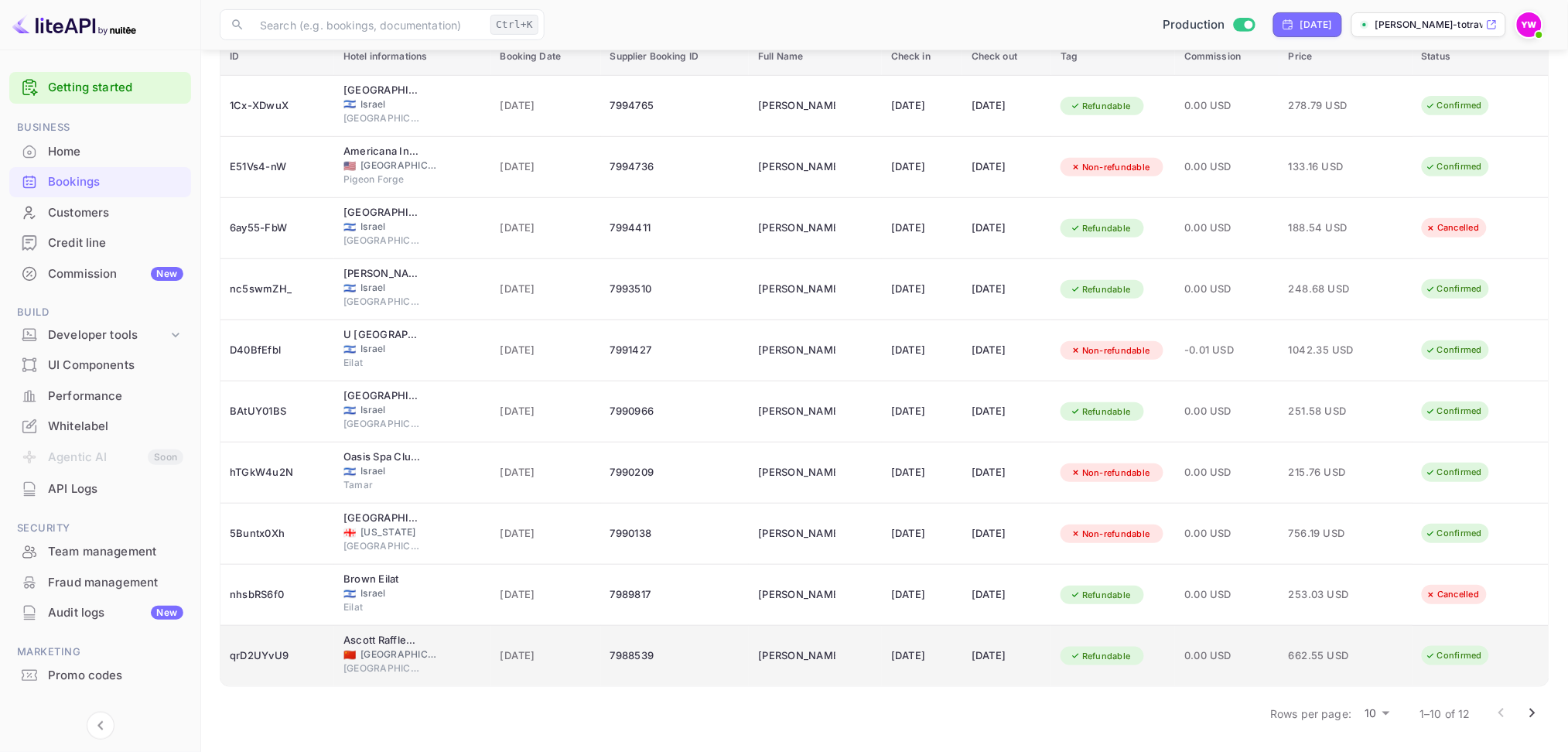
click at [814, 564] on td "[PERSON_NAME]" at bounding box center [815, 656] width 133 height 61
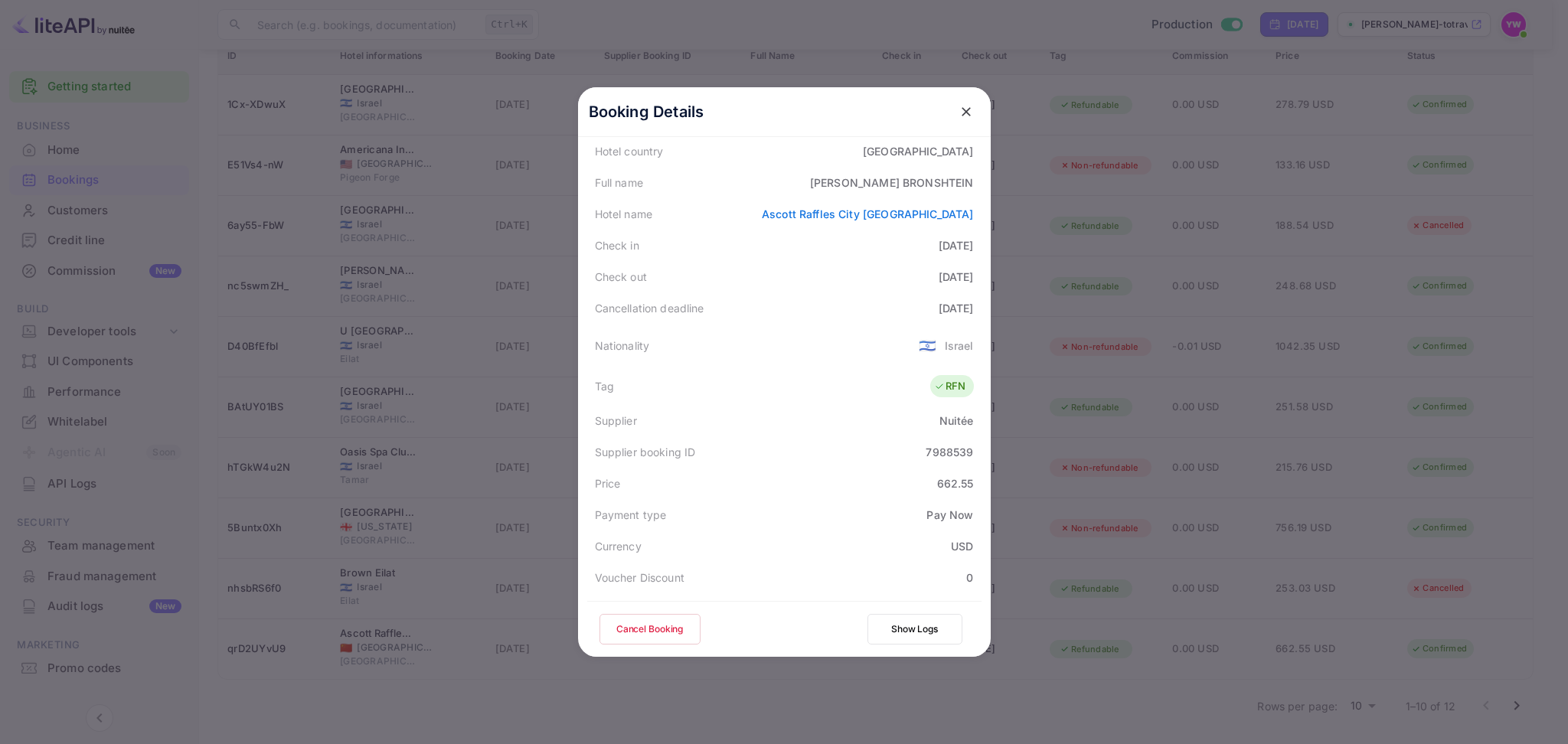
scroll to position [372, 0]
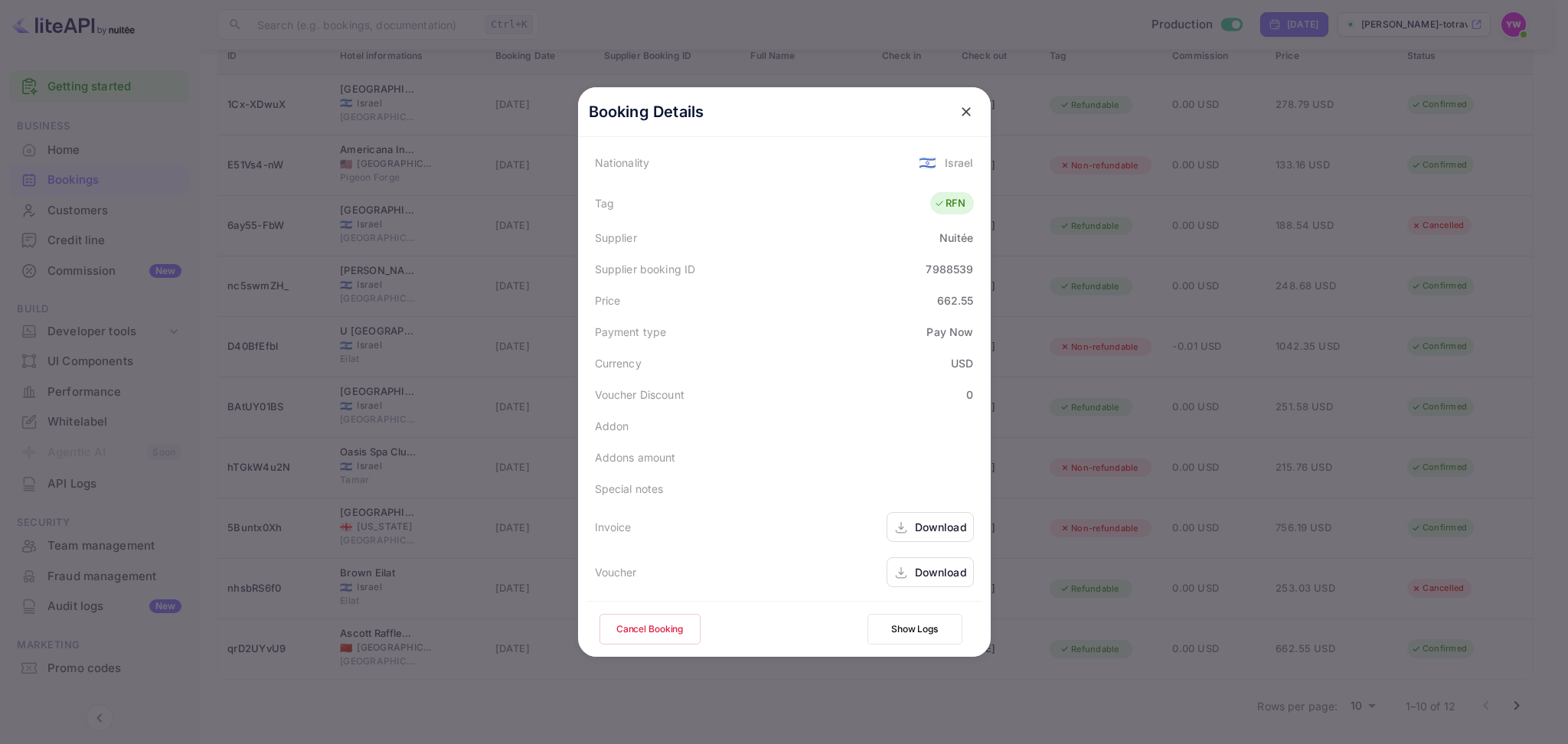
click at [932, 558] on div "Download" at bounding box center [941, 572] width 52 height 16
